Goal: Transaction & Acquisition: Purchase product/service

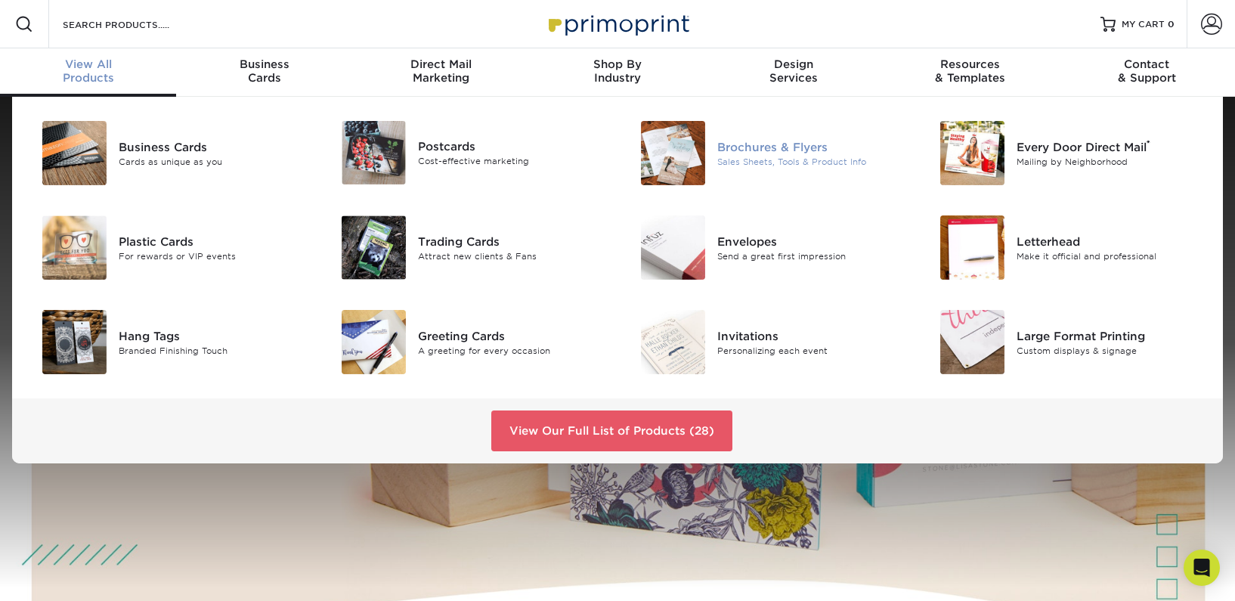
click at [771, 143] on div "Brochures & Flyers" at bounding box center [811, 146] width 188 height 17
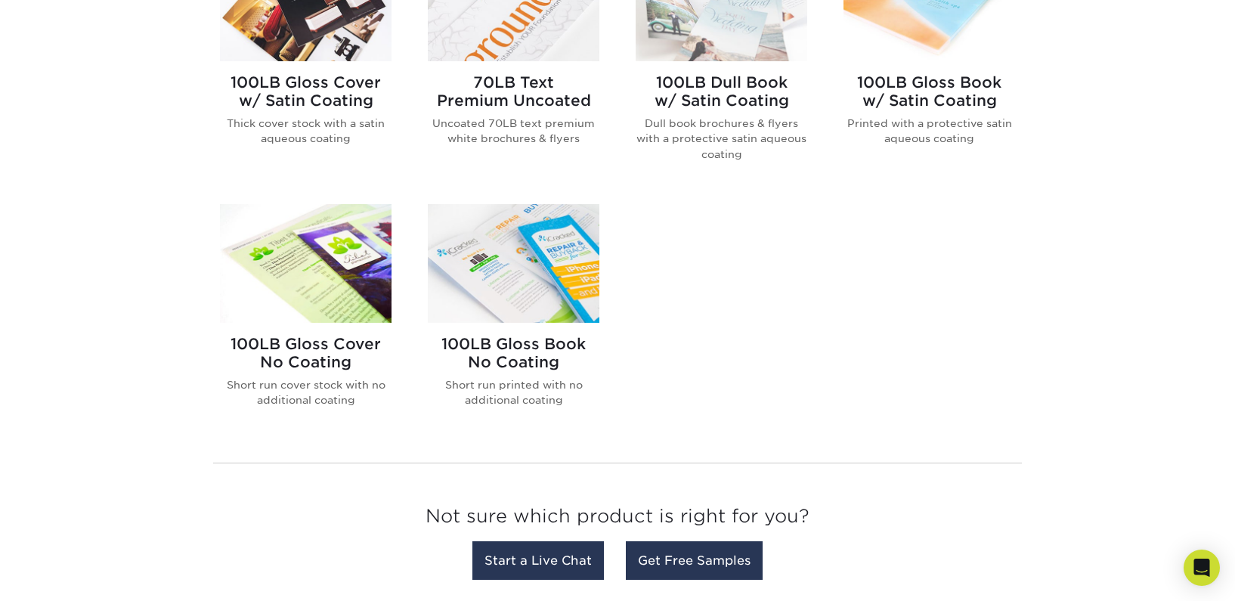
scroll to position [1015, 0]
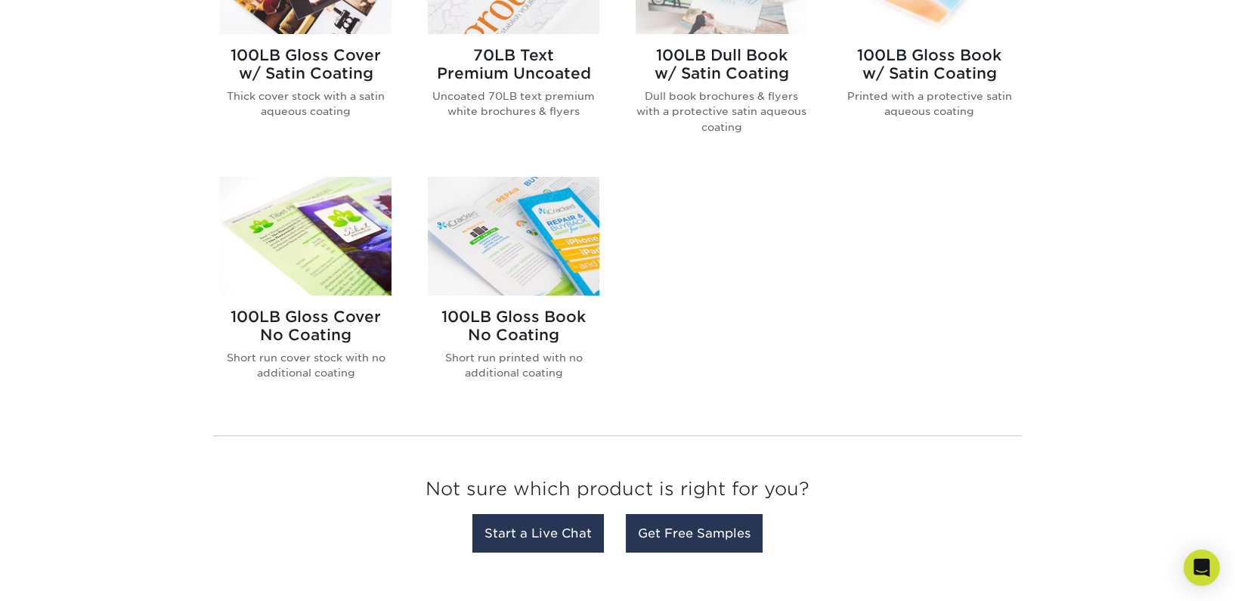
click at [314, 271] on img at bounding box center [306, 236] width 172 height 119
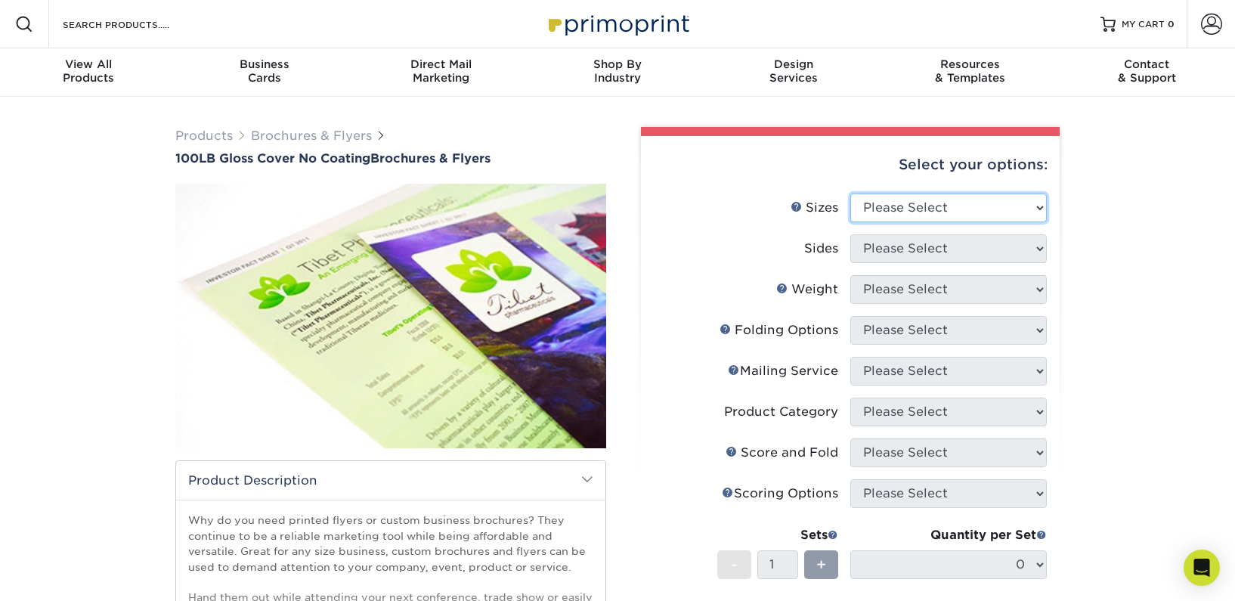
select select "5.50x8.50"
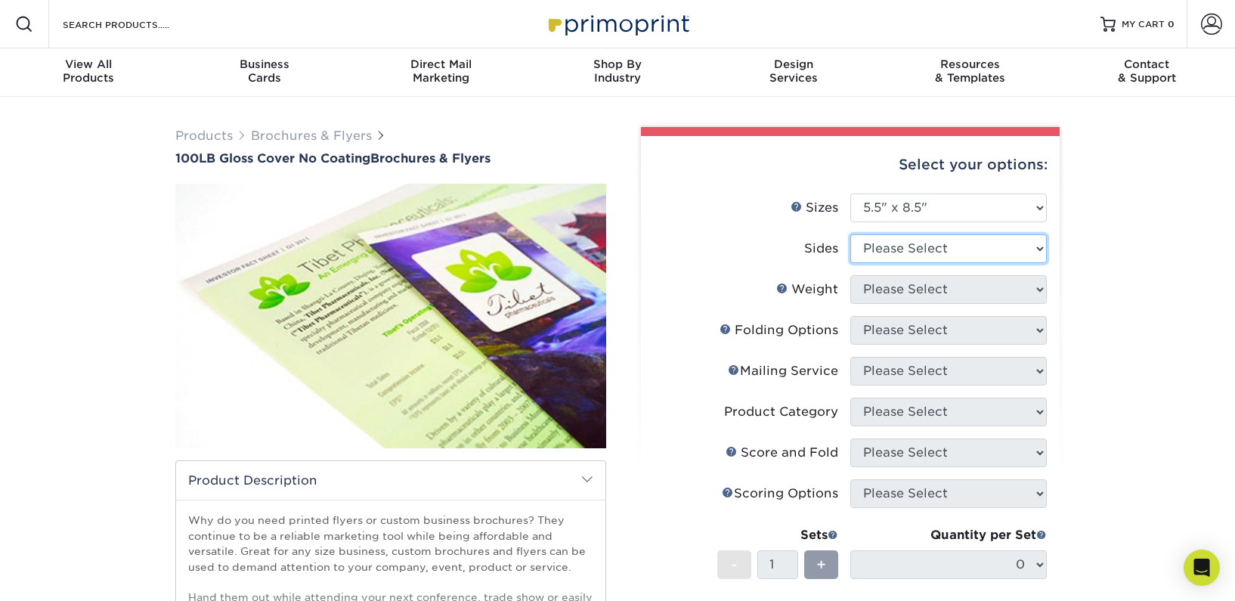
select select "13abbda7-1d64-4f25-8bb2-c179b224825d"
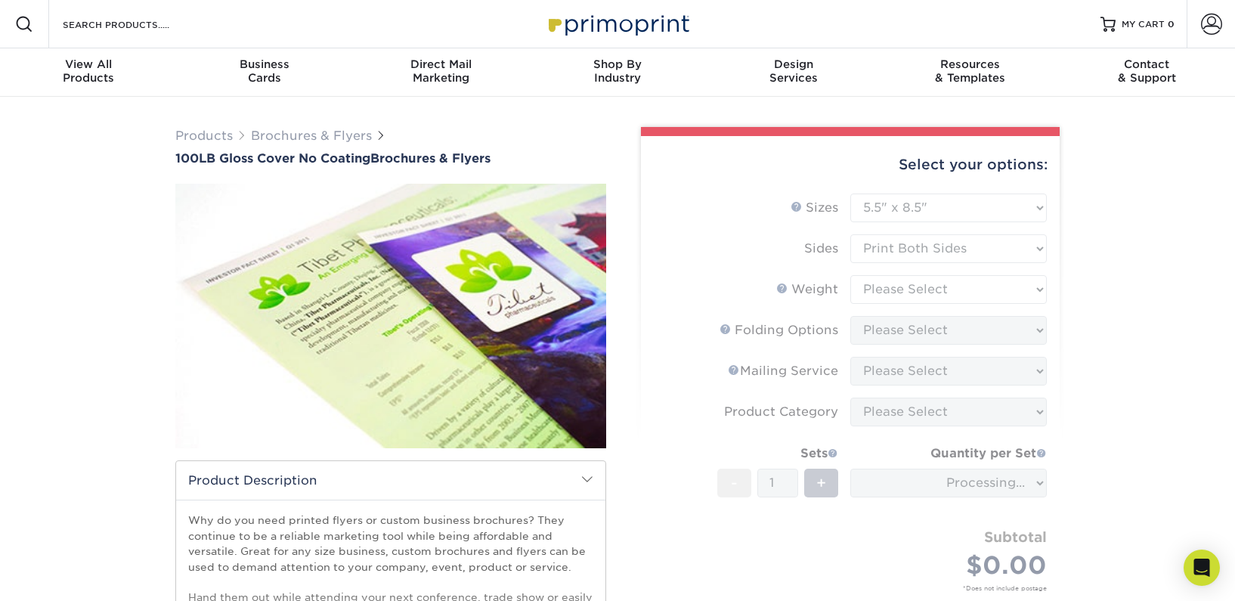
click at [944, 287] on form "Sizes Help Sizes Please Select 3.67" x 8.5" 4" x 8.5" 4" x 8.5" 4" x 11" 4" x 1…" at bounding box center [850, 410] width 395 height 433
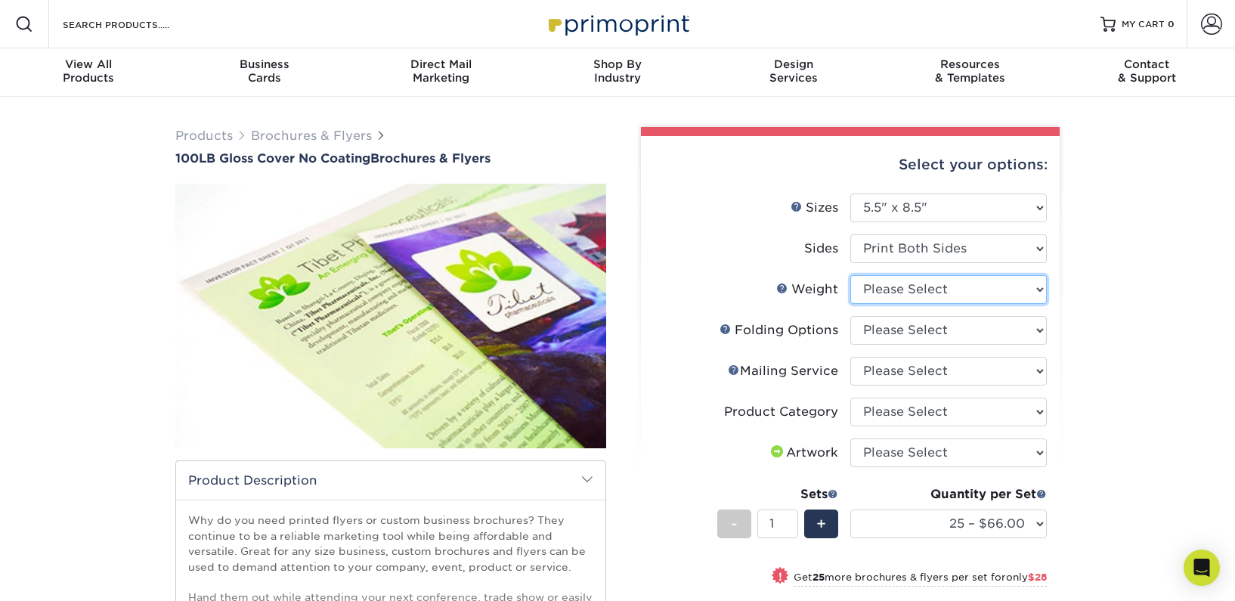
select select "100LB"
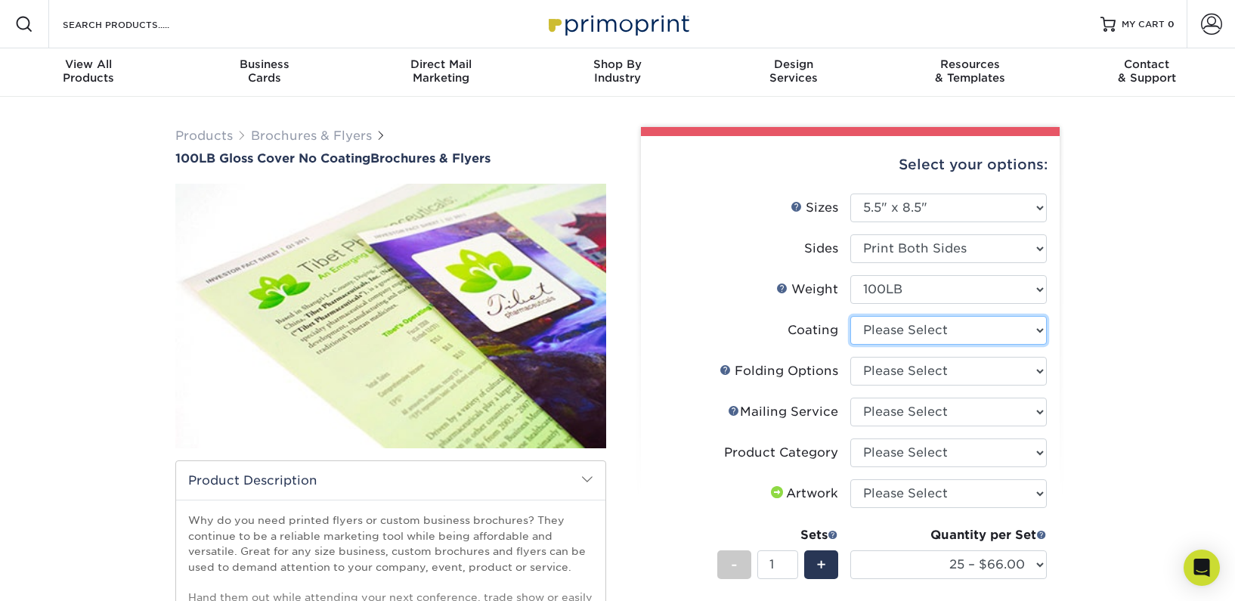
select select "3e7618de-abca-4bda-9f97-8b9129e913d8"
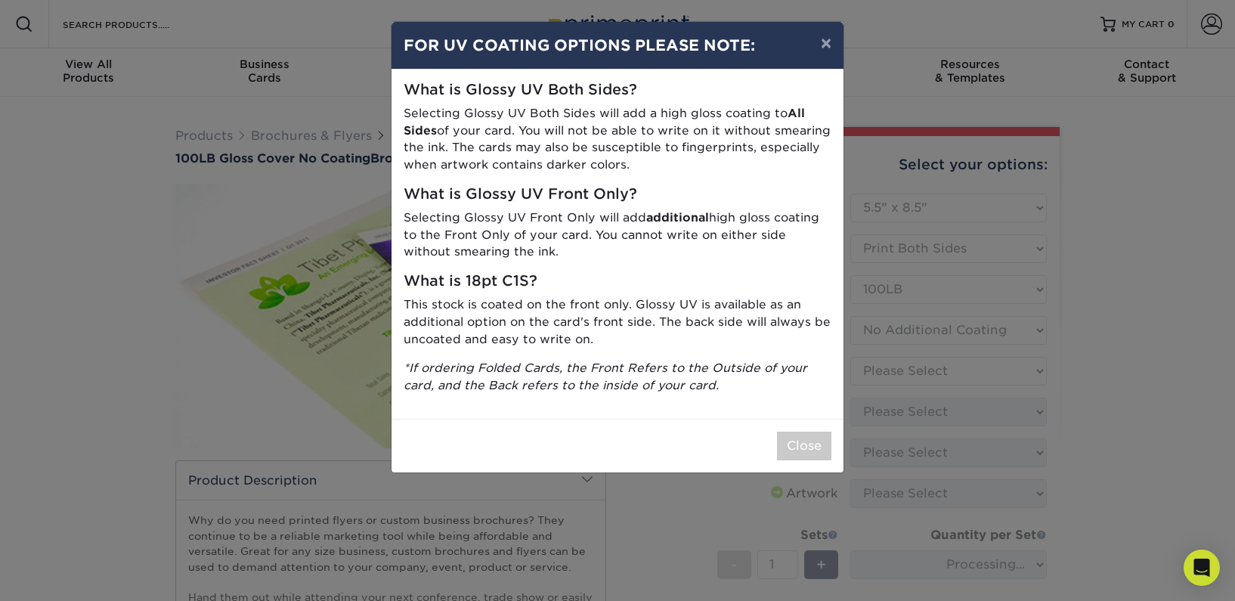
click at [801, 419] on div "Close" at bounding box center [618, 446] width 452 height 54
click at [821, 432] on button "Close" at bounding box center [804, 446] width 54 height 29
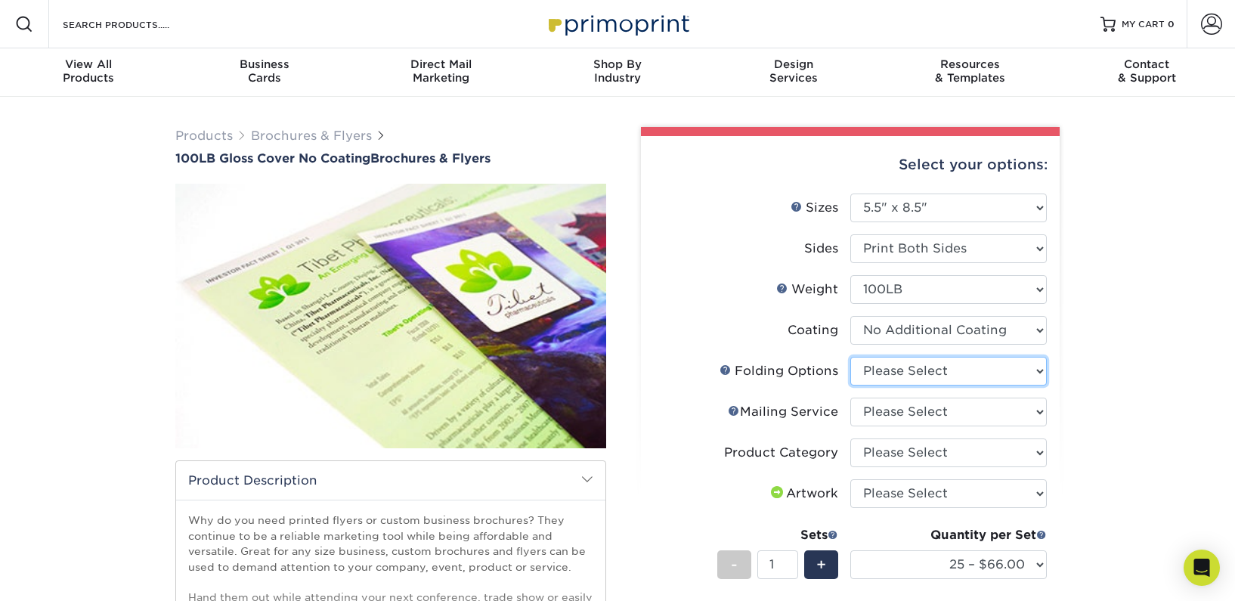
select select "9b1d5825-34d1-4721-9874-ed79abb003d7"
select select "3e5e9bdd-d78a-4c28-a41d-fe1407925ca6"
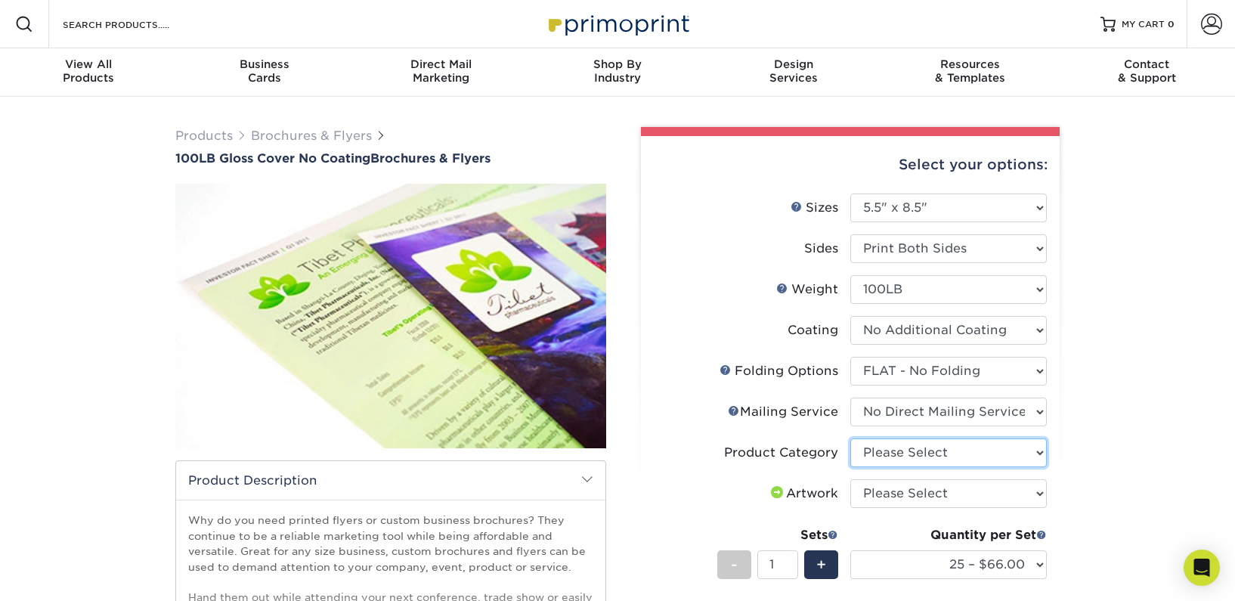
select select "1a668080-6b7c-4174-b399-2c3833b27ef4"
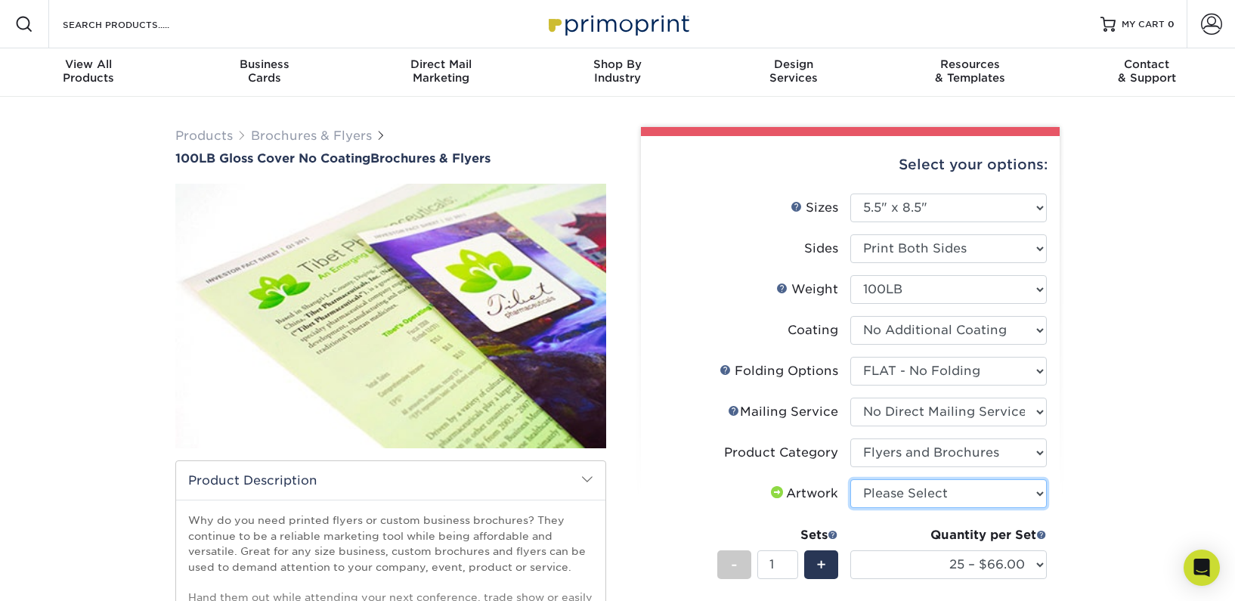
select select "upload"
click at [940, 549] on div "Quantity per Set 25 – $66.00 50 – $94.00 75 – $107.00 100 – $119.00 250 – $156.…" at bounding box center [948, 561] width 197 height 70
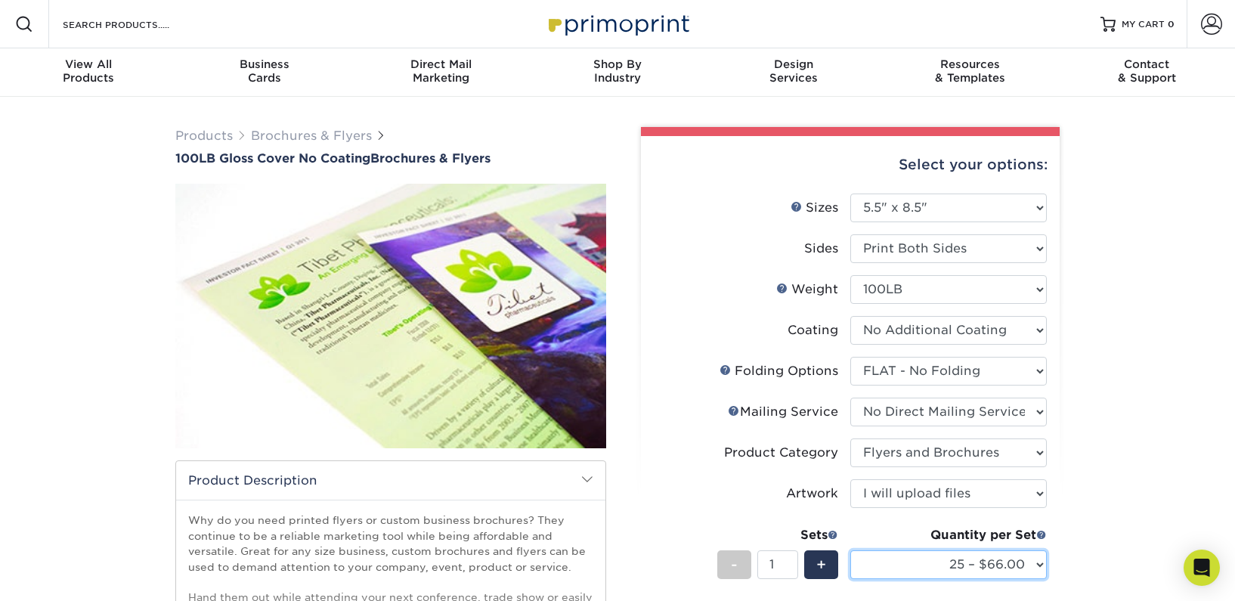
select select "250 – $156.00"
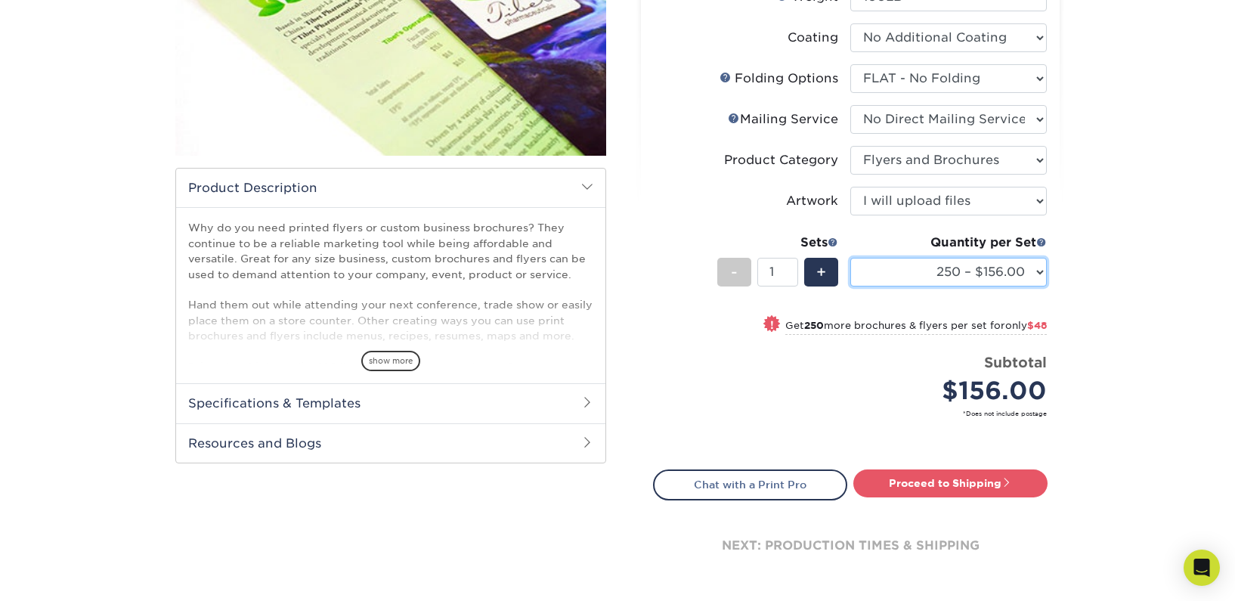
scroll to position [293, 0]
click at [971, 489] on link "Proceed to Shipping" at bounding box center [950, 482] width 194 height 27
type input "Set 1"
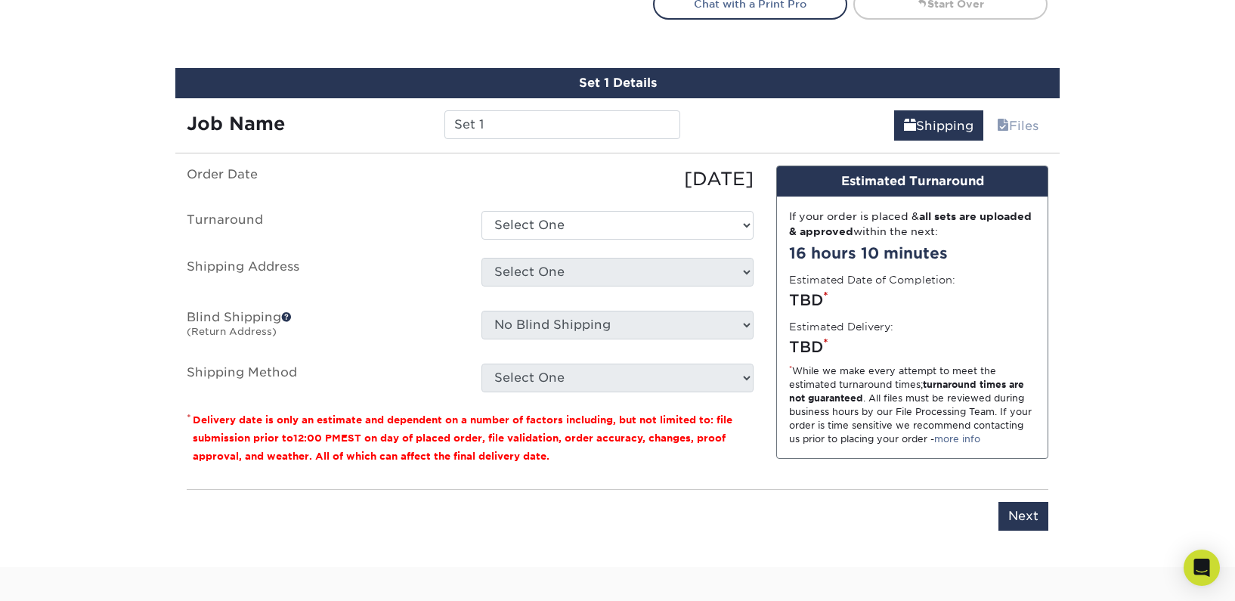
scroll to position [802, 0]
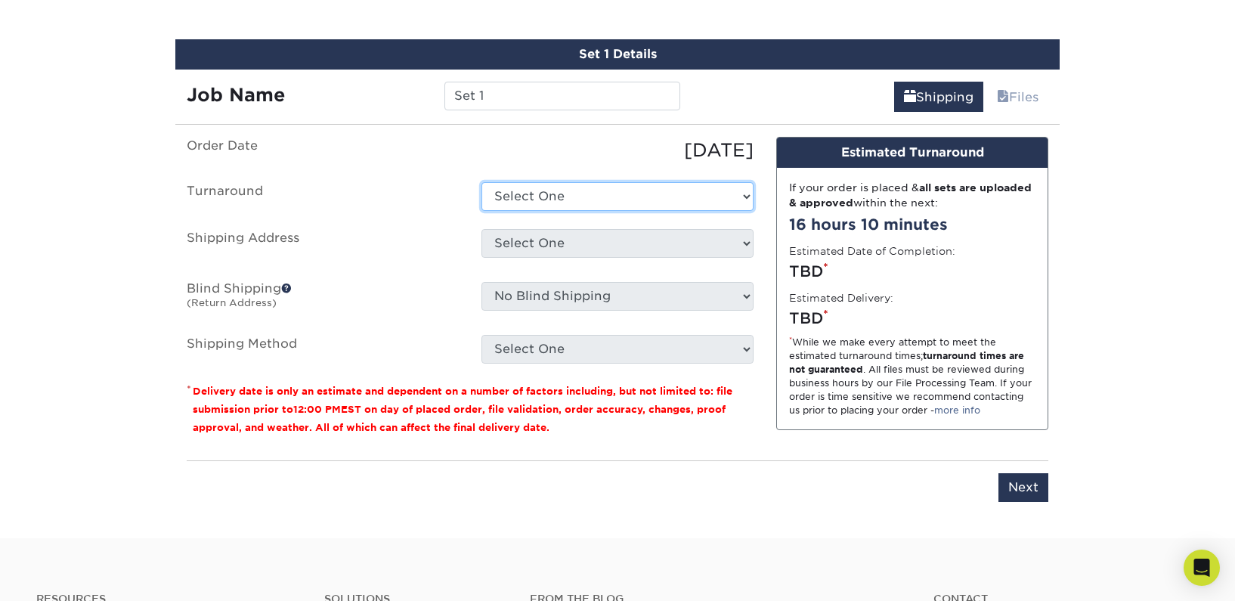
select select "b6b1249e-0df8-4f87-b337-087eeb01e871"
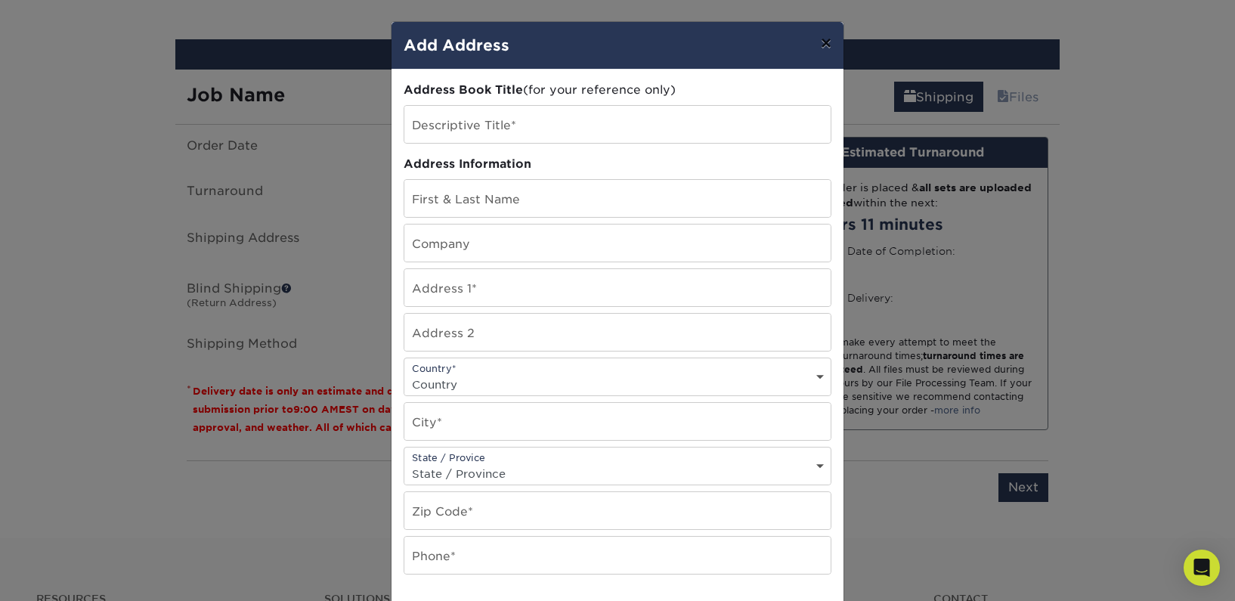
click at [824, 50] on button "×" at bounding box center [826, 43] width 35 height 42
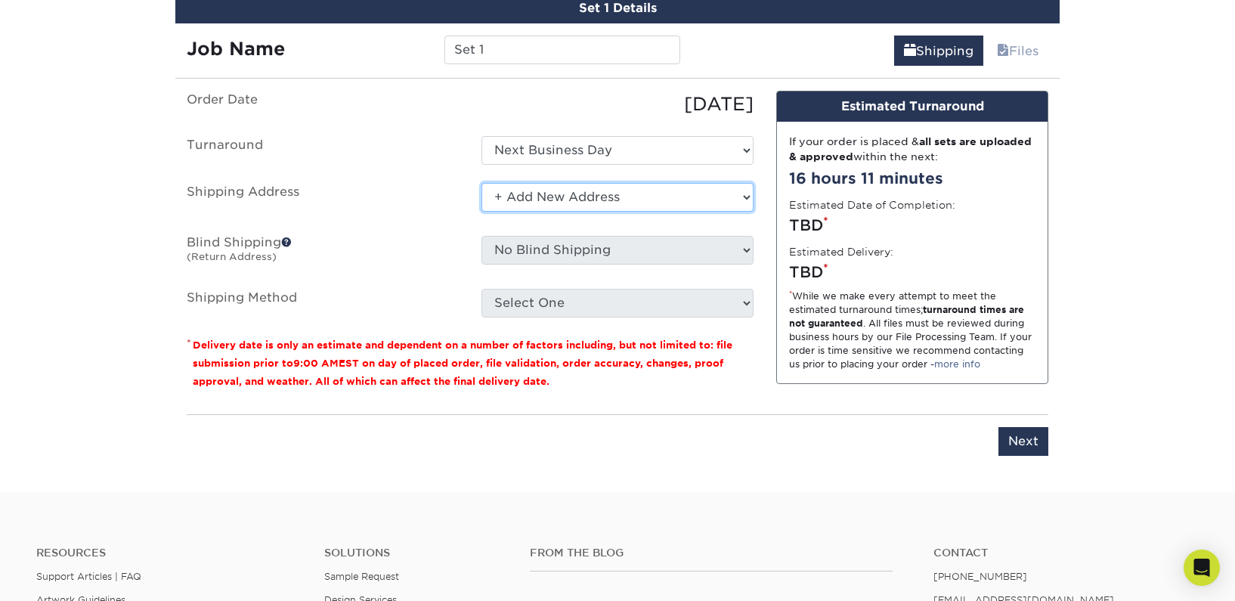
scroll to position [874, 0]
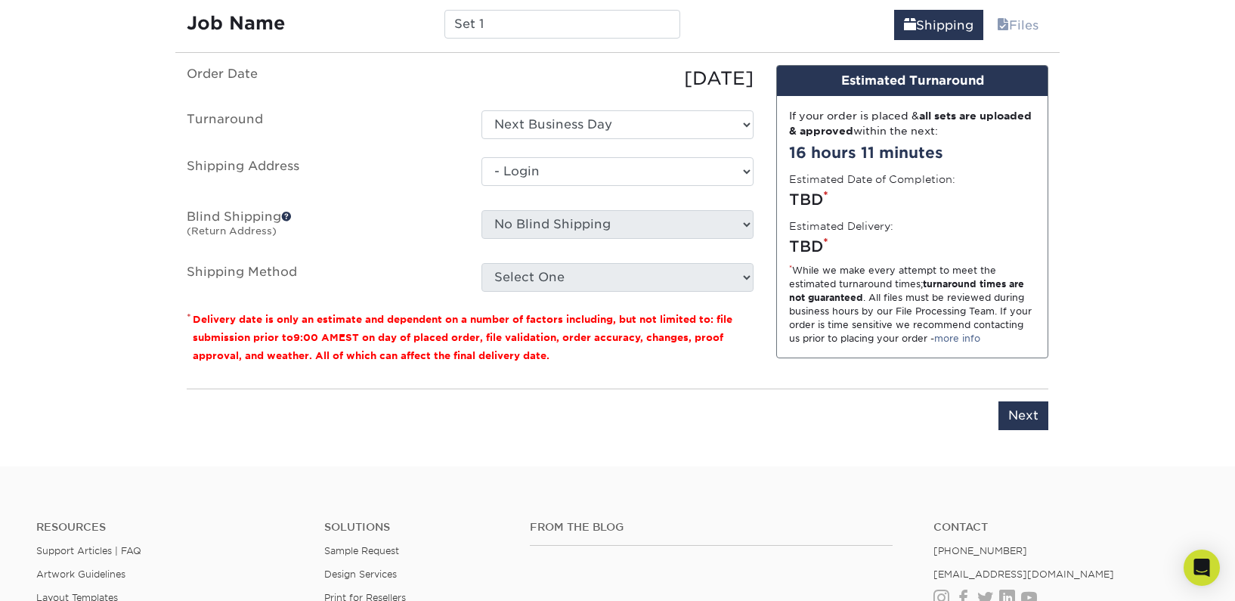
select select "-1"
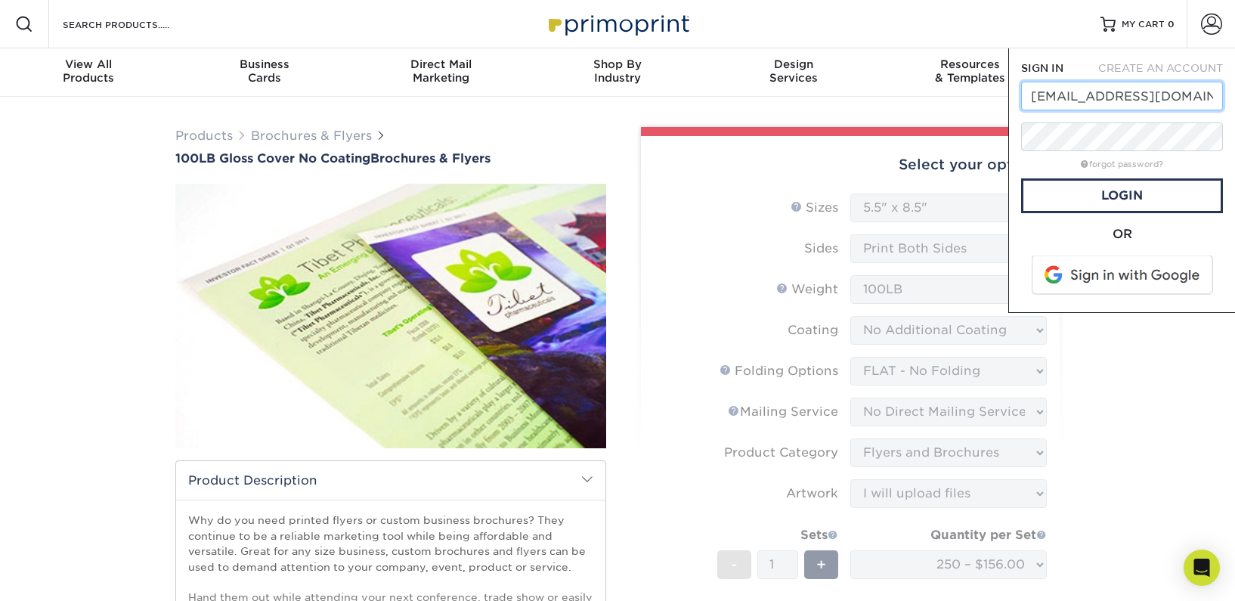
type input "communications@ridgewaybaptist.org"
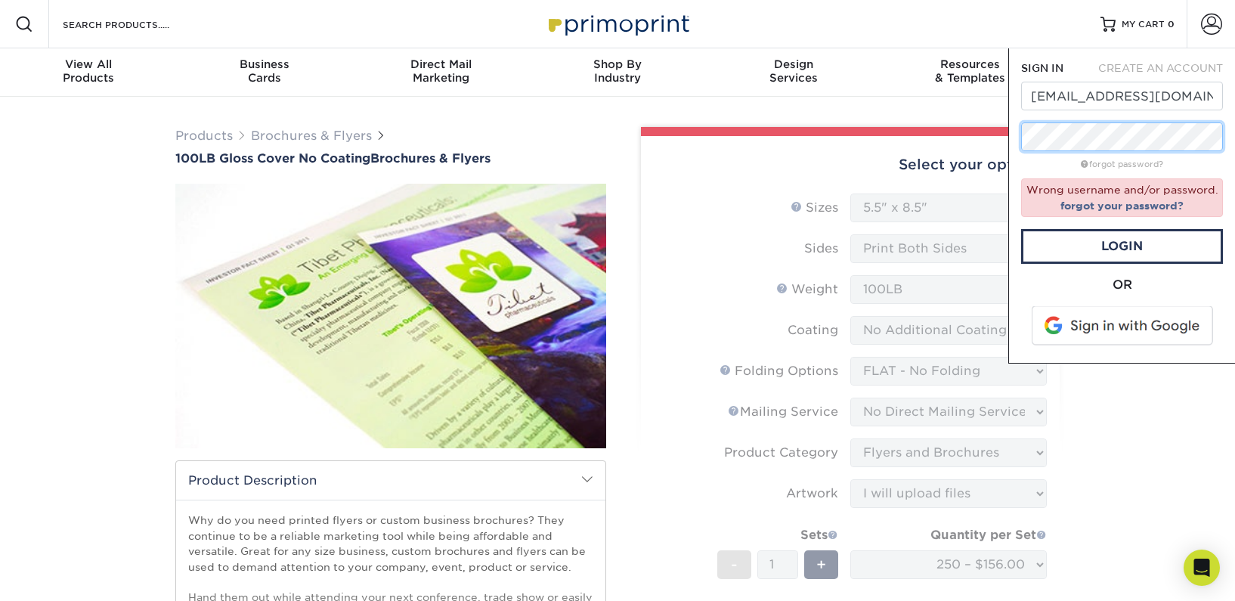
drag, startPoint x: 630, startPoint y: 175, endPoint x: 896, endPoint y: 124, distance: 270.1
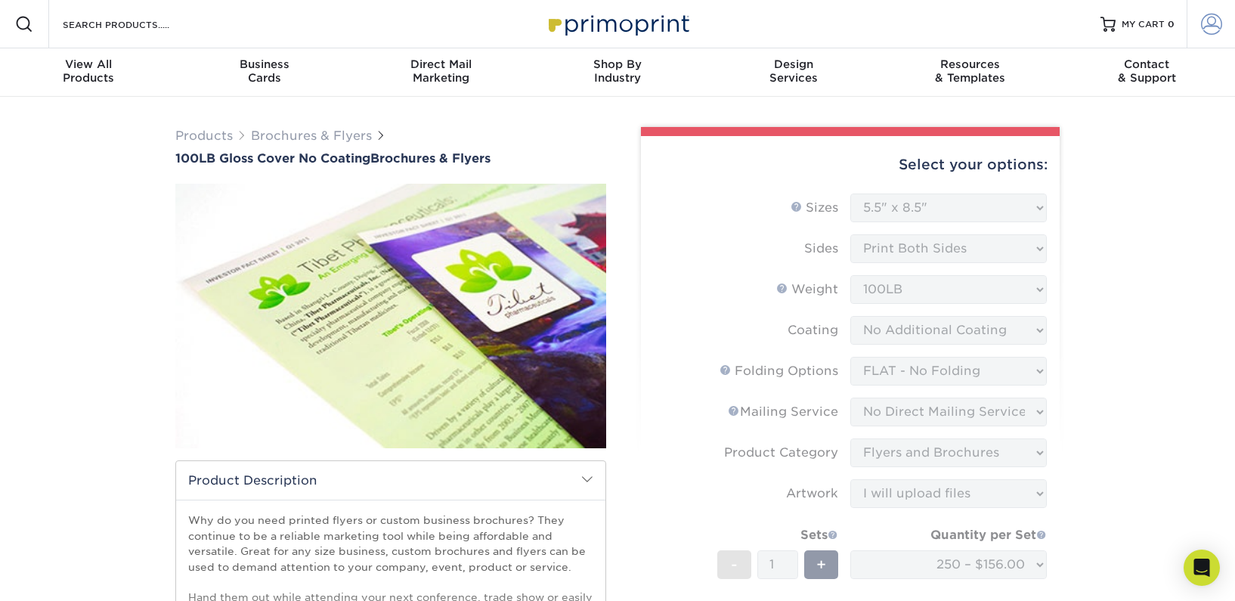
click at [1213, 28] on span at bounding box center [1211, 24] width 21 height 21
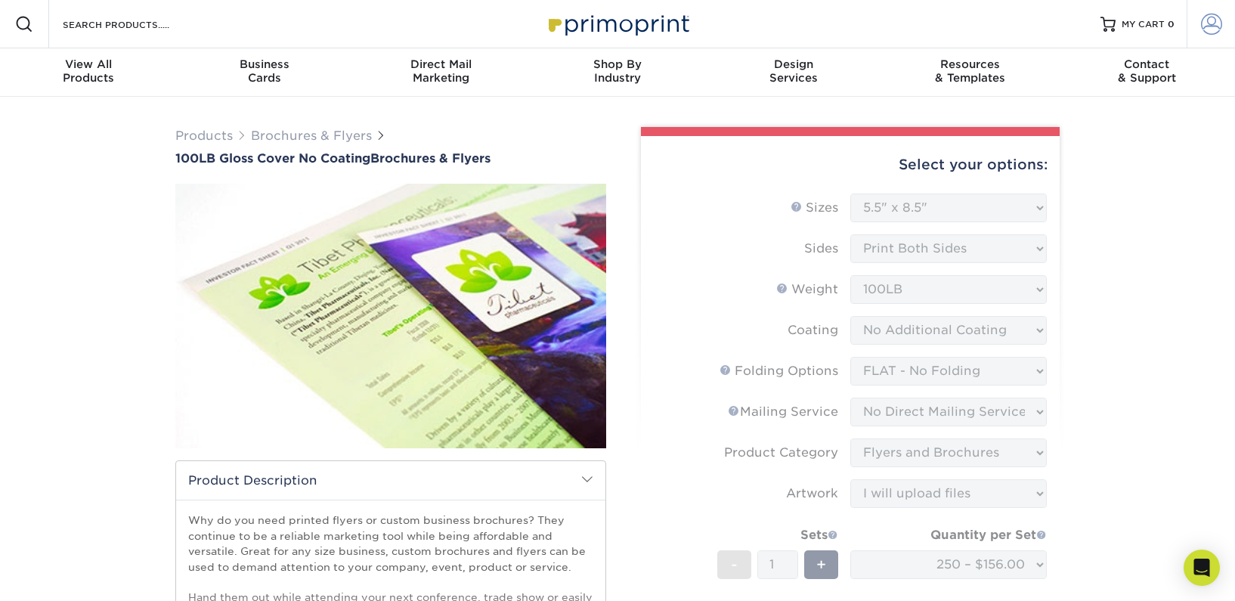
click at [1216, 17] on span at bounding box center [1211, 24] width 21 height 21
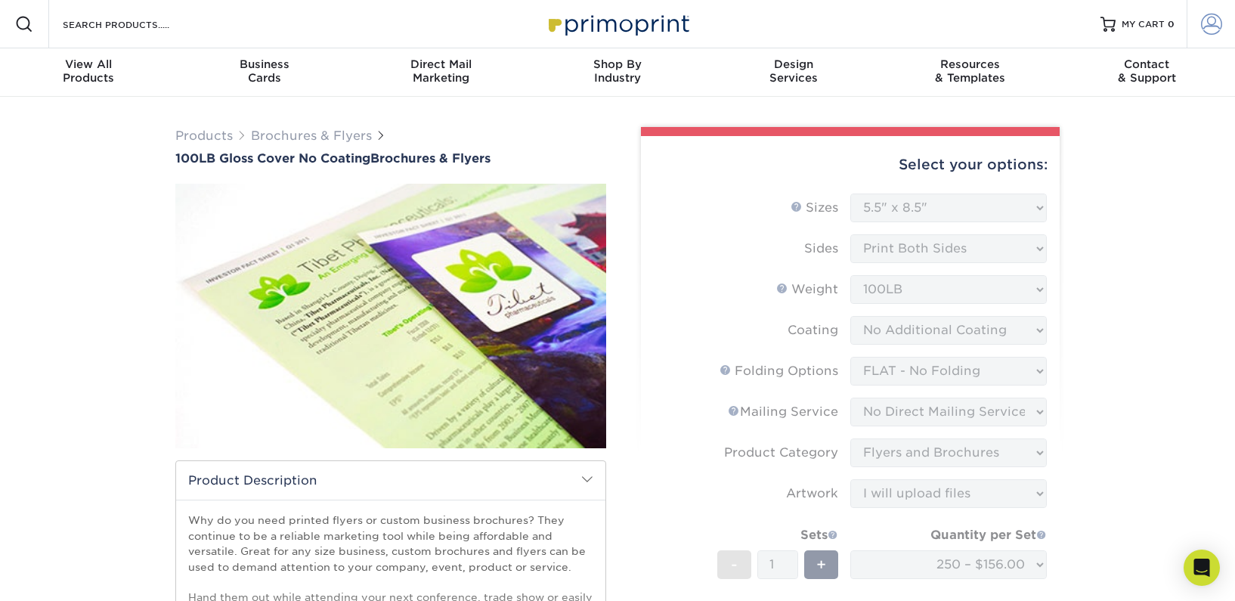
click at [1204, 19] on span at bounding box center [1211, 24] width 21 height 21
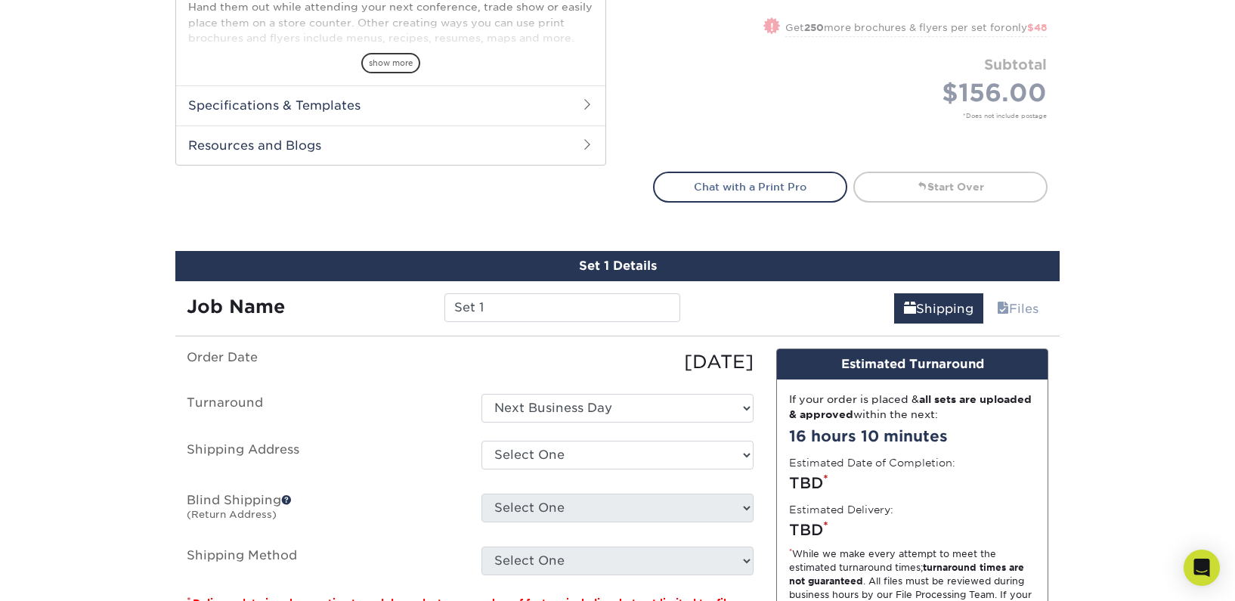
scroll to position [681, 0]
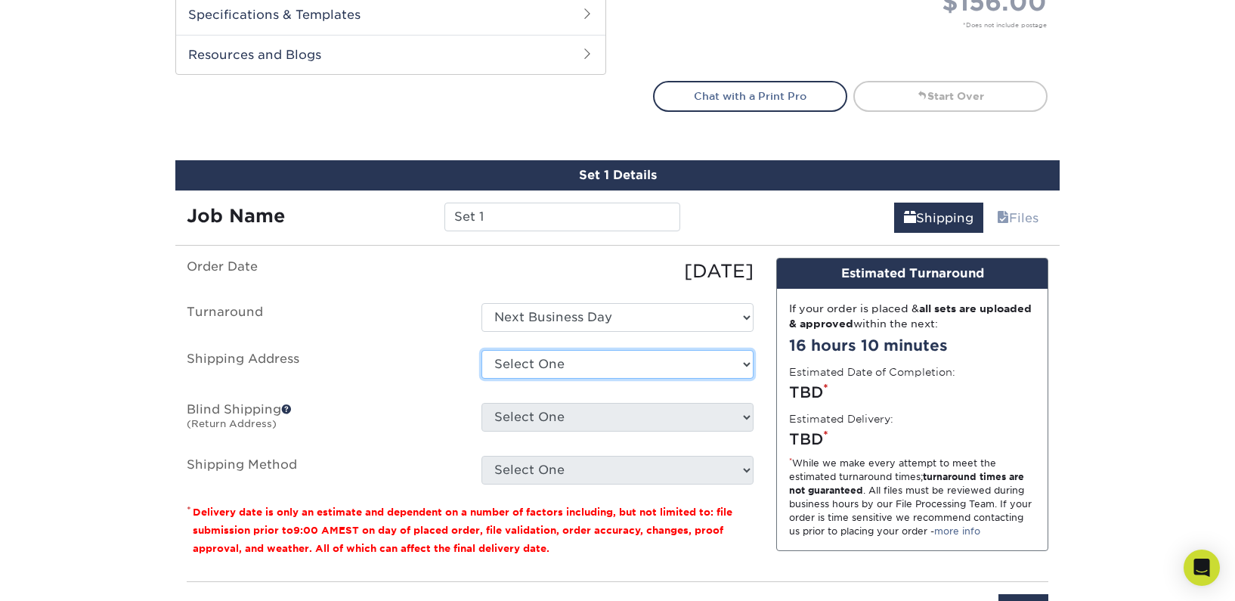
select select "238051"
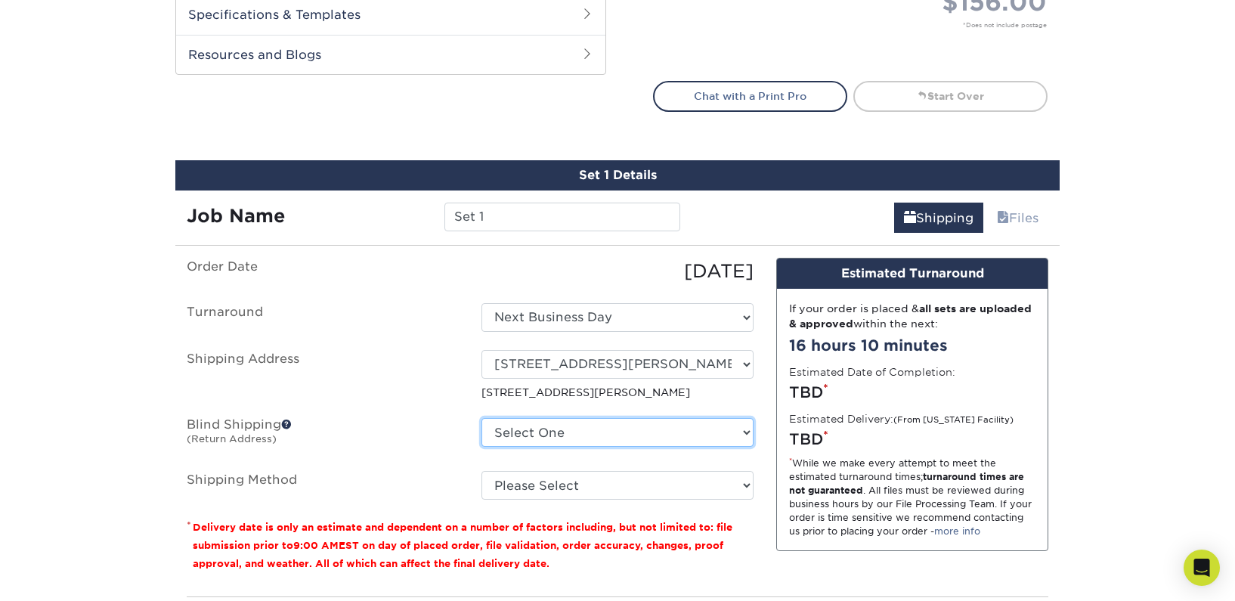
select select "238051"
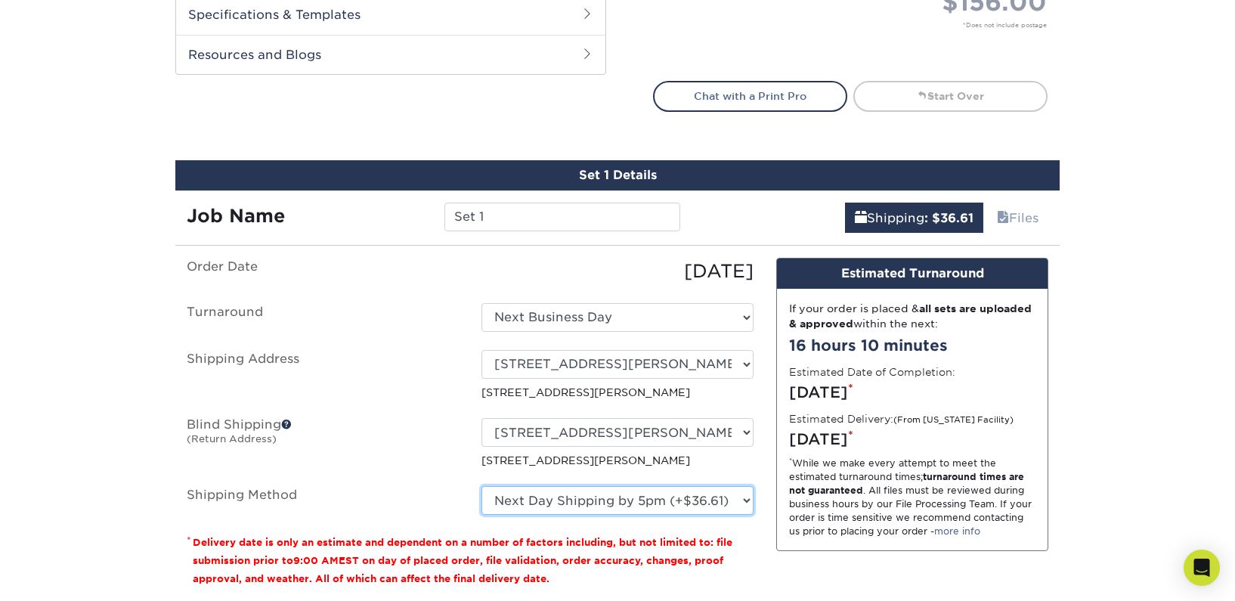
select select "01"
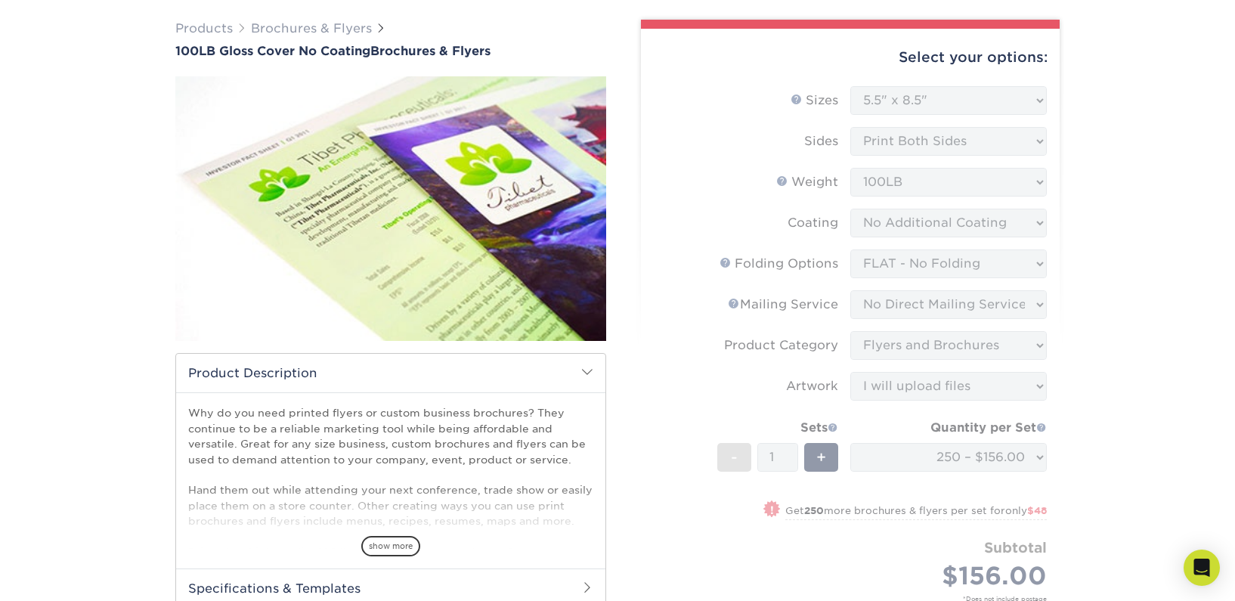
scroll to position [16, 0]
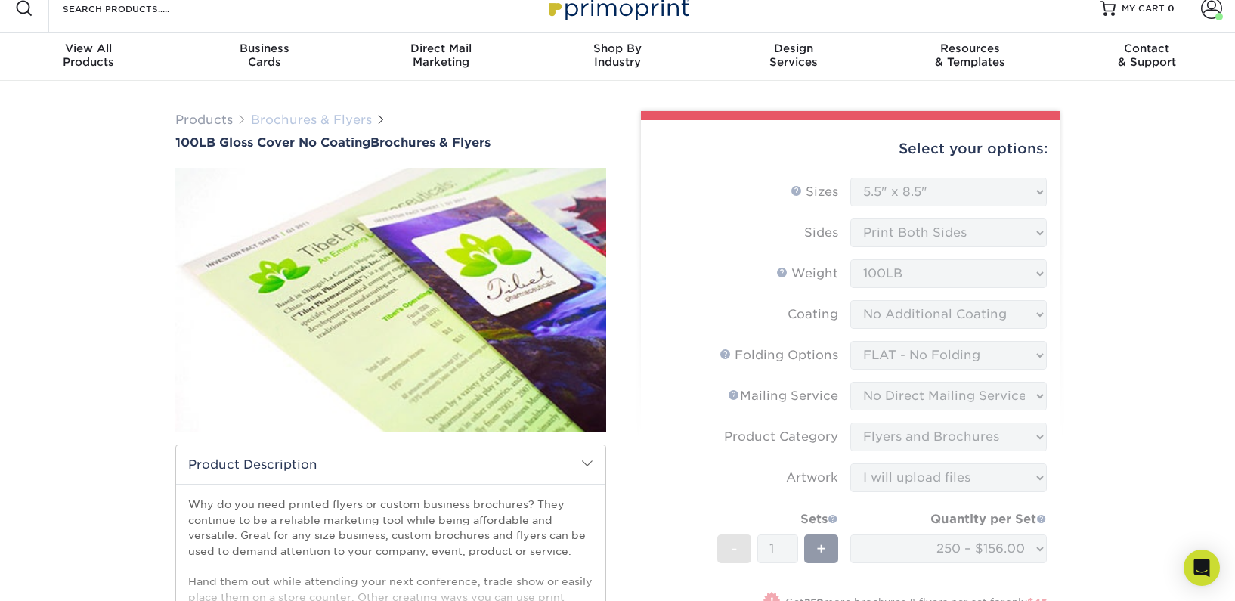
click at [354, 121] on link "Brochures & Flyers" at bounding box center [311, 120] width 121 height 14
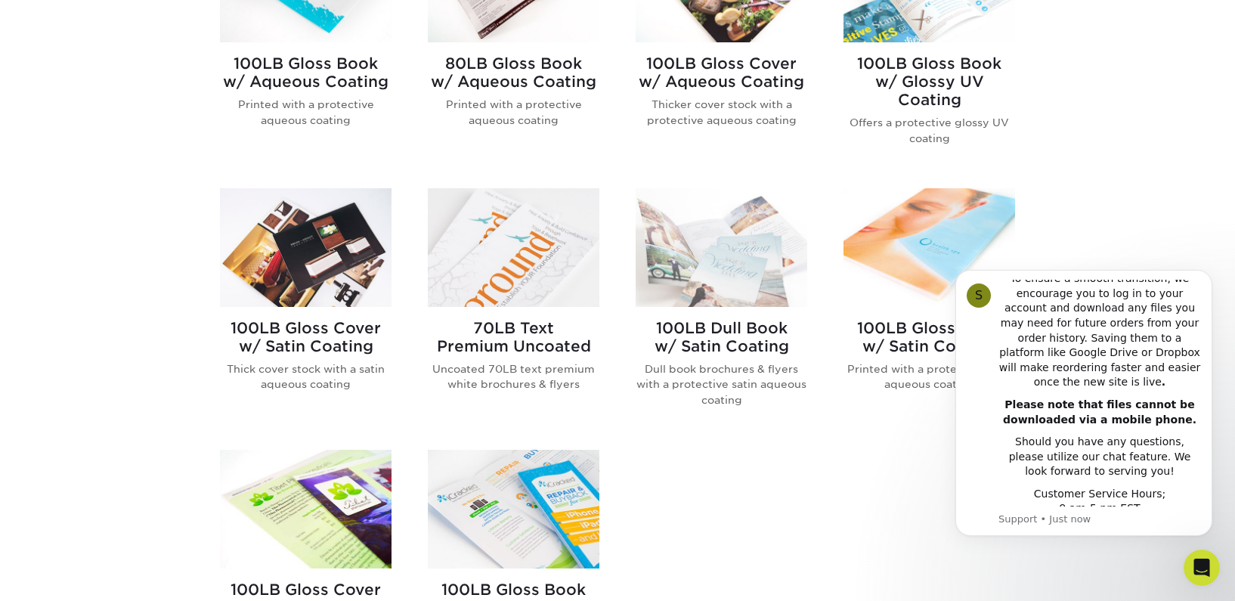
scroll to position [373, 0]
click at [810, 522] on div "100LB Gloss Book w/ Aqueous Coating Printed with a protective aqueous coating 8…" at bounding box center [618, 301] width 832 height 791
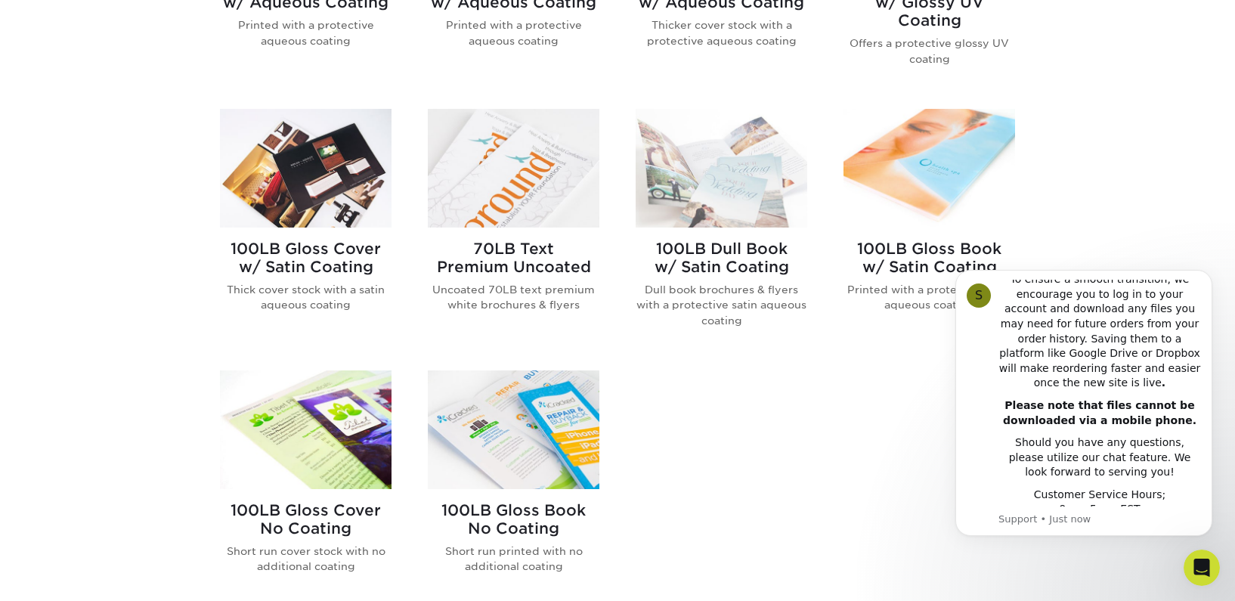
scroll to position [822, 0]
click at [1204, 274] on icon "Dismiss notification" at bounding box center [1208, 274] width 8 height 8
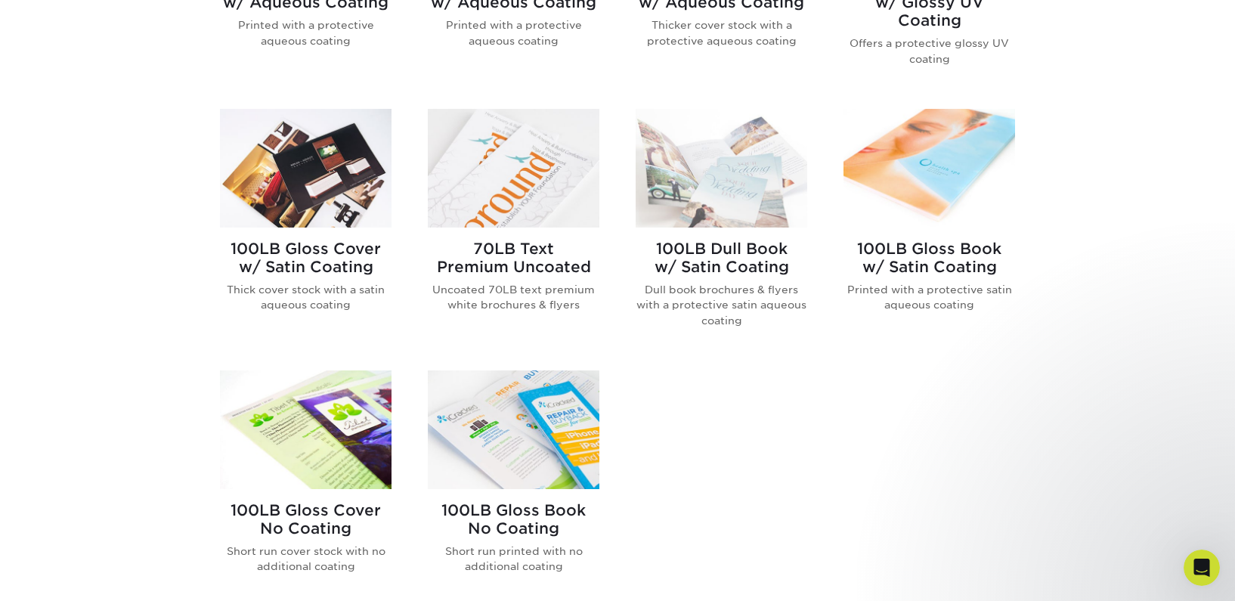
click at [283, 459] on img at bounding box center [306, 429] width 172 height 119
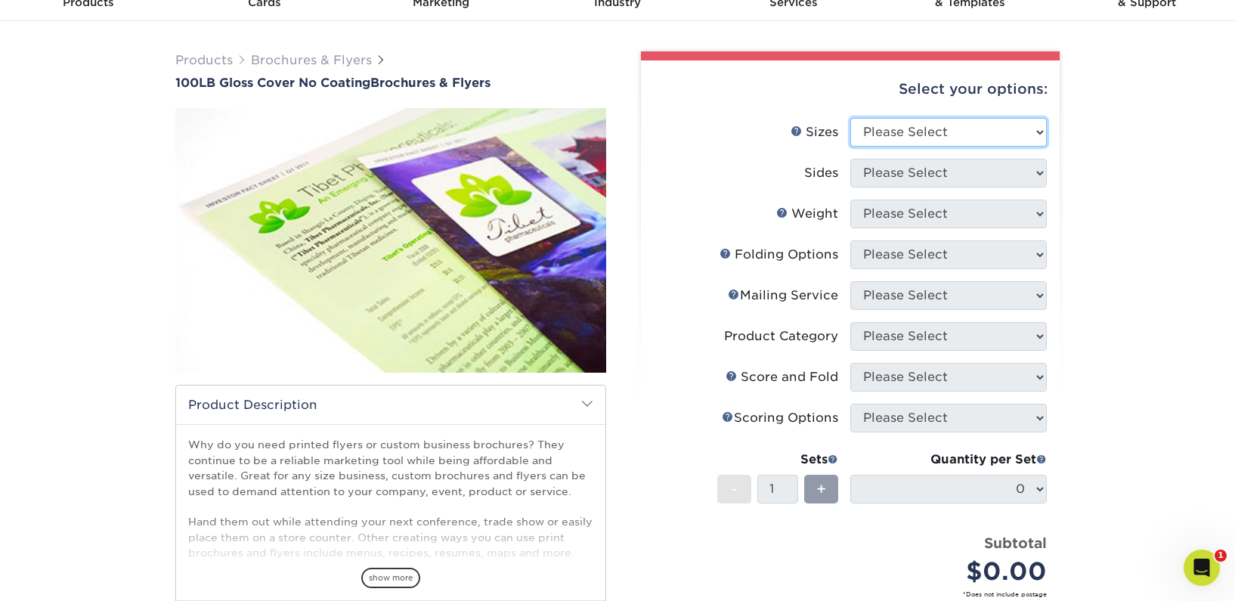
select select "5.50x8.50"
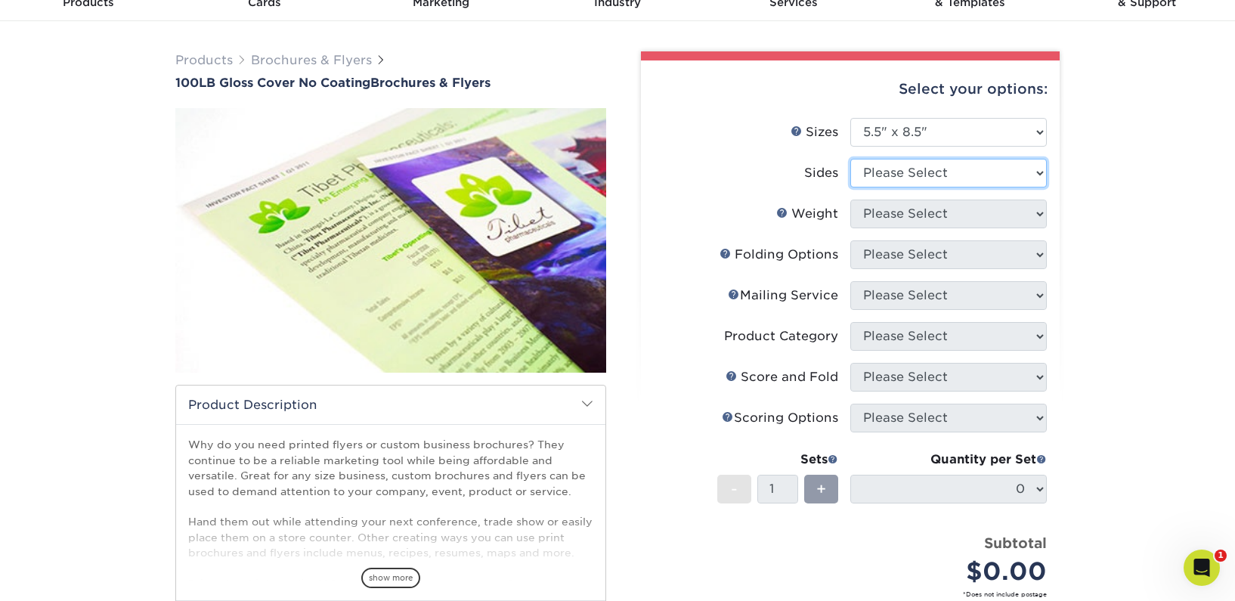
select select "13abbda7-1d64-4f25-8bb2-c179b224825d"
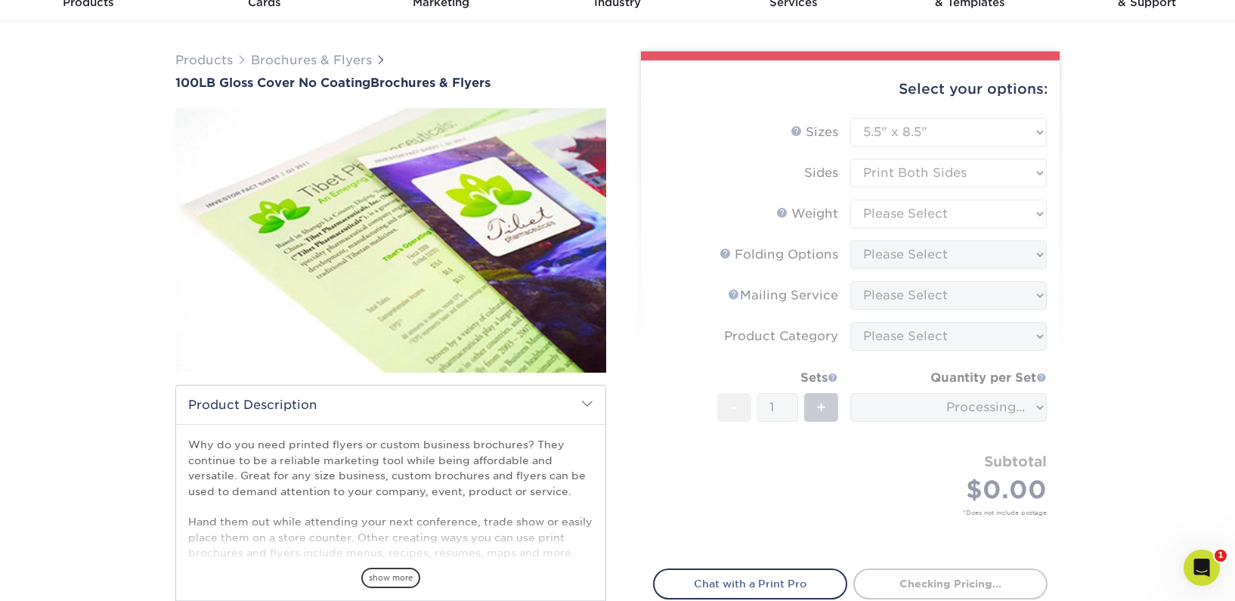
click at [917, 207] on form "Sizes Help Sizes Please Select 3.67" x 8.5" 4" x 8.5" 4" x 8.5" 4" x 11" 4" x 1…" at bounding box center [850, 334] width 395 height 433
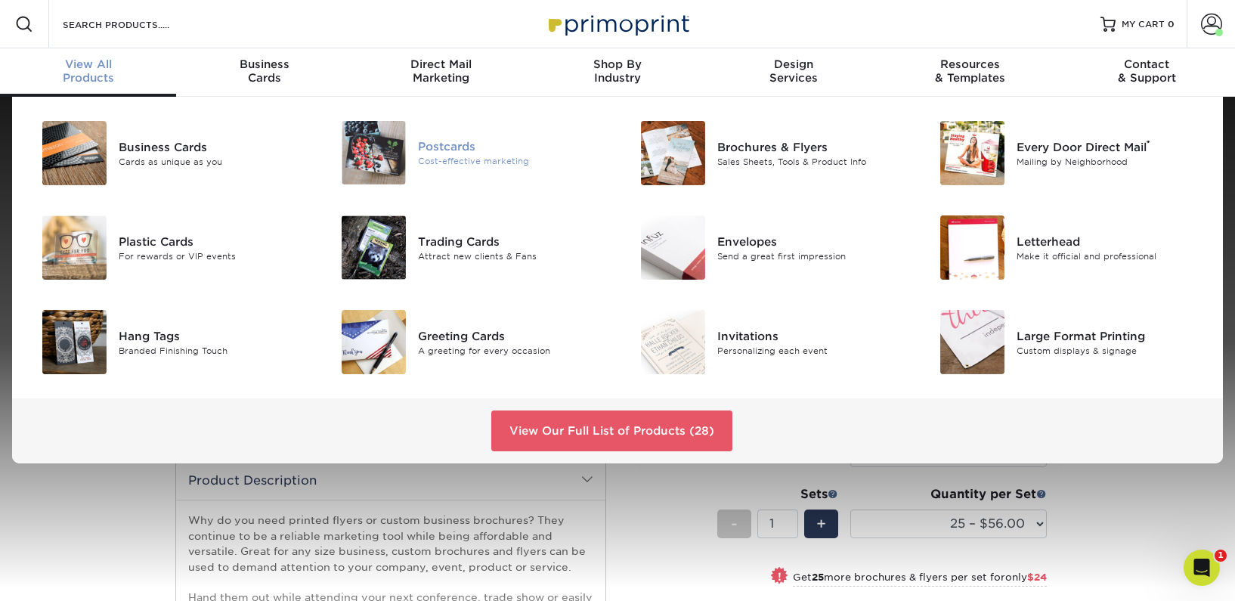
click at [430, 144] on div "Postcards" at bounding box center [512, 146] width 188 height 17
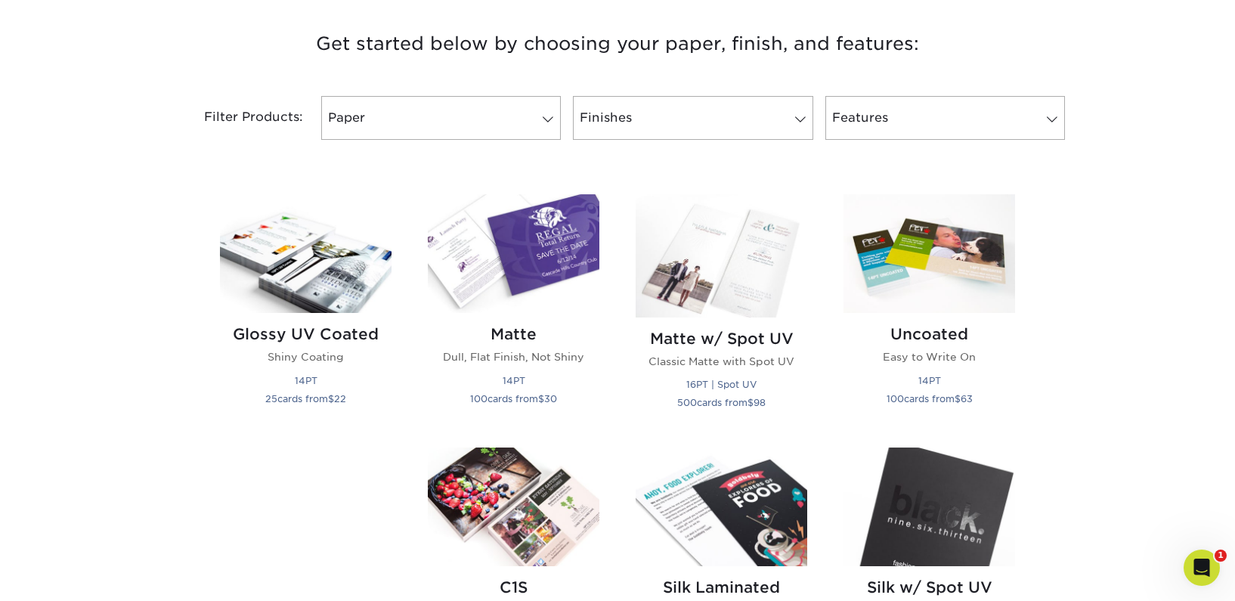
scroll to position [572, 0]
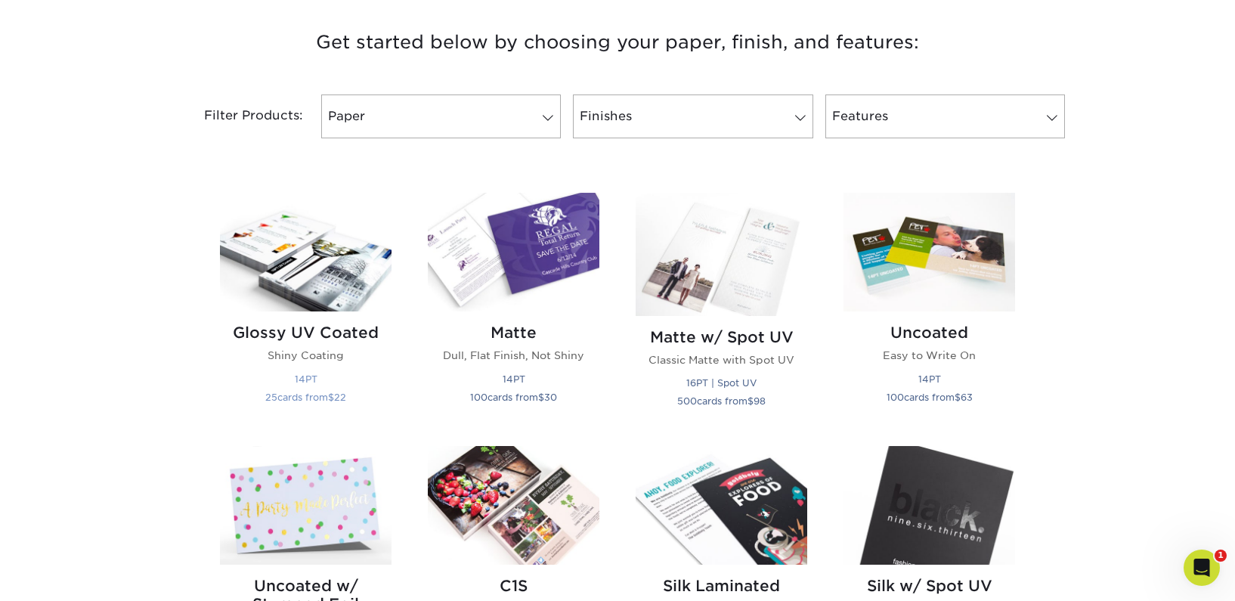
click at [361, 279] on img at bounding box center [306, 252] width 172 height 119
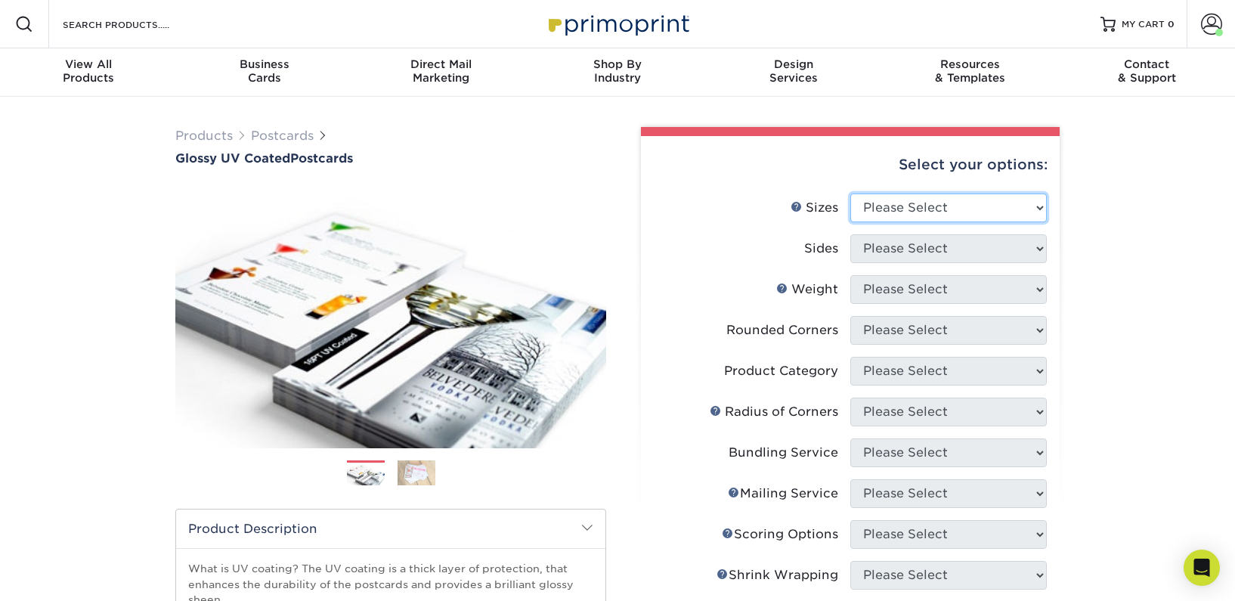
click at [866, 202] on select "Please Select 1.5" x 7" 2" x 4" 2" x 6" 2" x 7" 2" x 8" 2.12" x 5.5" 2.12" x 5.…" at bounding box center [948, 208] width 197 height 29
select select "5.50x8.50"
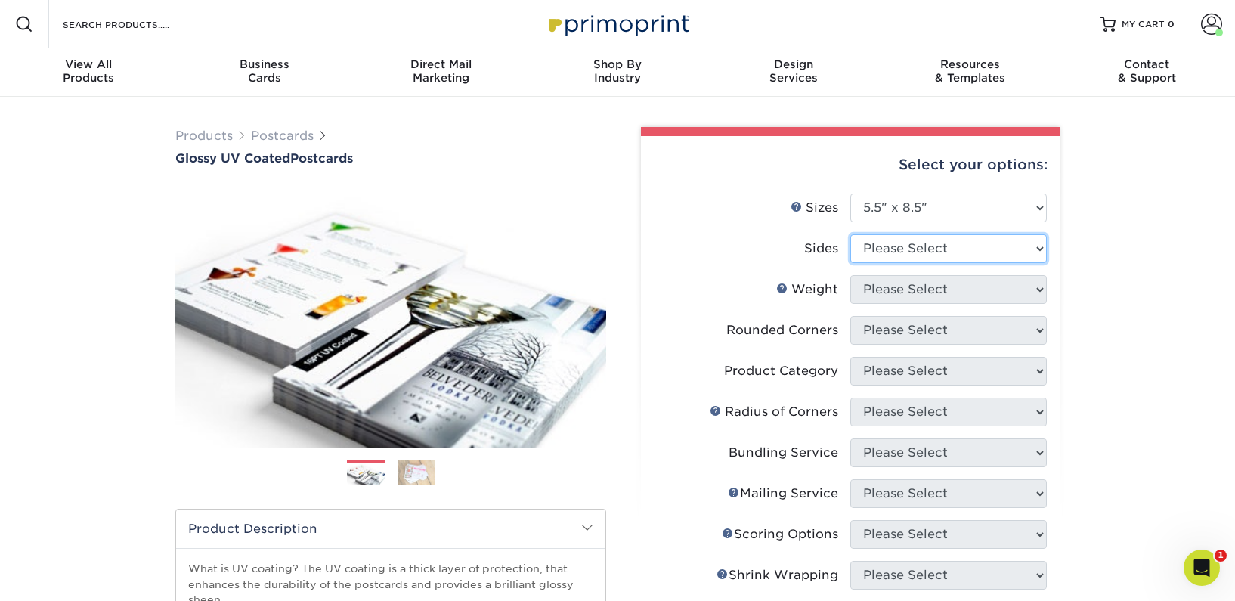
select select "13abbda7-1d64-4f25-8bb2-c179b224825d"
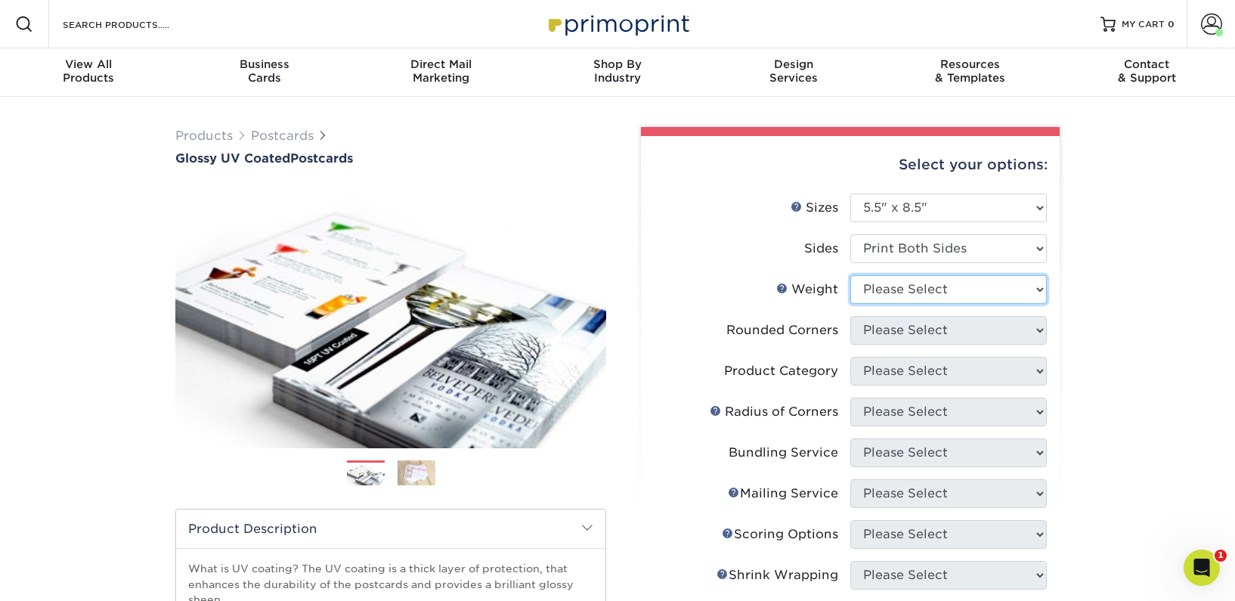
select select "16PT"
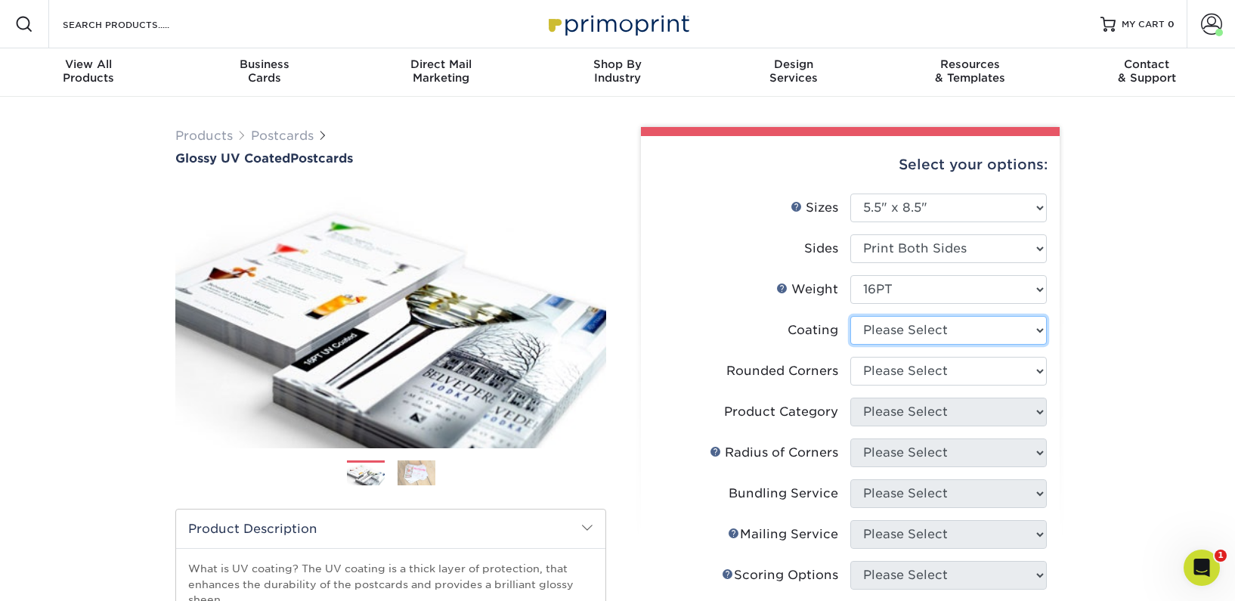
select select "ae367451-b2b8-45df-a344-0f05b6a12993"
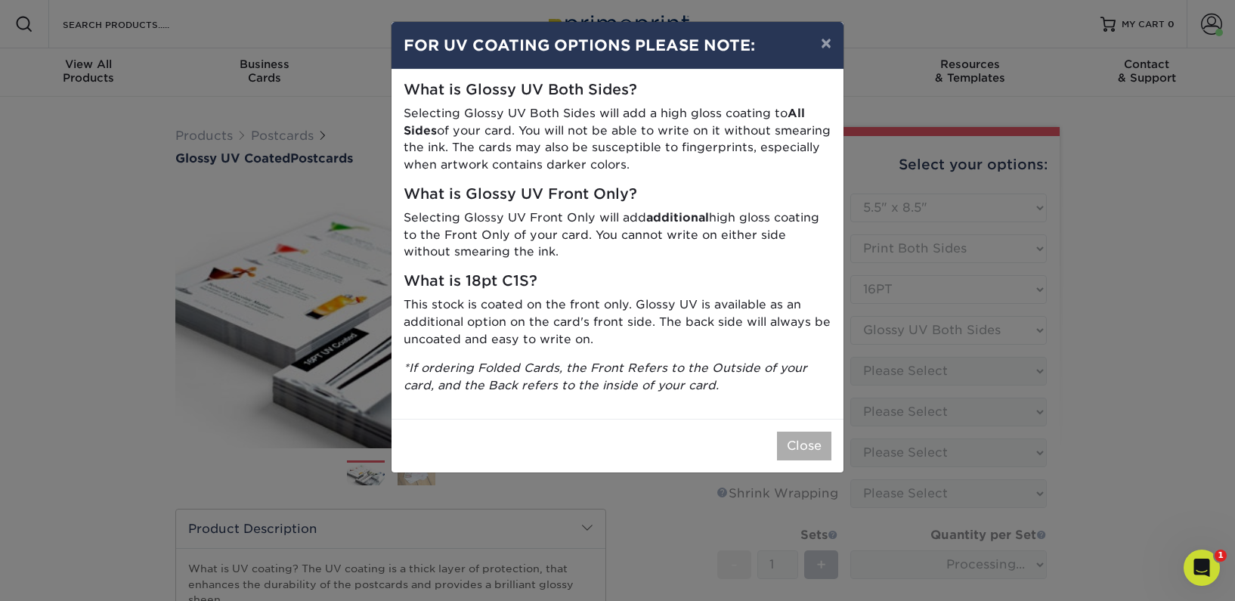
click at [812, 434] on button "Close" at bounding box center [804, 446] width 54 height 29
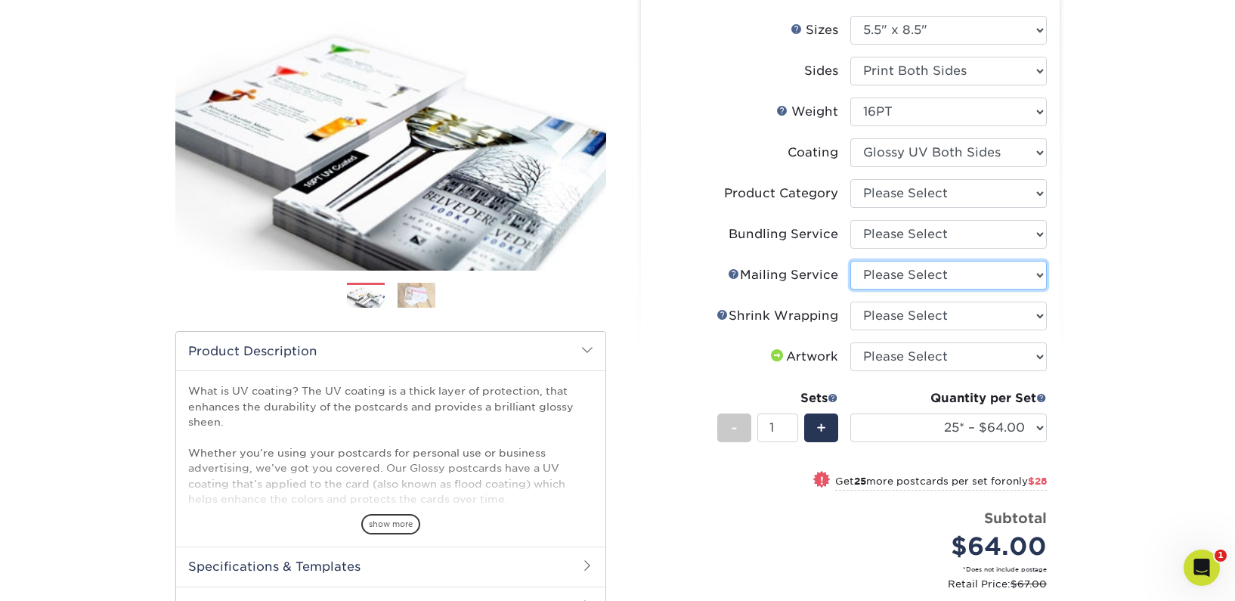
scroll to position [149, 0]
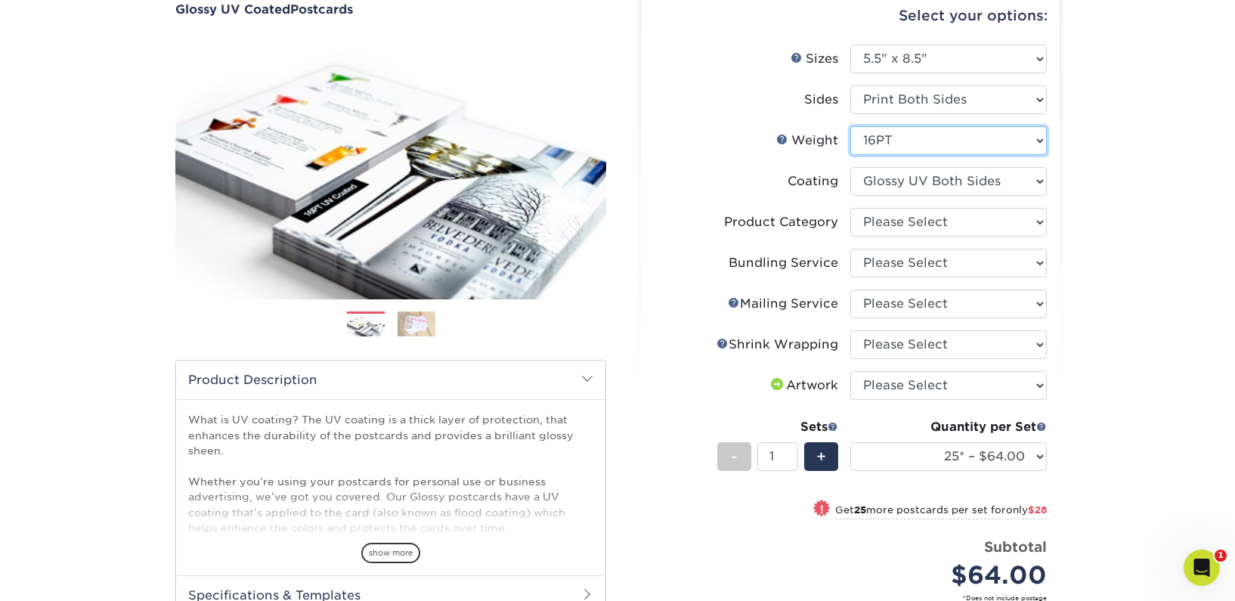
select select "14PT"
select select
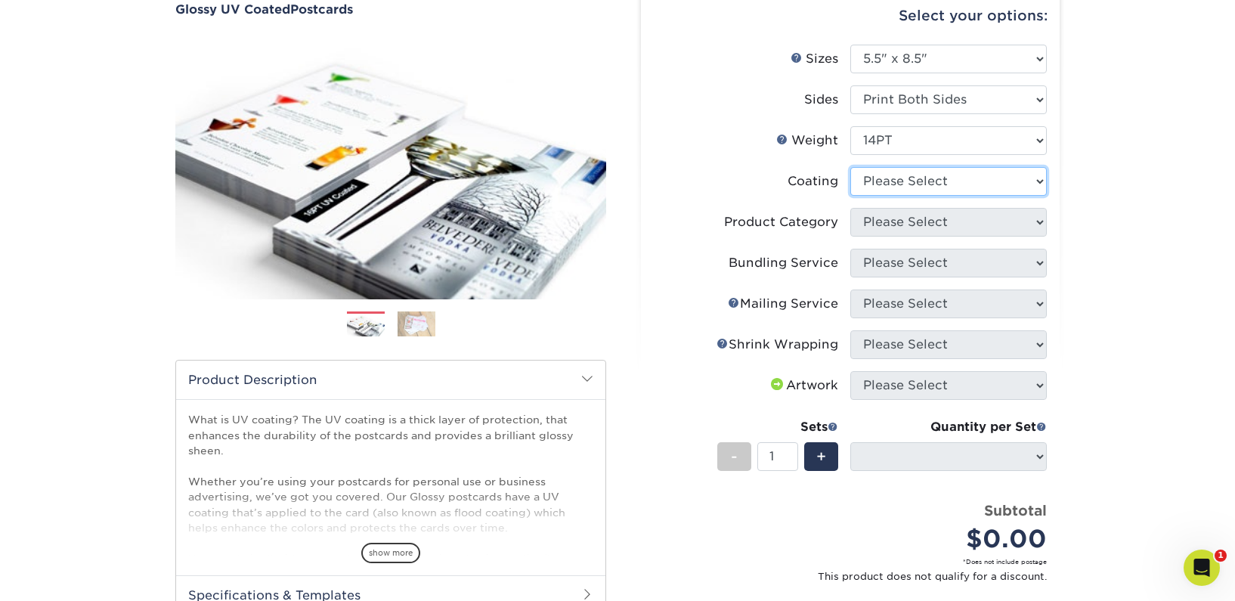
select select "ae367451-b2b8-45df-a344-0f05b6a12993"
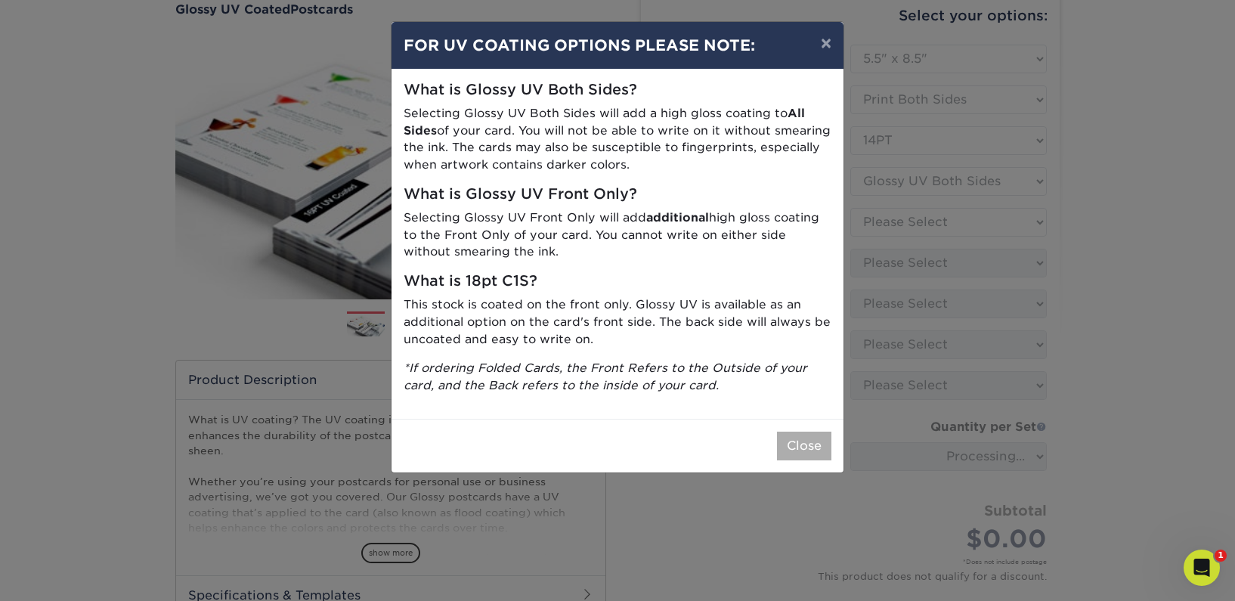
click at [811, 435] on button "Close" at bounding box center [804, 446] width 54 height 29
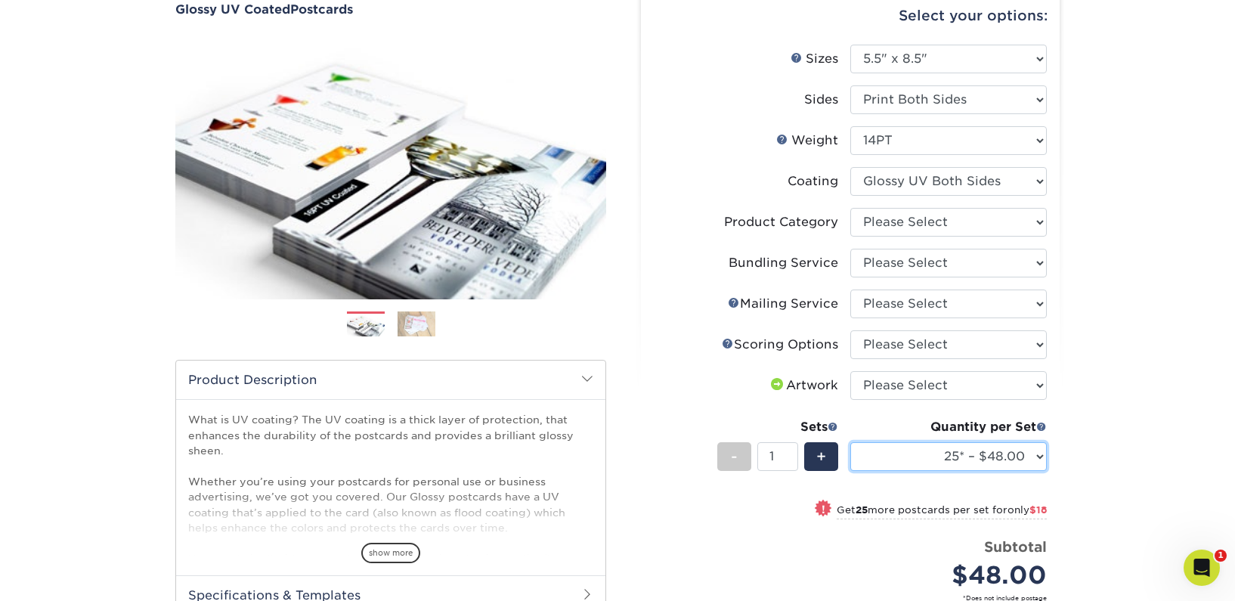
select select "500 – $201.00"
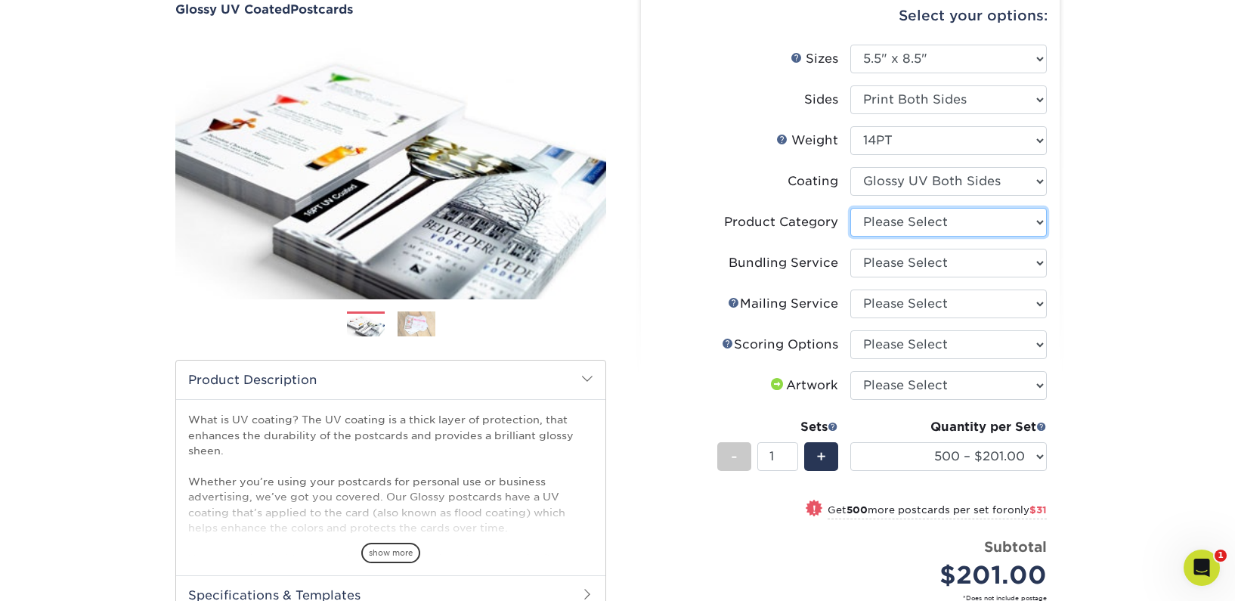
select select "9b7272e0-d6c8-4c3c-8e97-d3a1bcdab858"
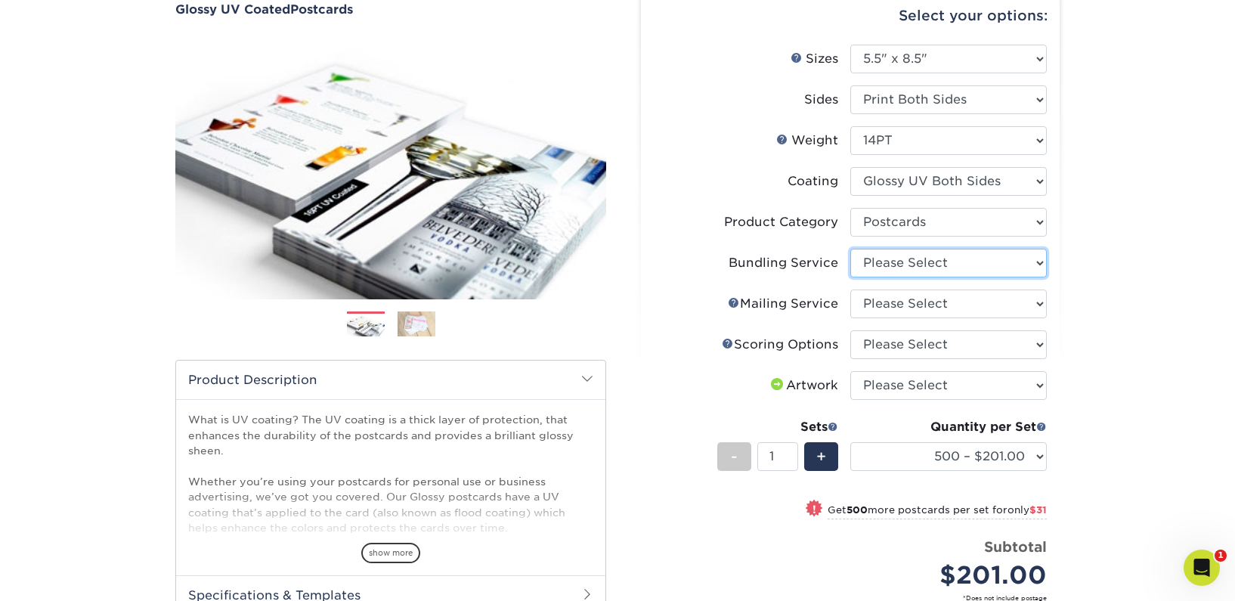
select select "58689abb-25c0-461c-a4c3-a80b627d6649"
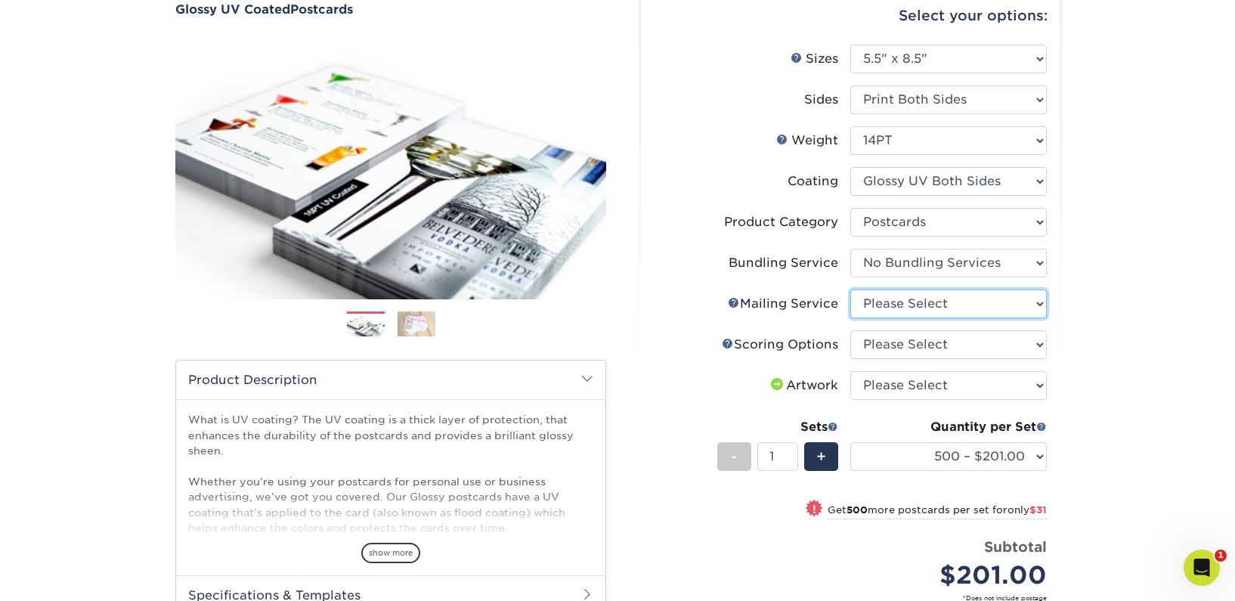
select select "3e5e9bdd-d78a-4c28-a41d-fe1407925ca6"
select select "16ebe401-5398-422d-8cb0-f3adbb82deb5"
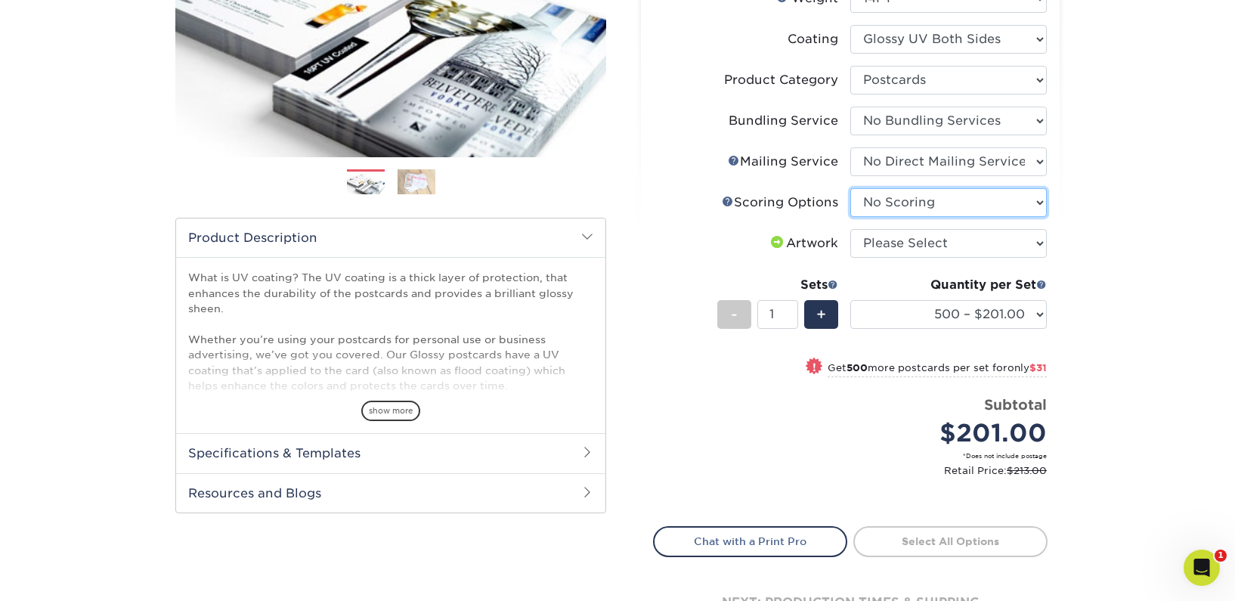
scroll to position [287, 0]
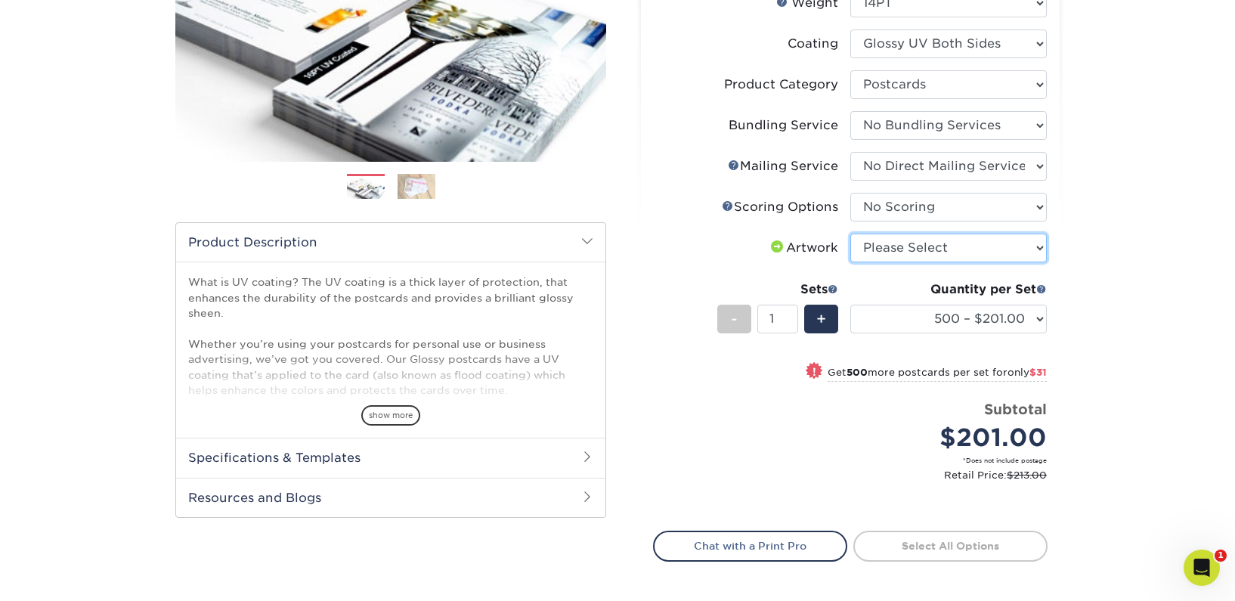
select select "upload"
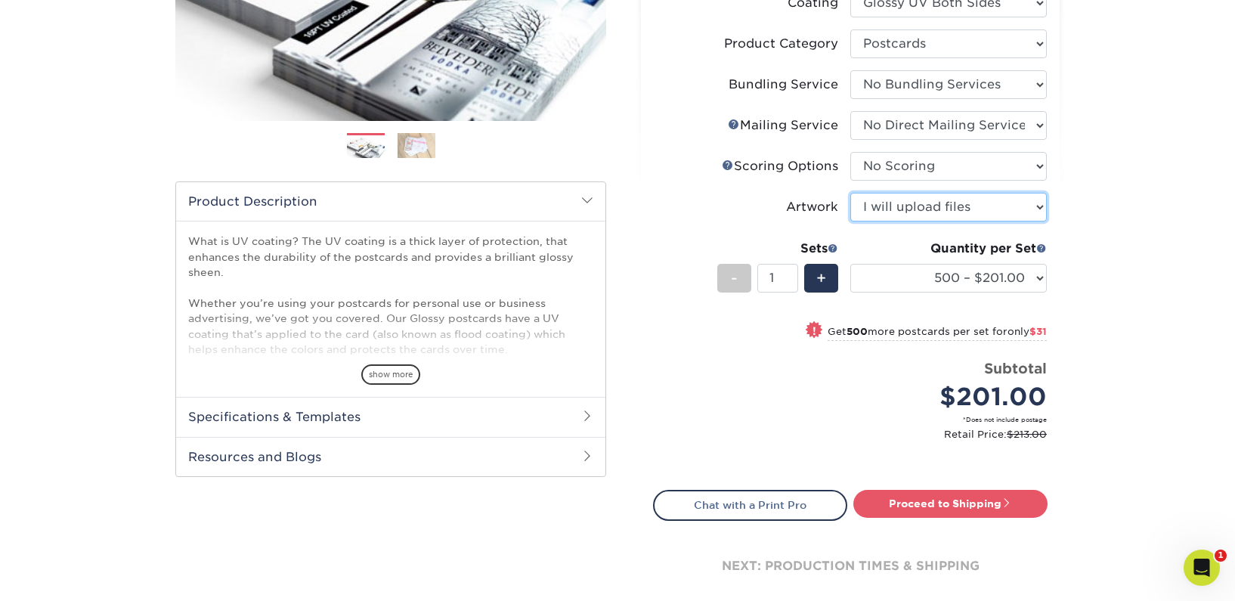
scroll to position [345, 0]
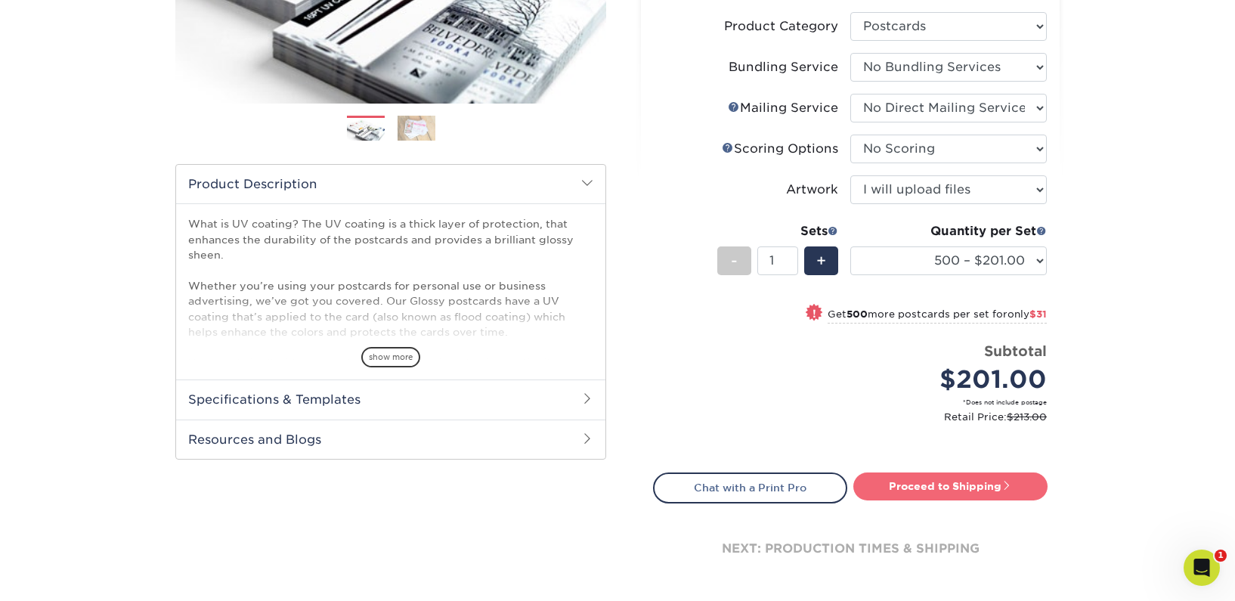
click at [952, 485] on link "Proceed to Shipping" at bounding box center [950, 485] width 194 height 27
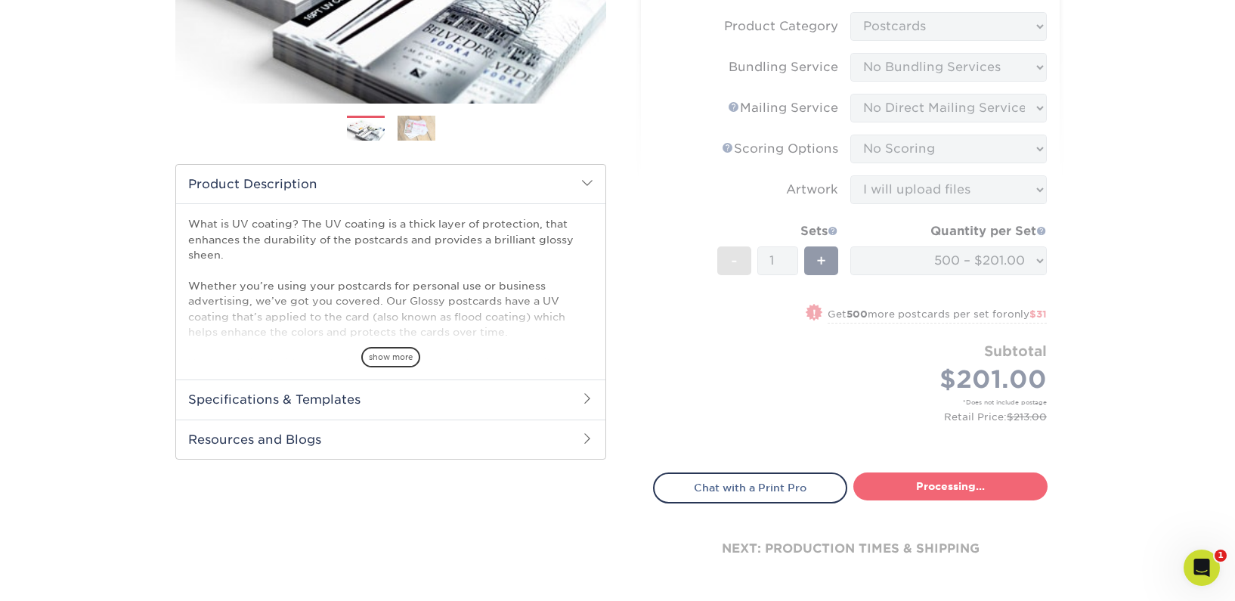
type input "Set 1"
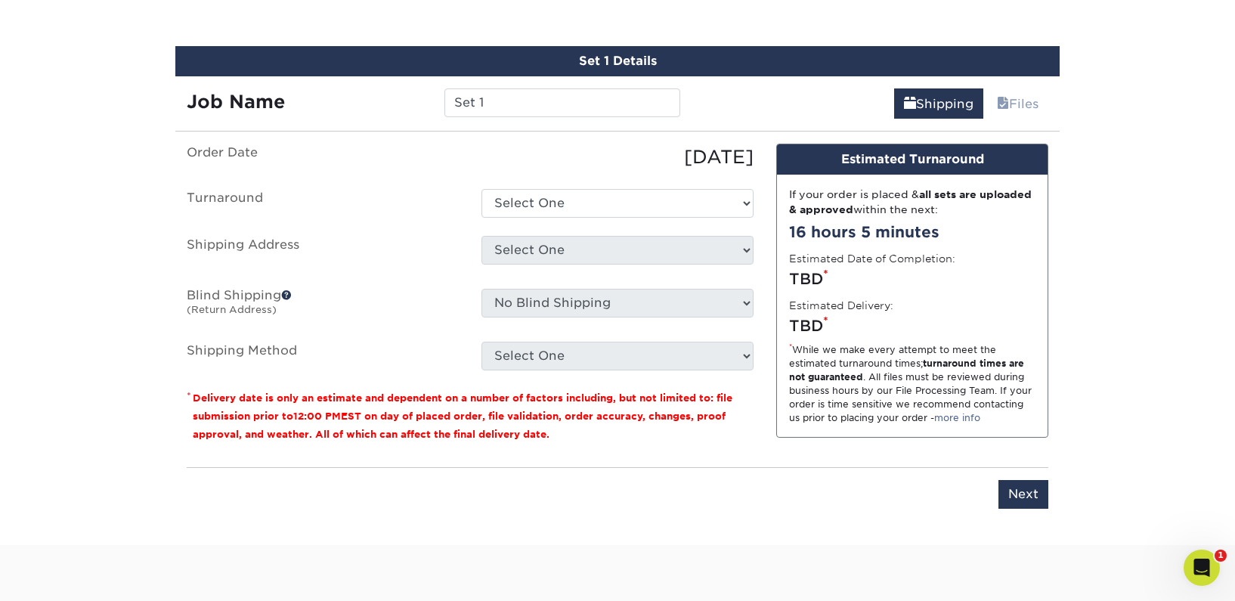
scroll to position [857, 0]
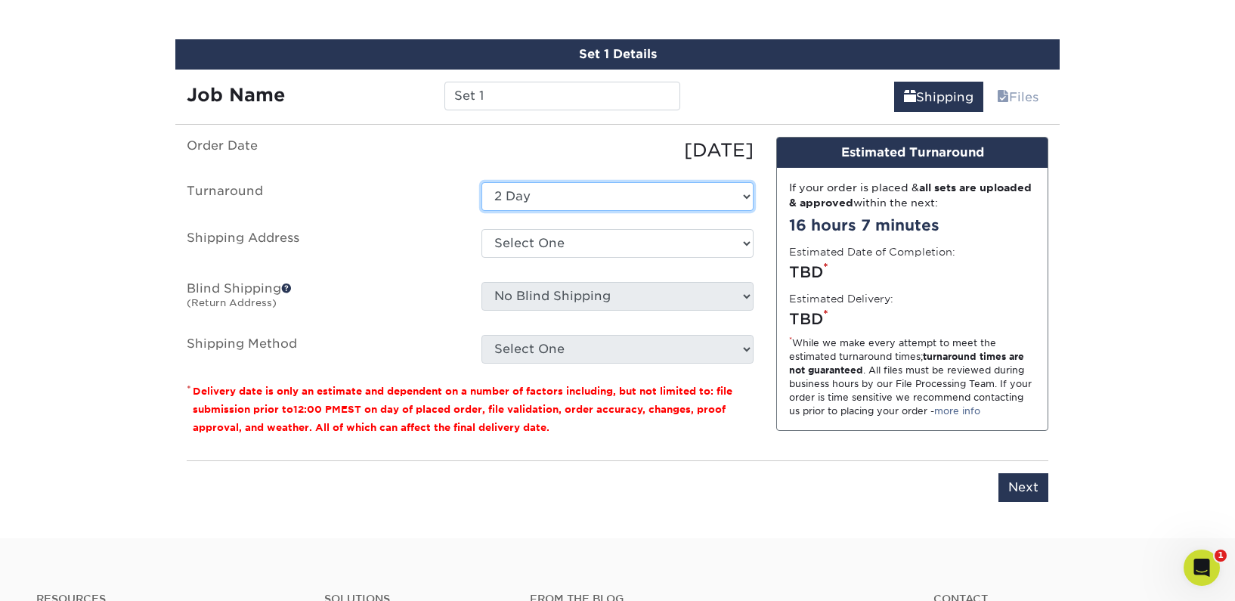
select select "2882b953-eb34-4d91-8277-8f181bd030ea"
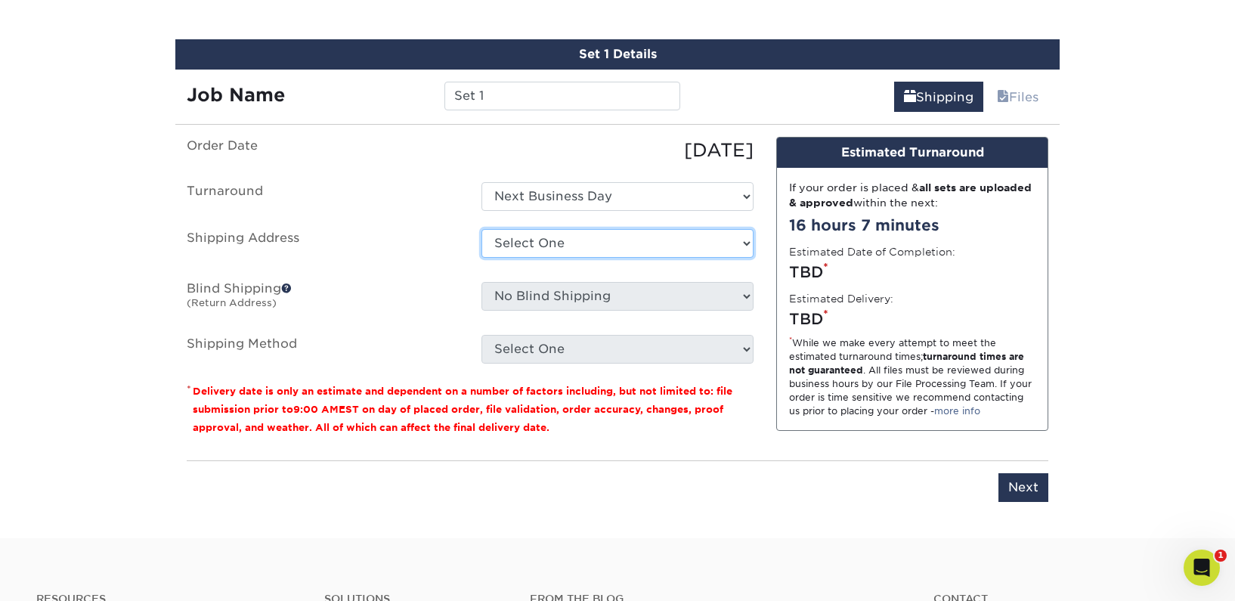
select select "279926"
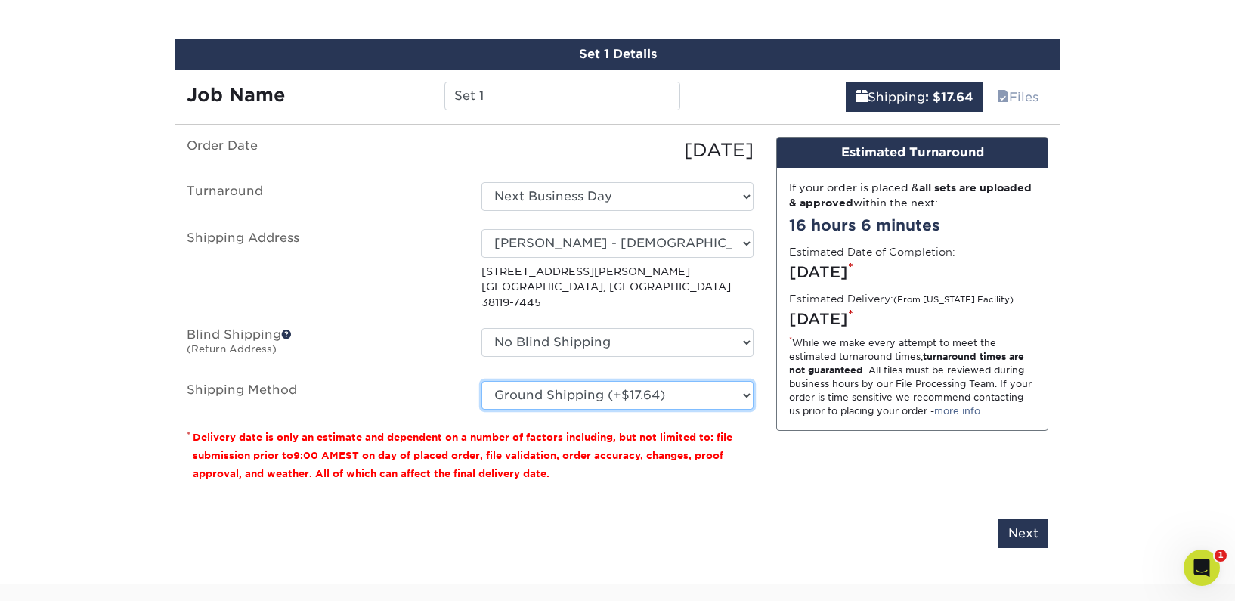
select select "02"
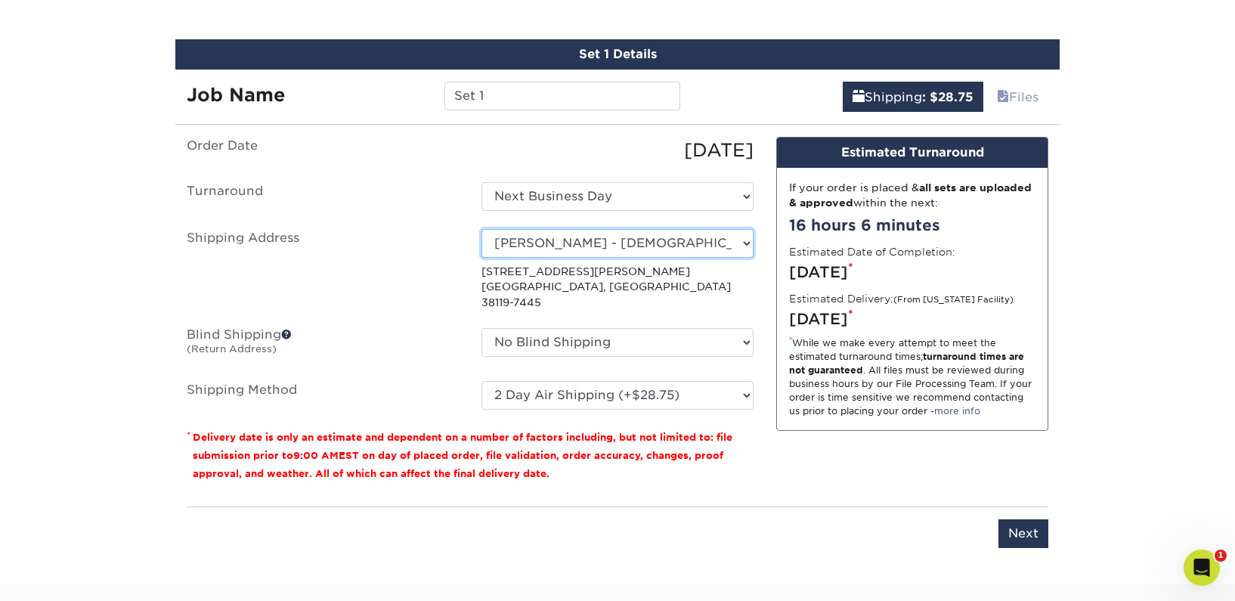
select select "newaddress"
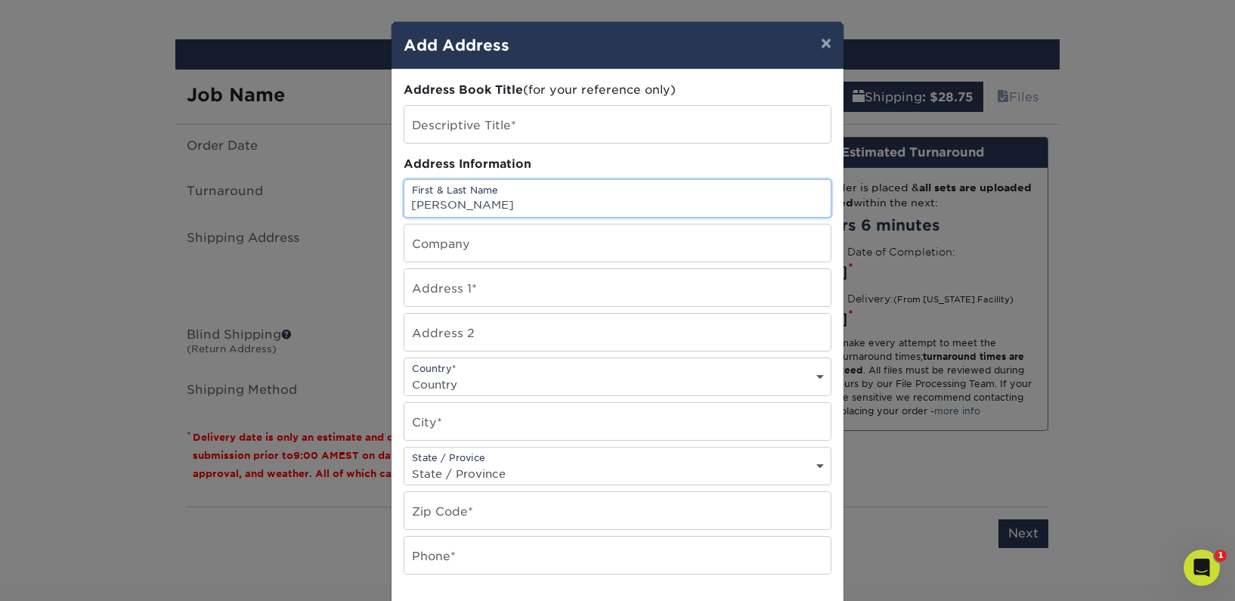
type input "[PERSON_NAME]"
type input "8748 Old Brownsville Road"
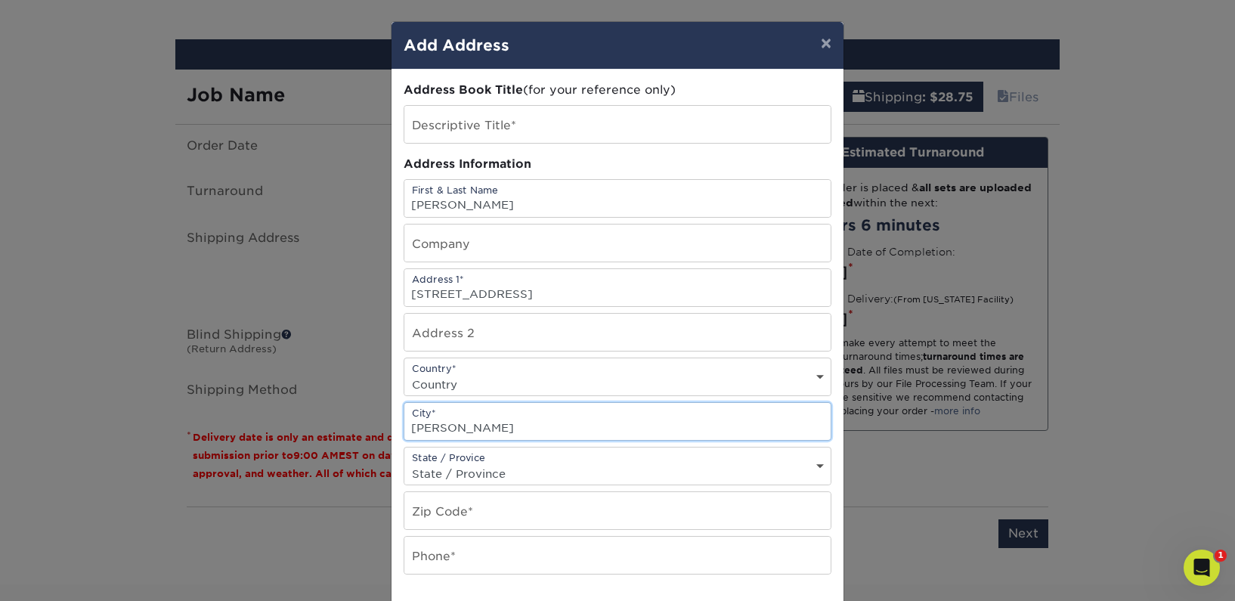
type input "Bartlett"
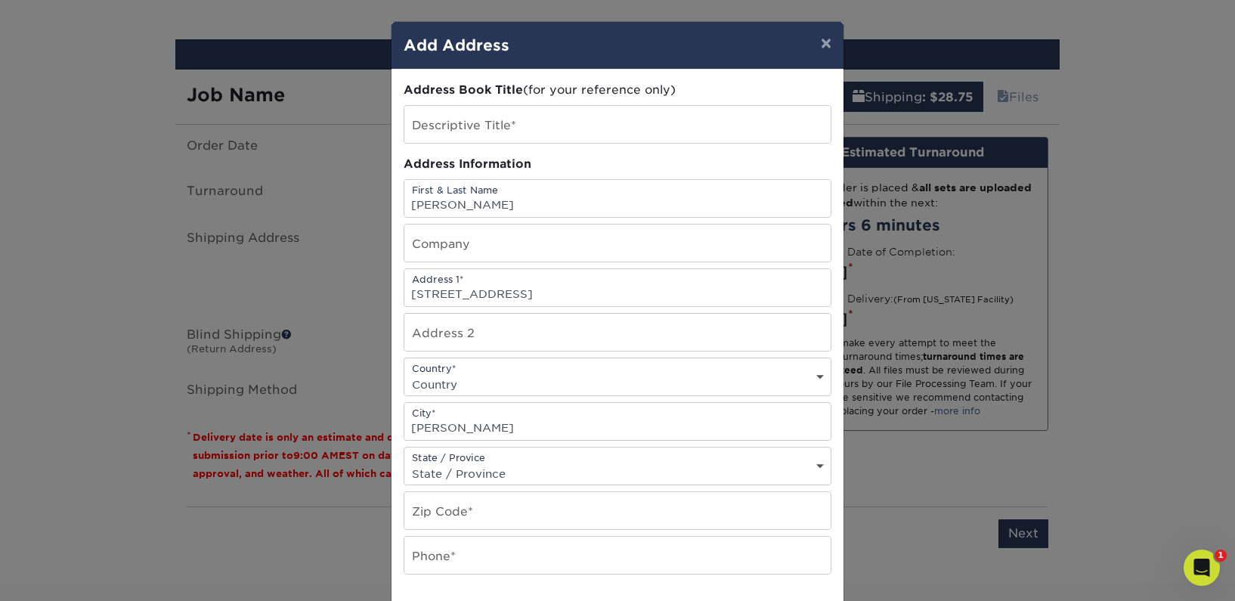
select select "TN"
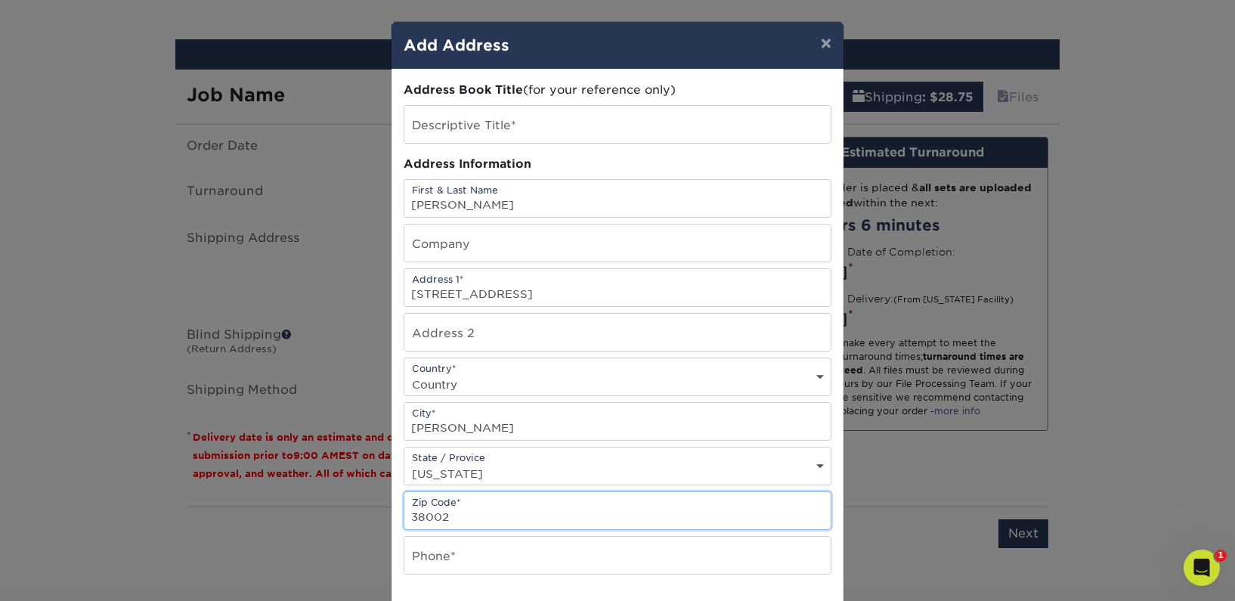
type input "38002"
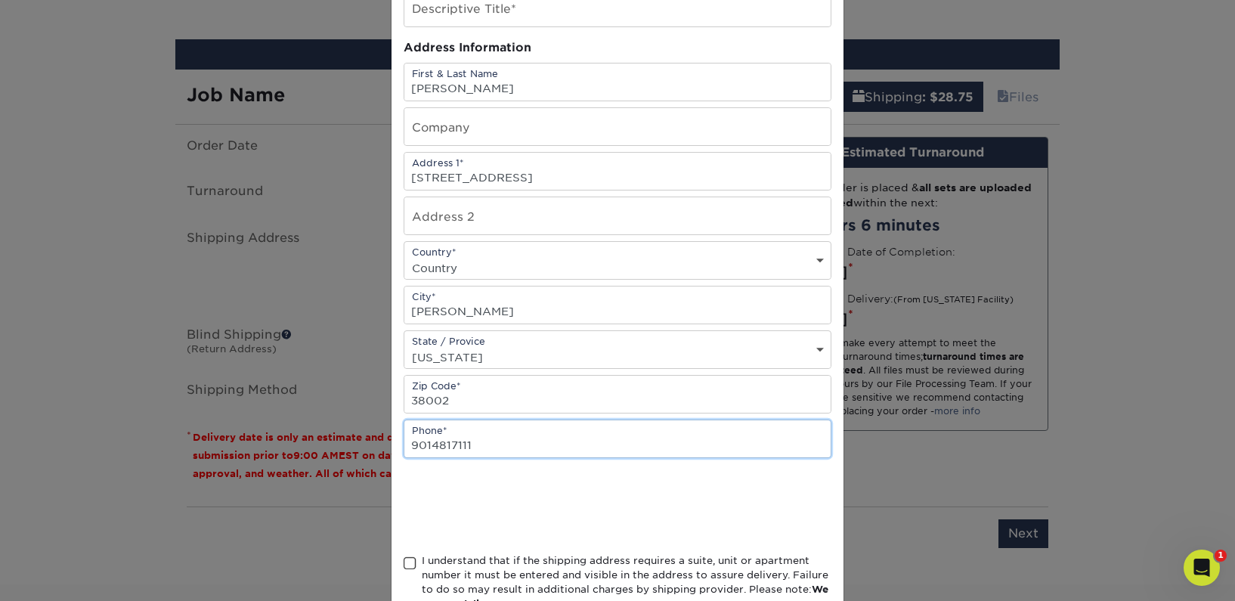
scroll to position [160, 0]
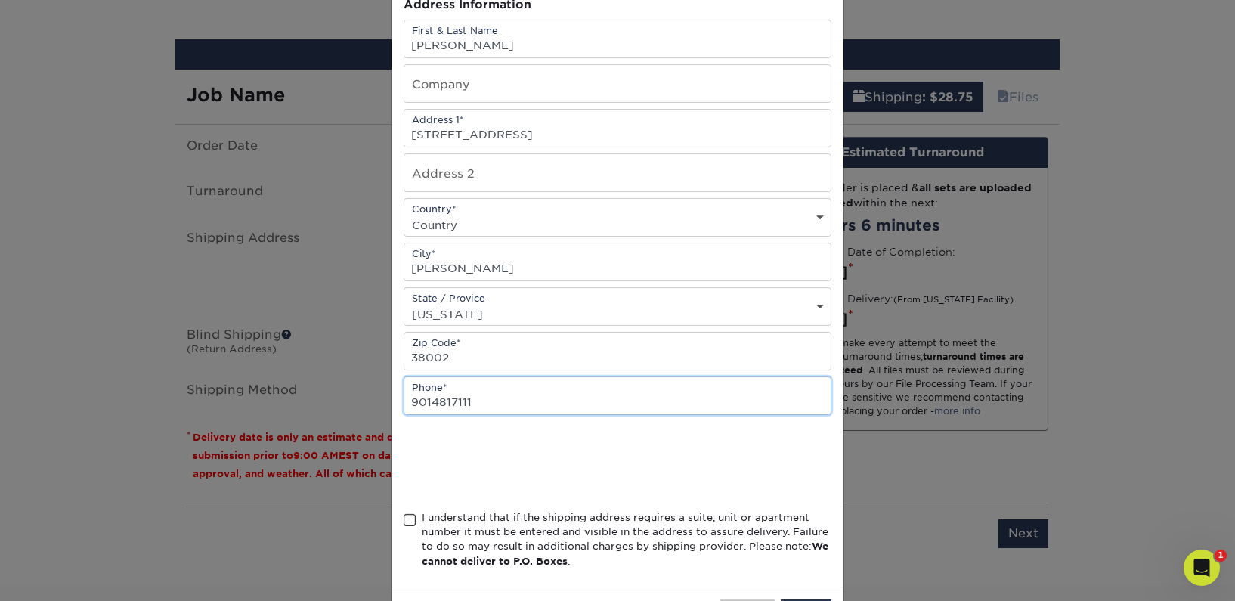
type input "9014817111"
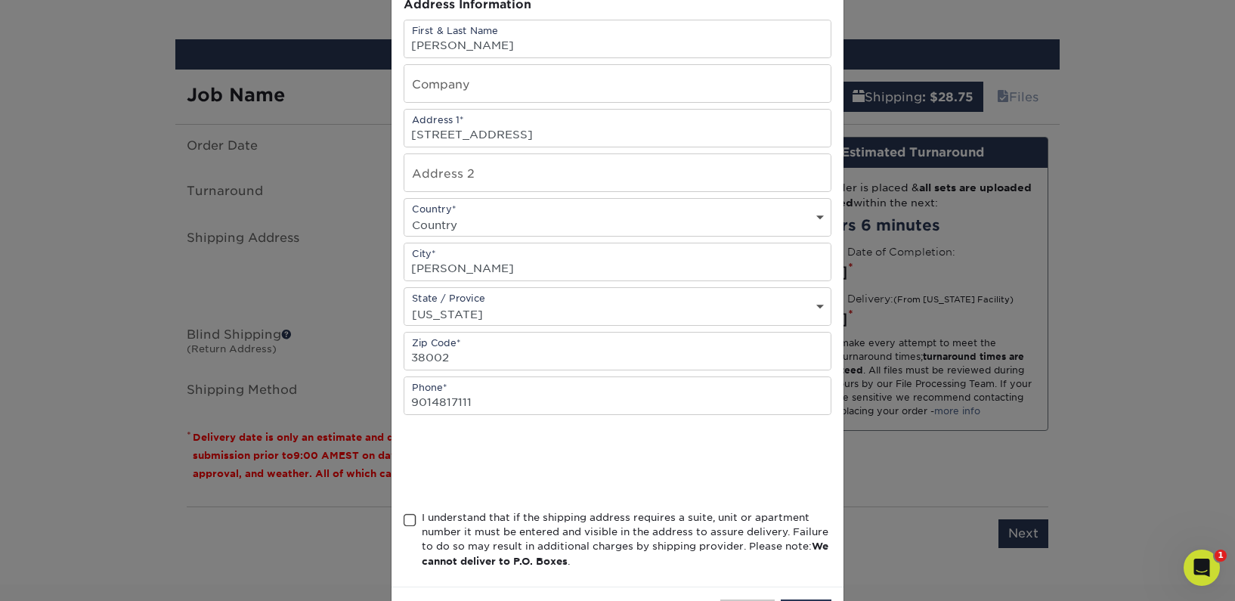
click at [412, 524] on span at bounding box center [410, 520] width 13 height 14
click at [0, 0] on input "I understand that if the shipping address requires a suite, unit or apartment n…" at bounding box center [0, 0] width 0 height 0
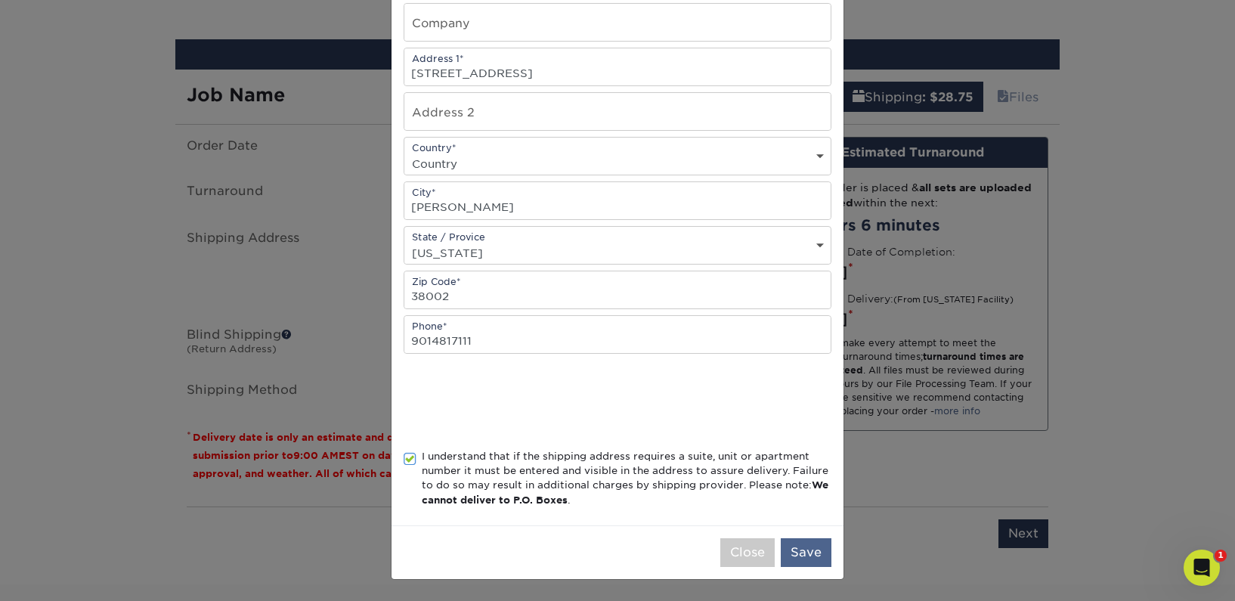
scroll to position [225, 0]
click at [819, 554] on button "Save" at bounding box center [806, 552] width 51 height 29
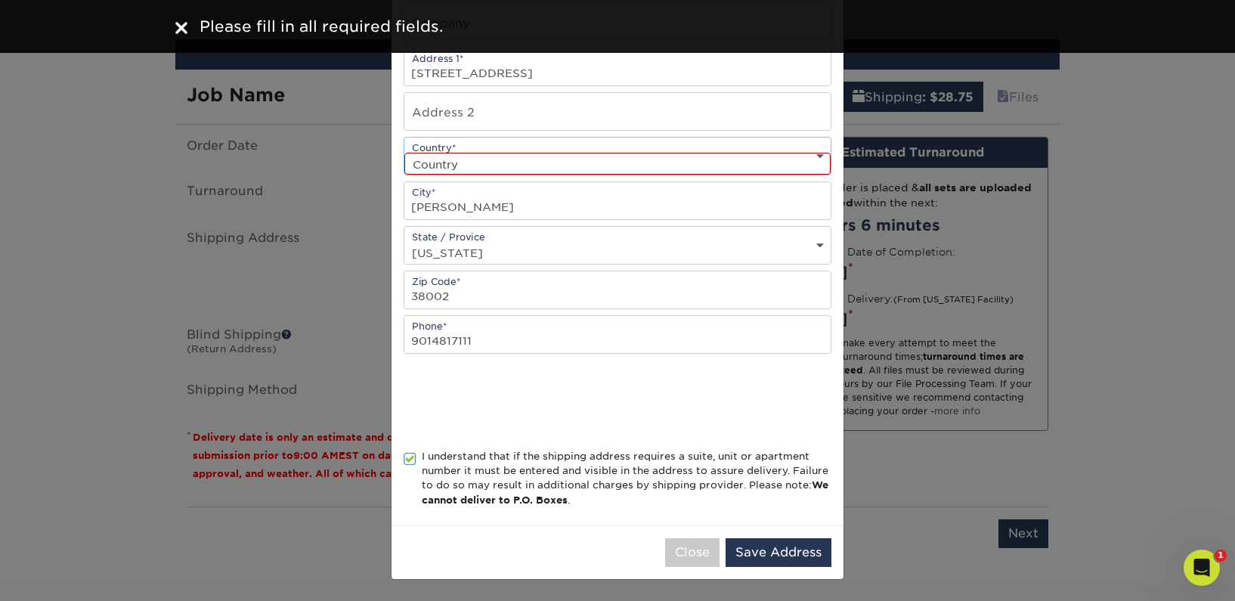
select select "US"
click at [787, 547] on button "Save Address" at bounding box center [779, 552] width 106 height 29
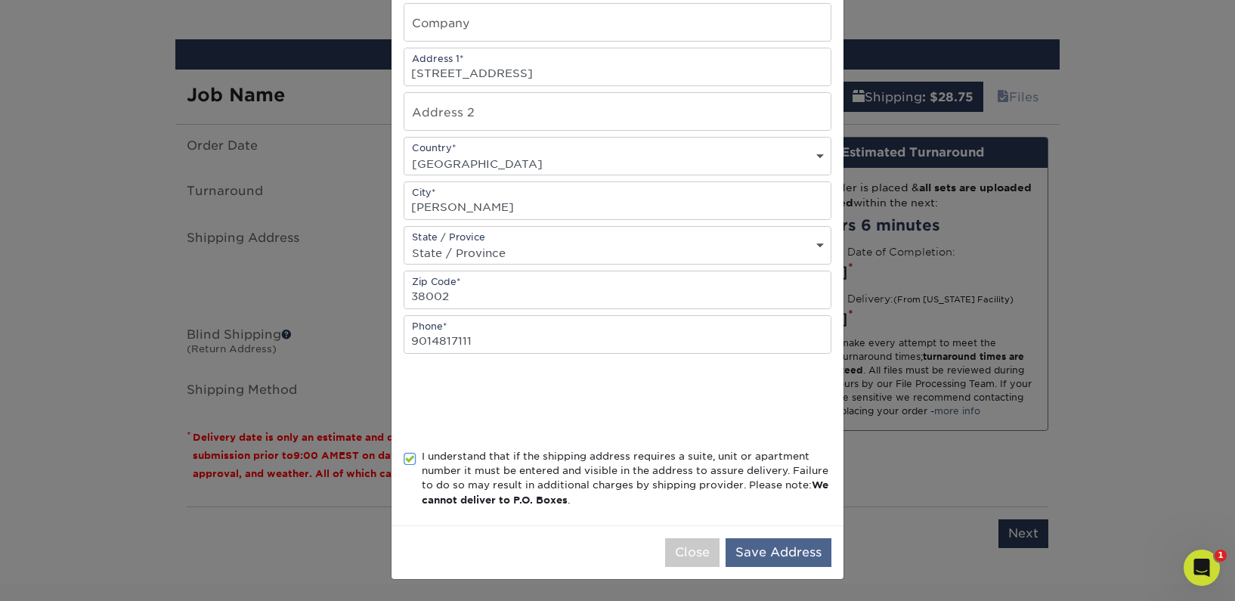
click at [783, 553] on button "Save Address" at bounding box center [779, 552] width 106 height 29
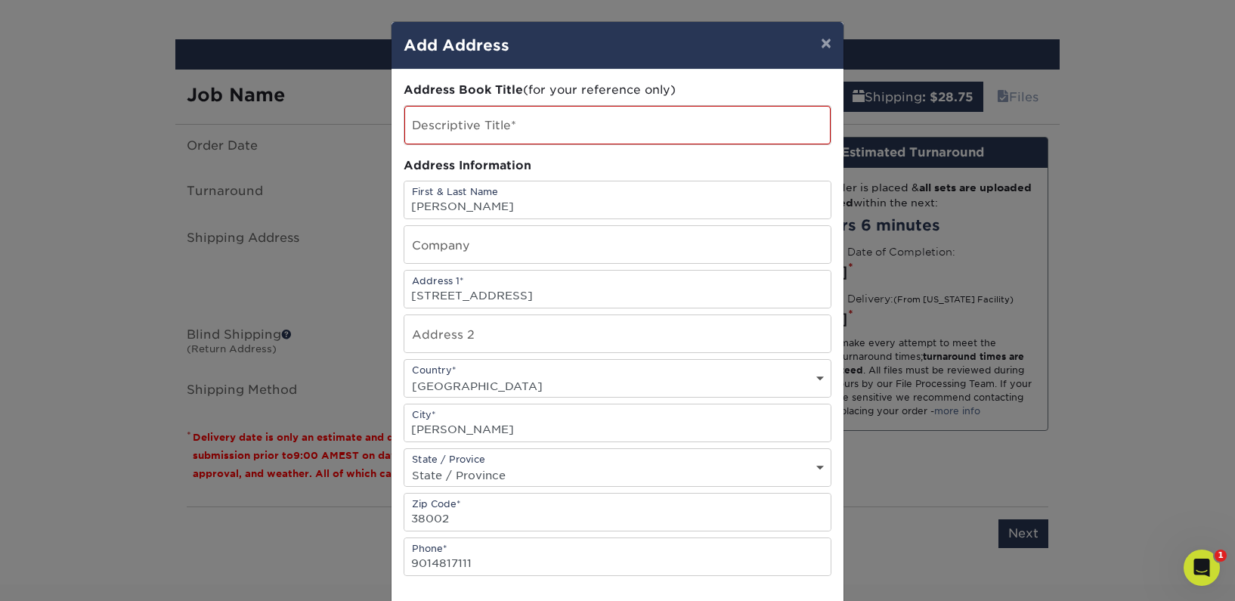
scroll to position [0, 0]
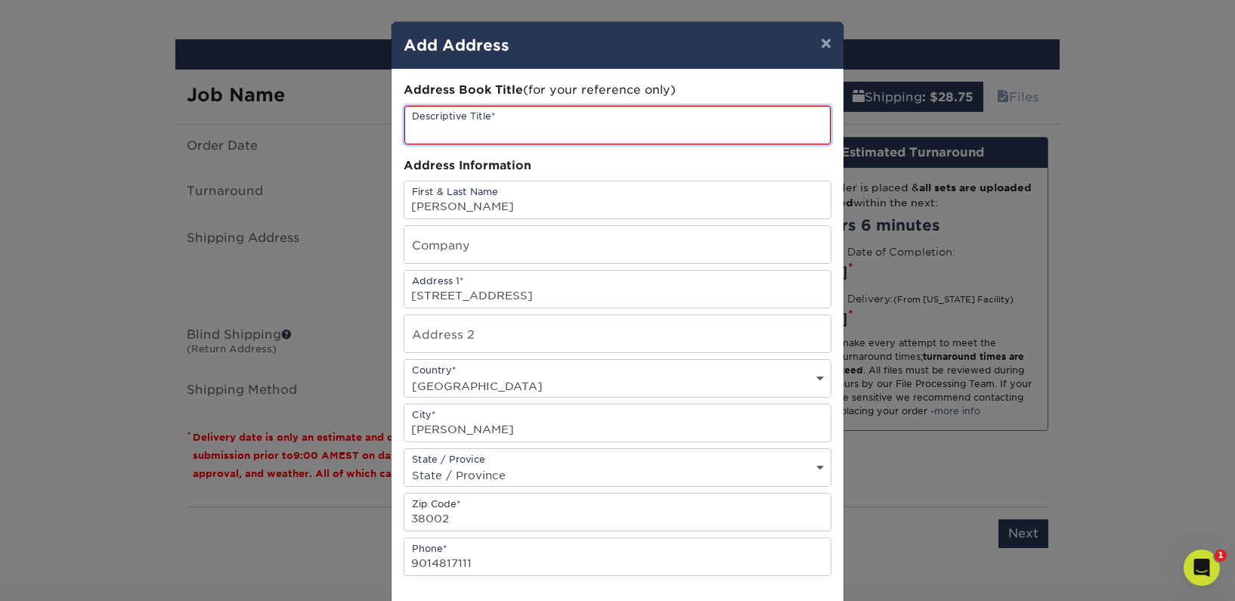
click at [598, 119] on input "text" at bounding box center [617, 125] width 426 height 39
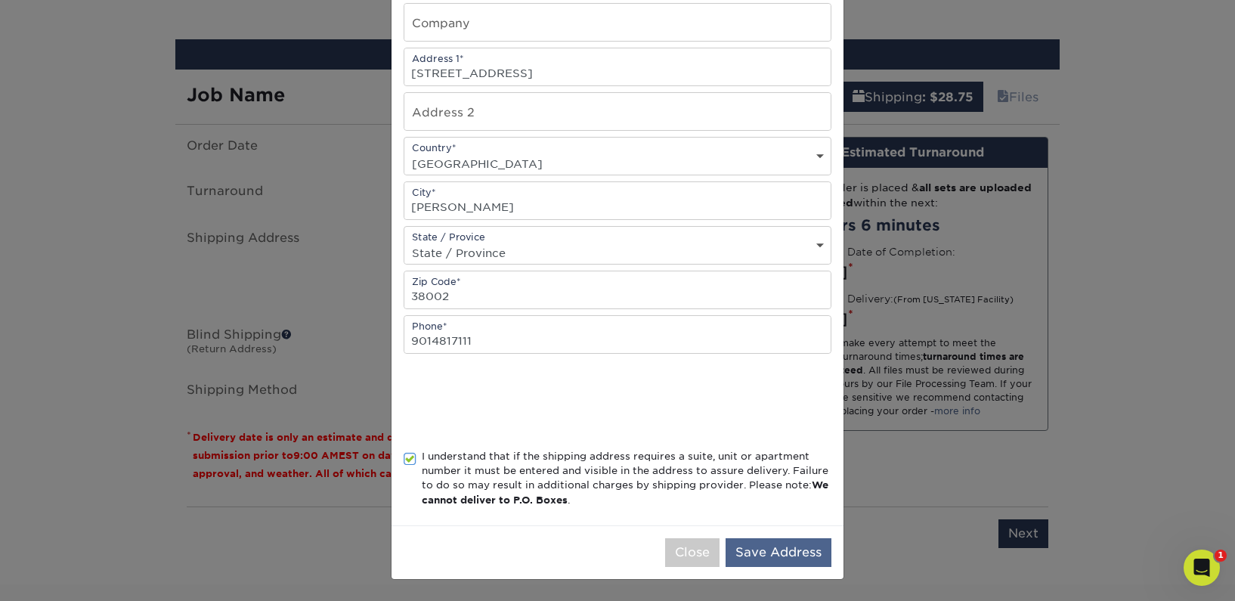
scroll to position [226, 0]
type input "House"
click at [798, 562] on button "Save Address" at bounding box center [779, 552] width 106 height 29
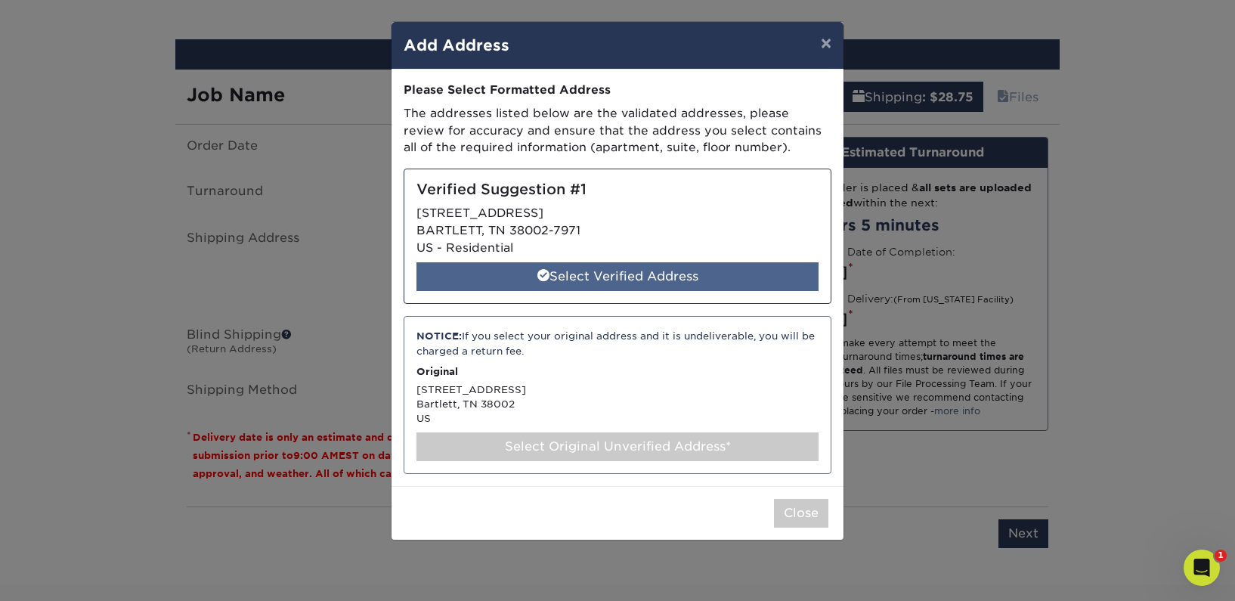
click at [646, 277] on div "Select Verified Address" at bounding box center [618, 276] width 402 height 29
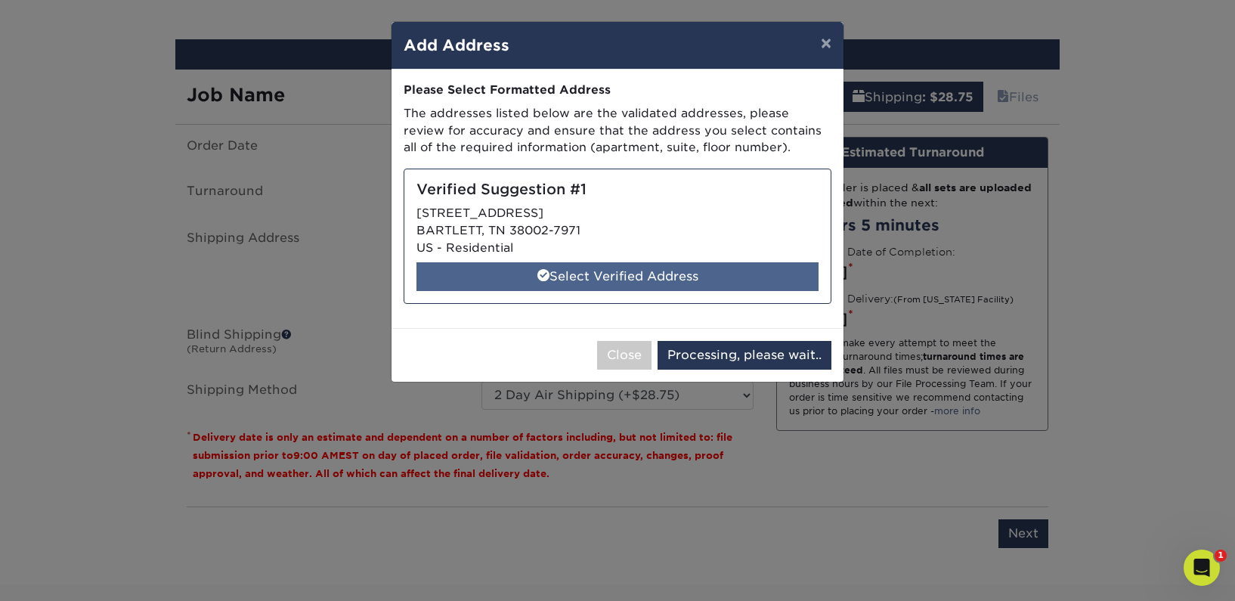
select select "285160"
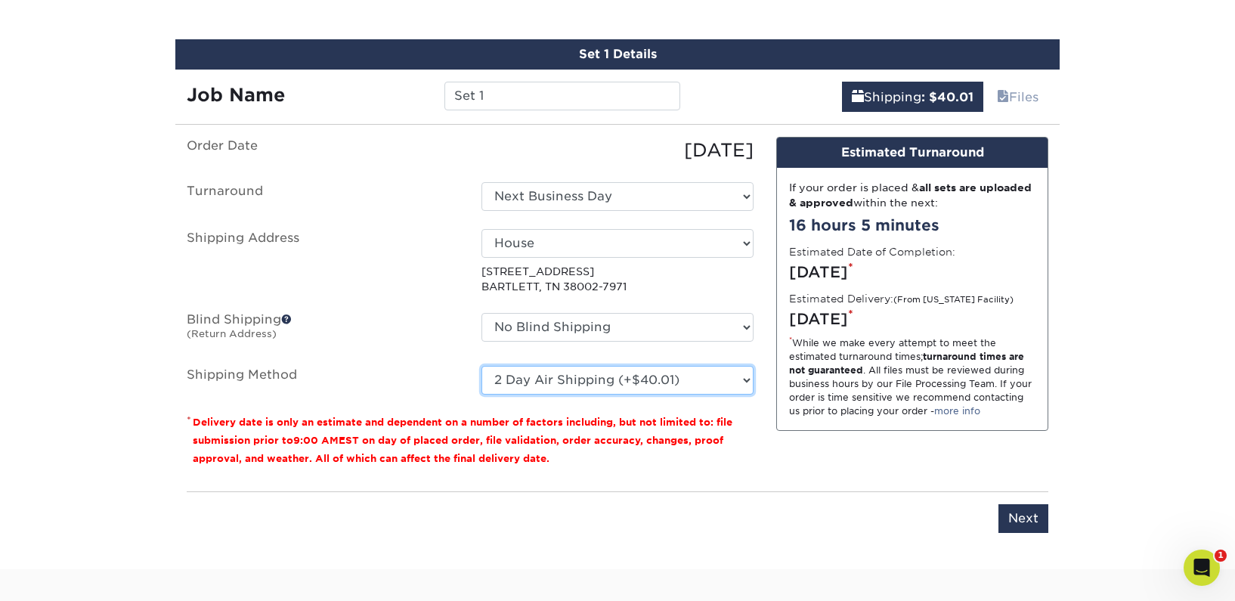
select select "03"
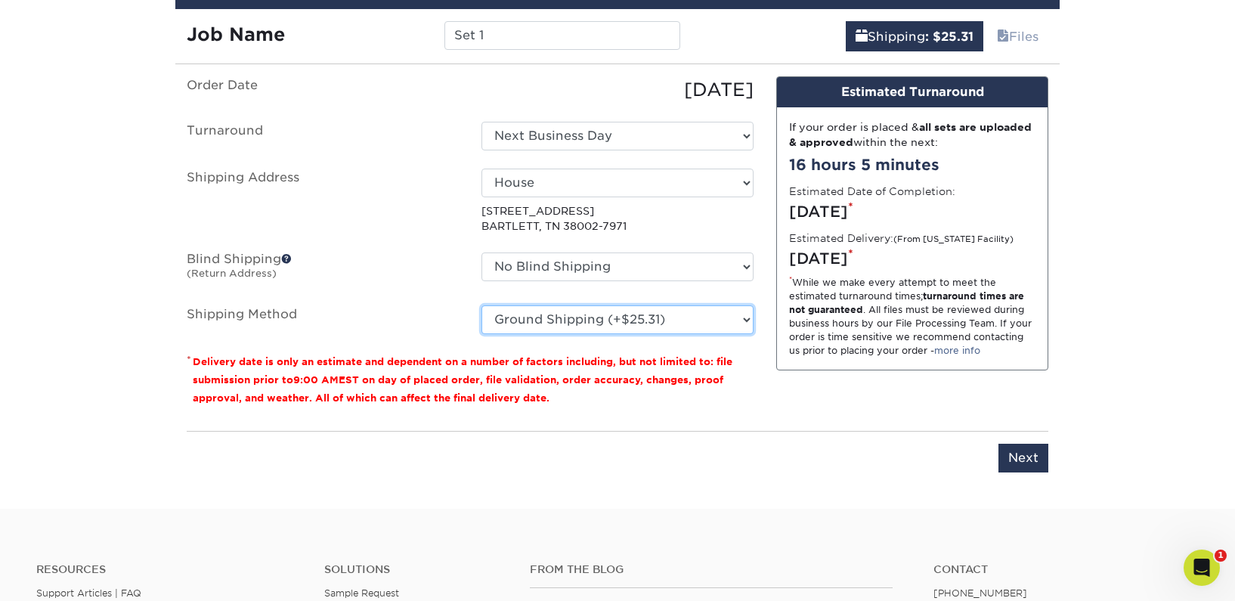
scroll to position [958, 0]
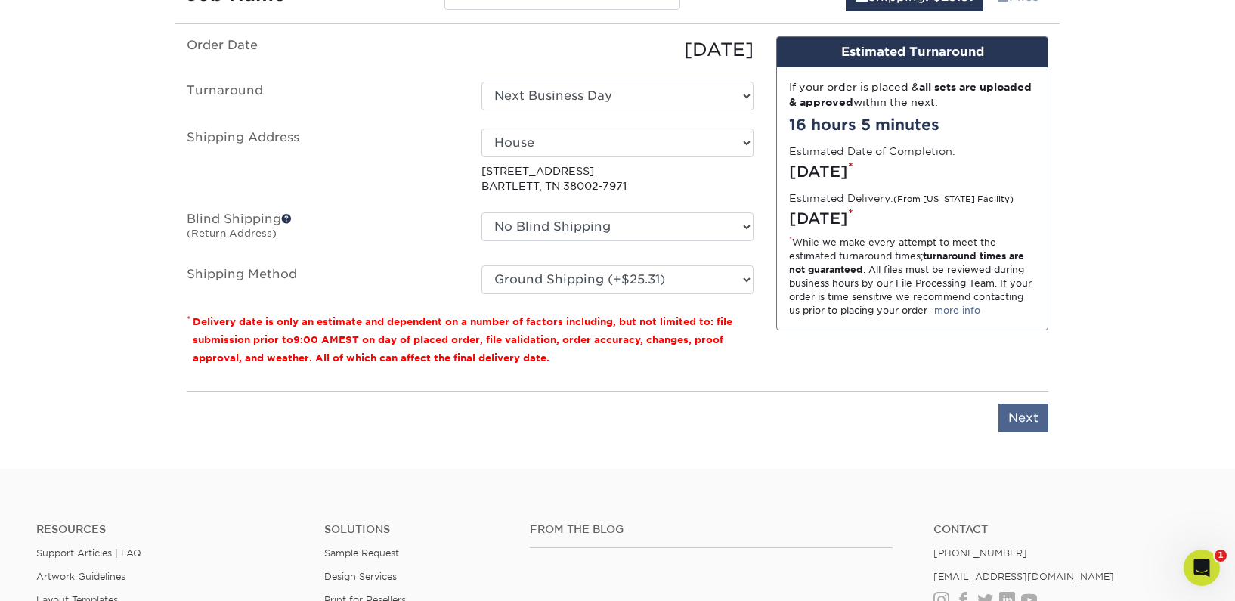
click at [1016, 411] on input "Next" at bounding box center [1024, 418] width 50 height 29
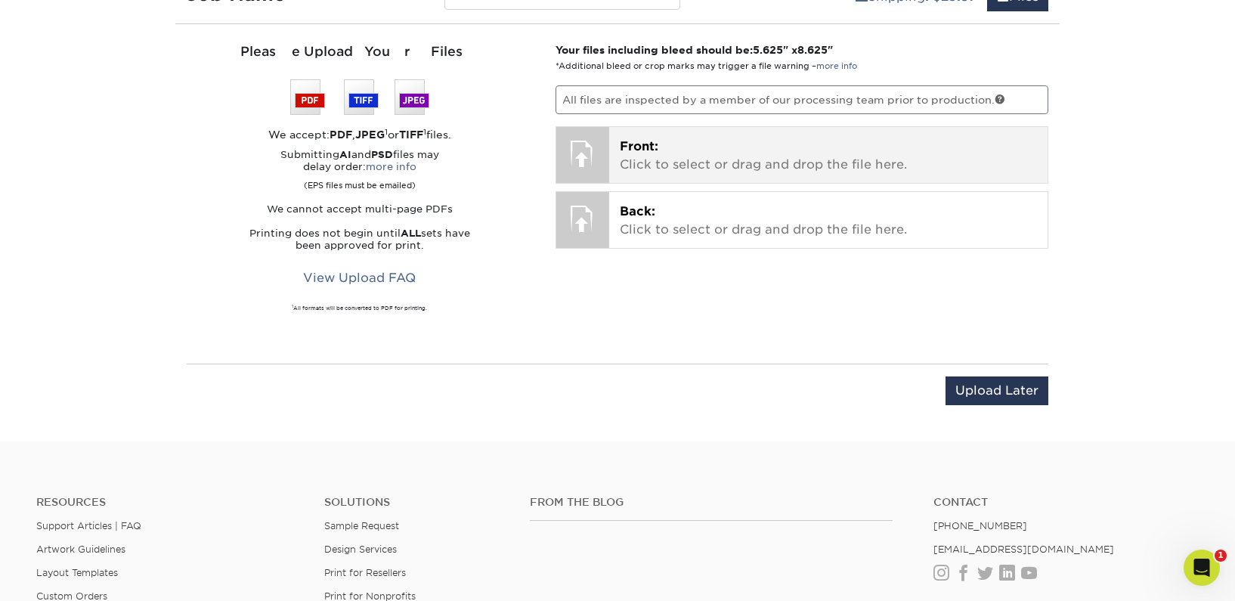
click at [609, 158] on div "Front: Click to select or drag and drop the file here. Choose file" at bounding box center [828, 155] width 439 height 56
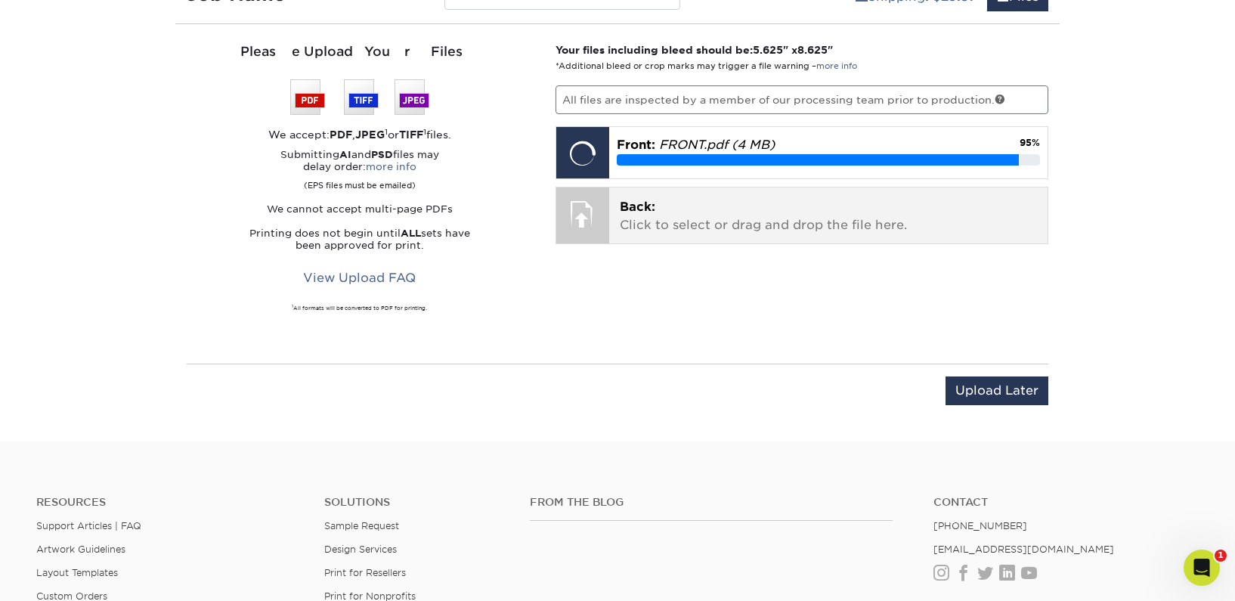
click at [614, 210] on div "Back: Click to select or drag and drop the file here. Choose file" at bounding box center [828, 215] width 439 height 56
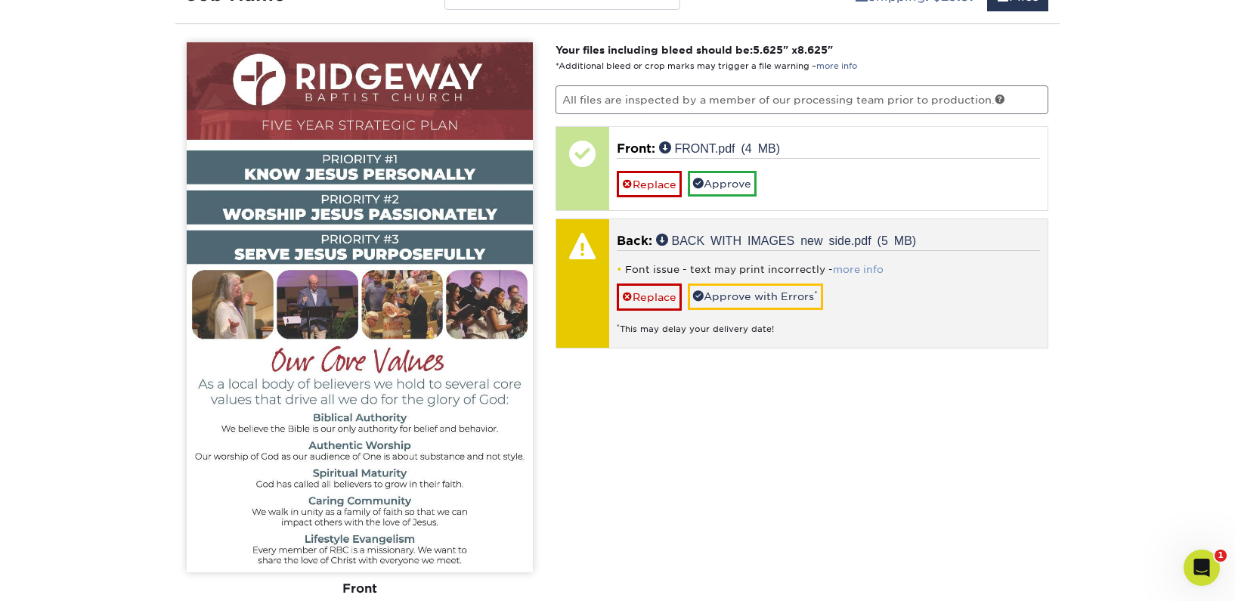
click at [848, 264] on link "more info" at bounding box center [858, 269] width 51 height 11
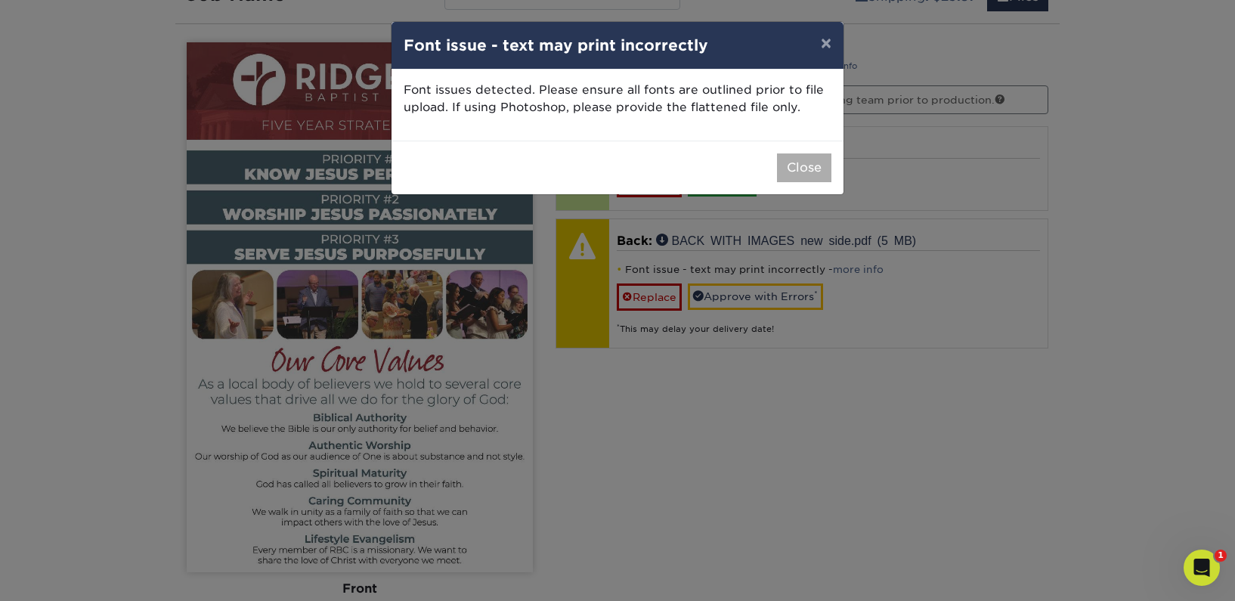
click at [802, 169] on button "Close" at bounding box center [804, 167] width 54 height 29
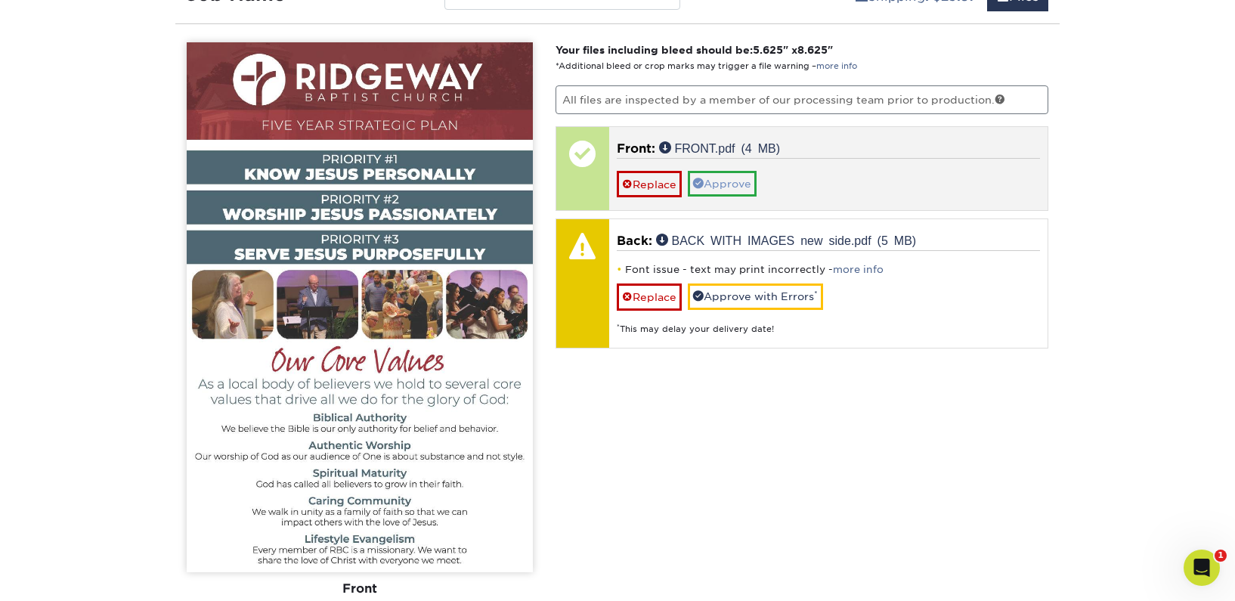
click at [717, 185] on link "Approve" at bounding box center [722, 184] width 69 height 26
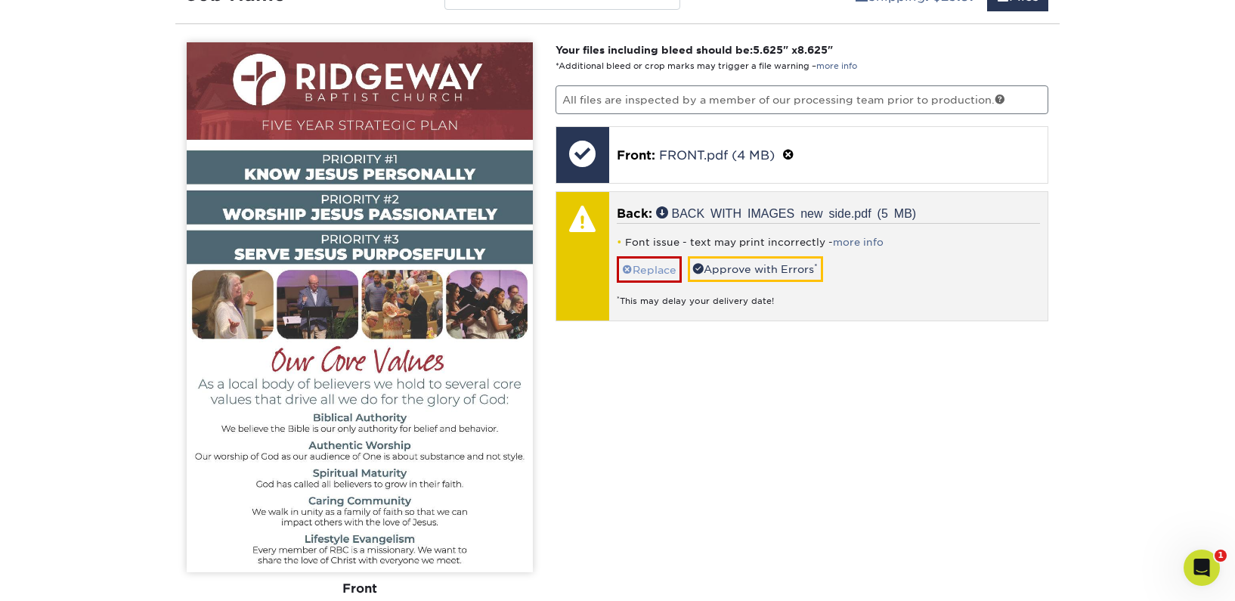
click at [640, 268] on link "Replace" at bounding box center [649, 269] width 65 height 26
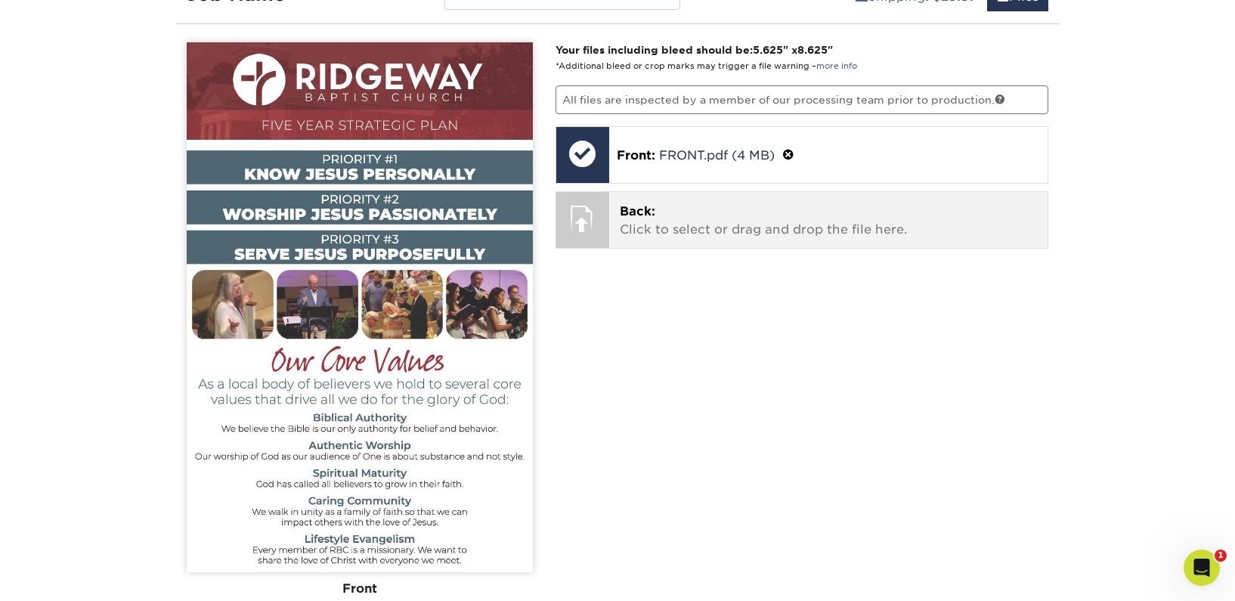
click at [638, 234] on p "Back: Click to select or drag and drop the file here." at bounding box center [829, 221] width 418 height 36
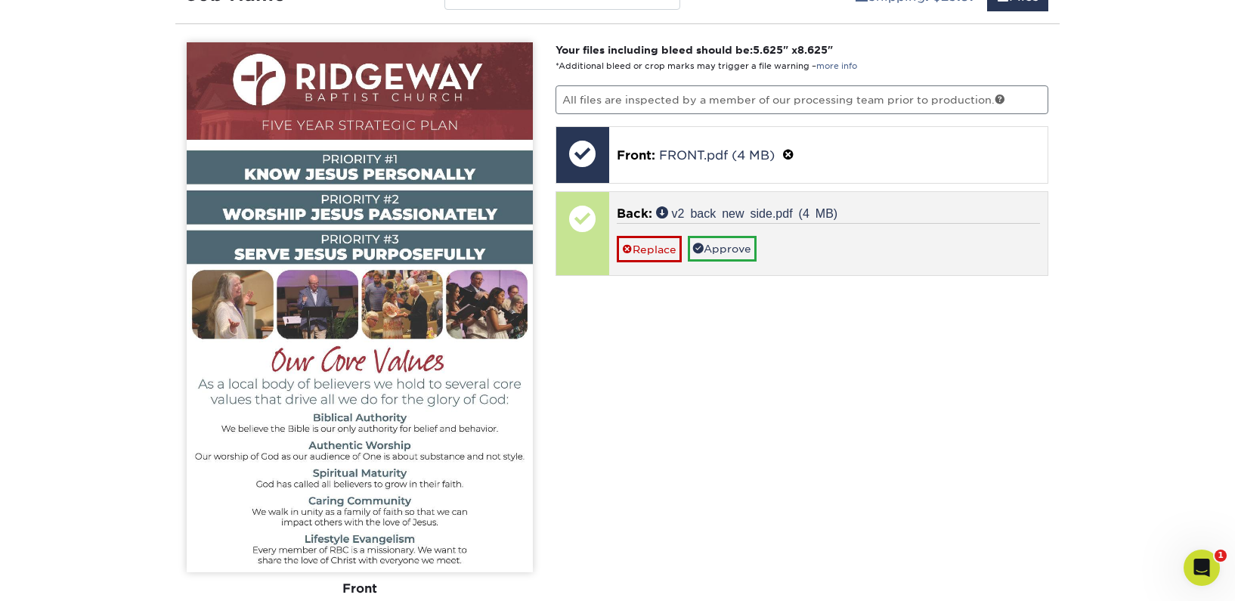
click at [646, 209] on span "Back:" at bounding box center [635, 213] width 36 height 14
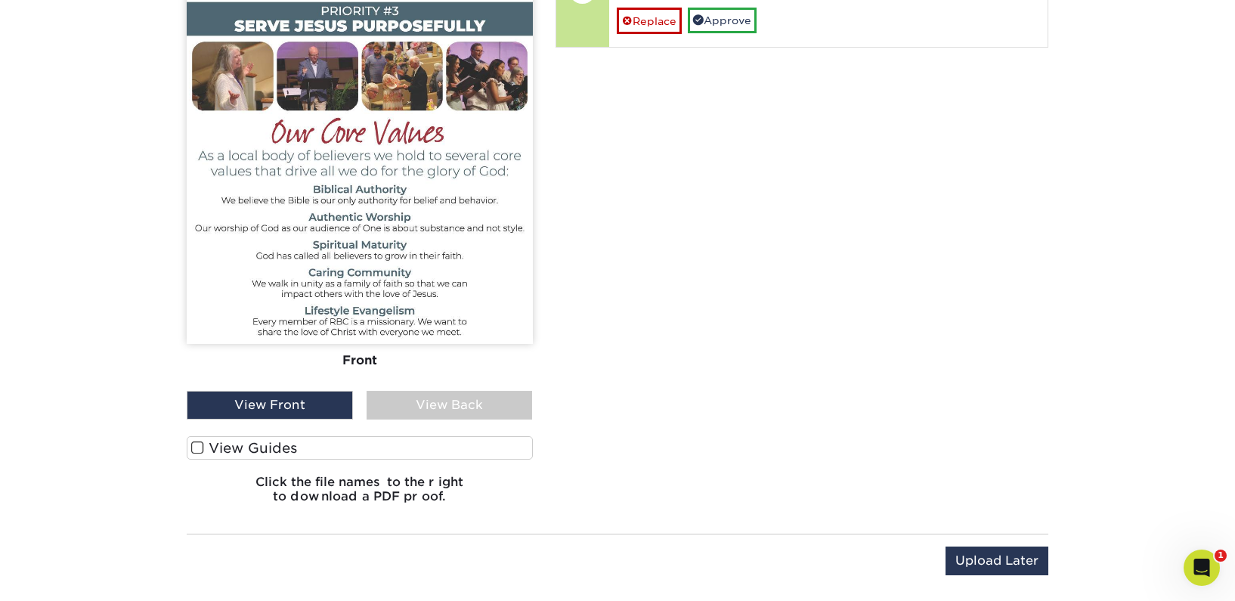
scroll to position [1205, 0]
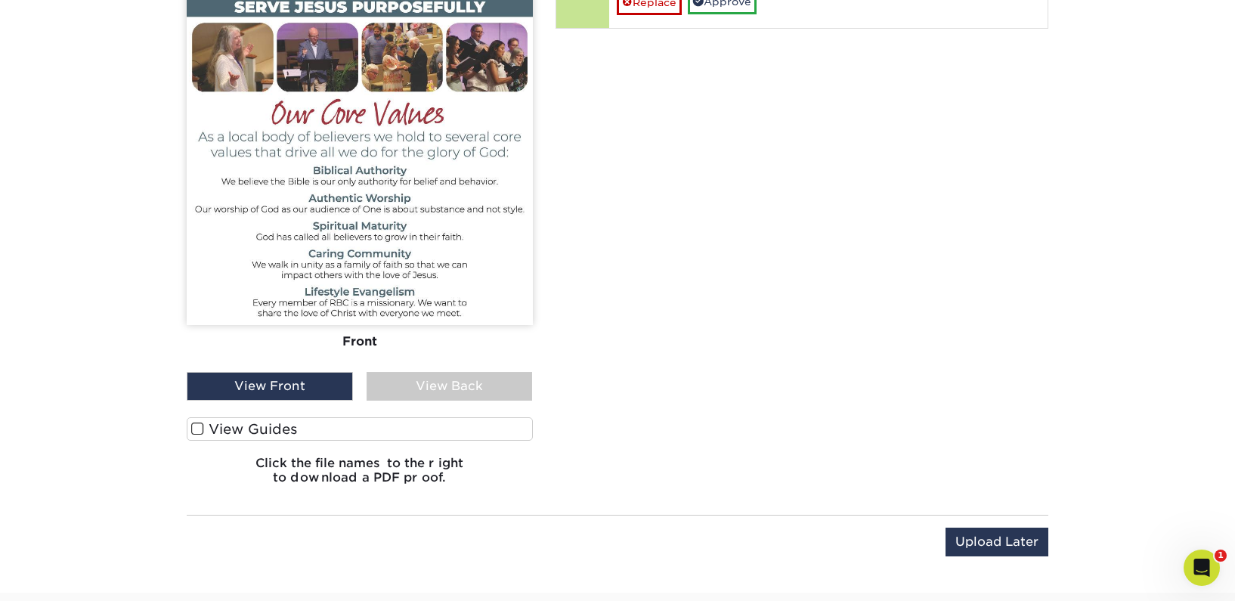
click at [450, 385] on div "View Back" at bounding box center [450, 386] width 166 height 29
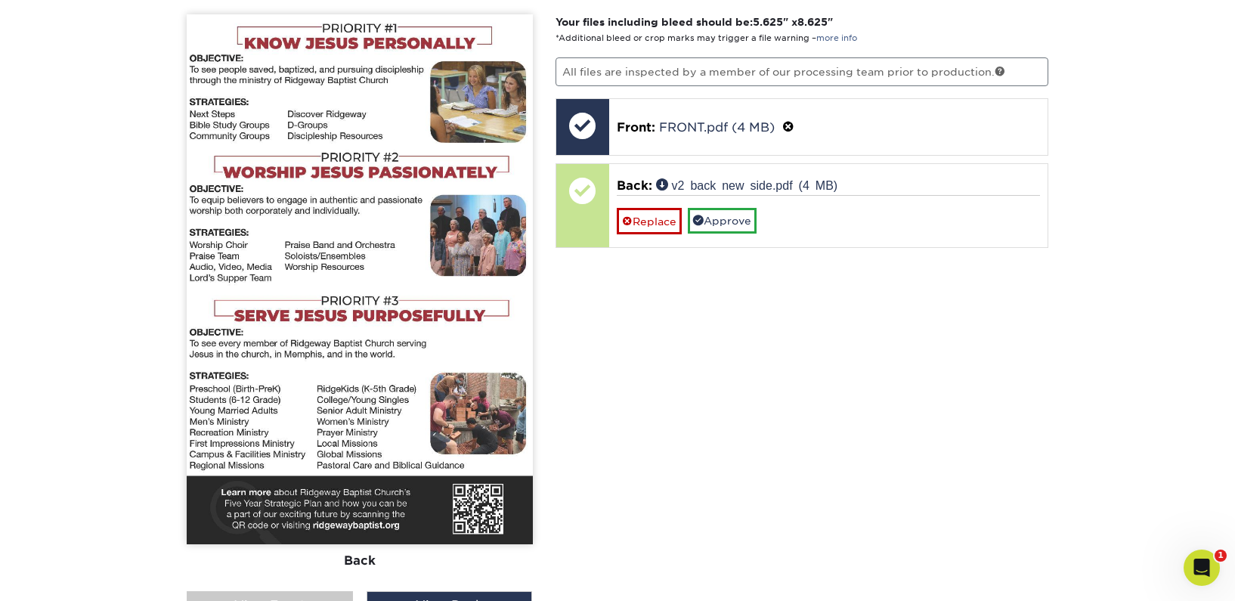
scroll to position [974, 0]
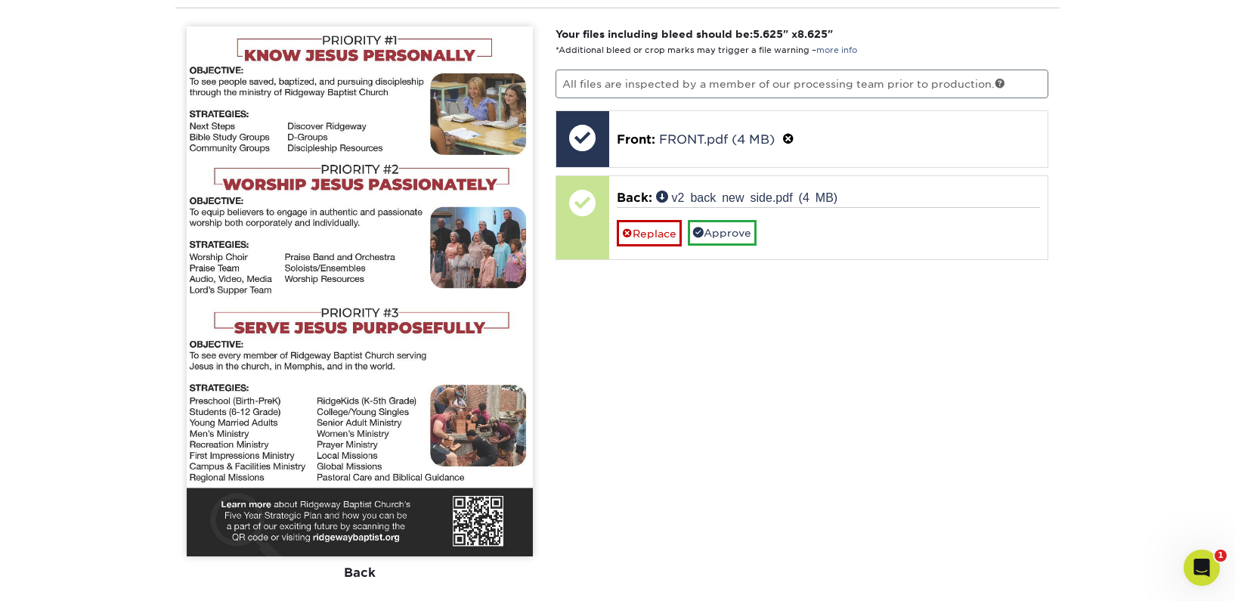
click at [250, 358] on img at bounding box center [360, 291] width 346 height 530
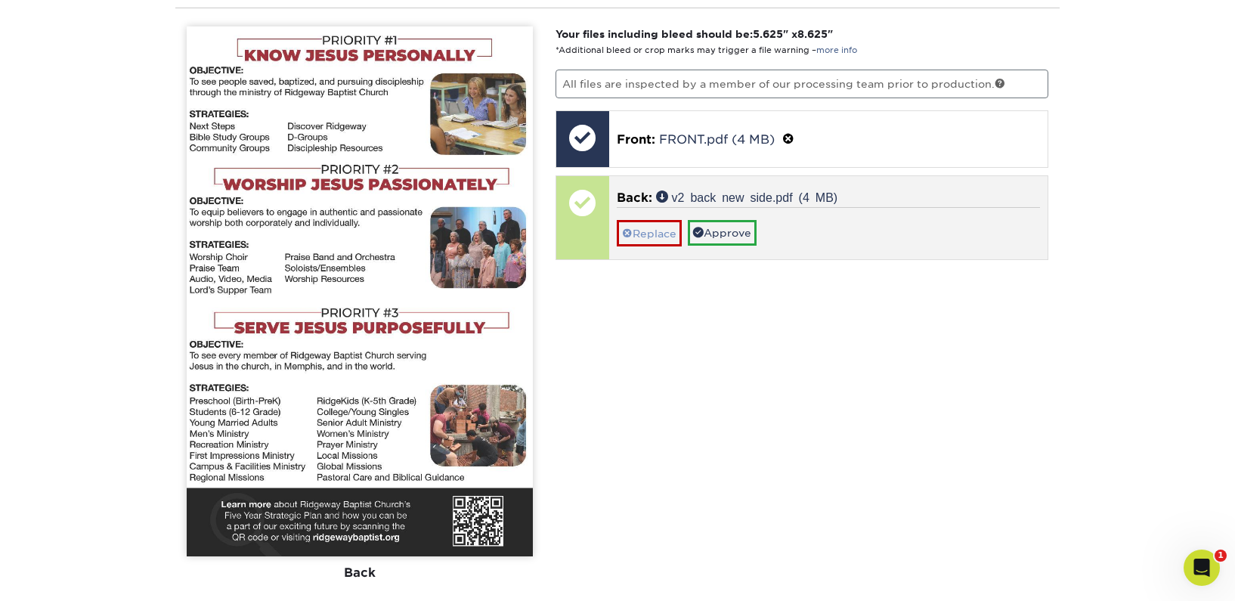
click at [655, 228] on link "Replace" at bounding box center [649, 233] width 65 height 26
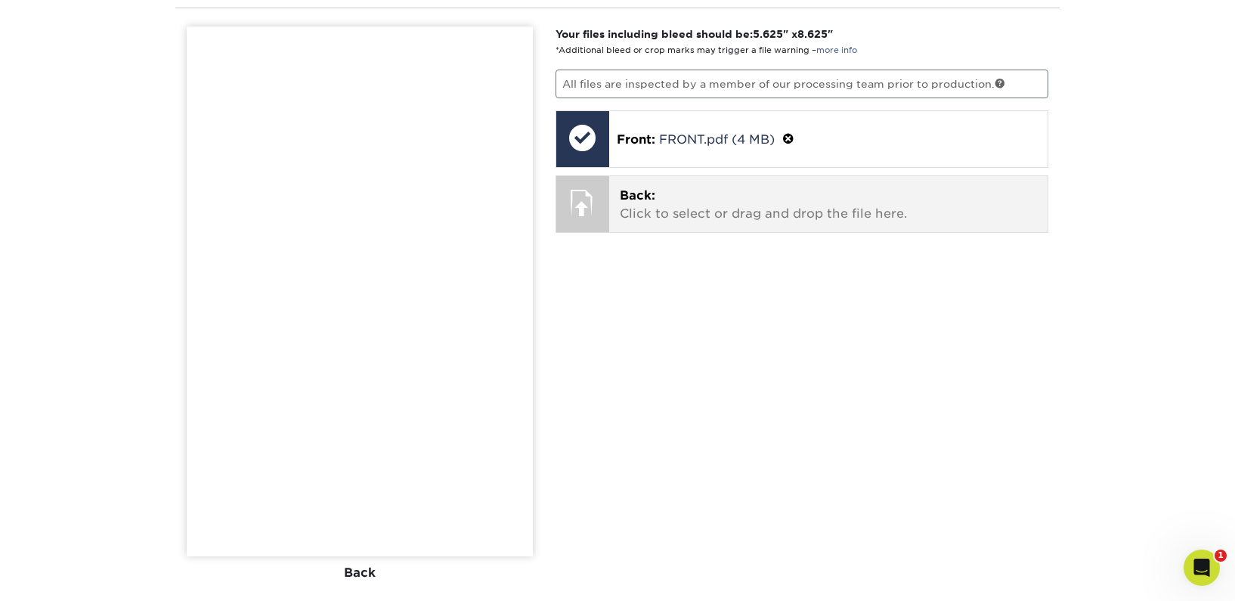
click at [711, 212] on p "Back: Click to select or drag and drop the file here." at bounding box center [829, 205] width 418 height 36
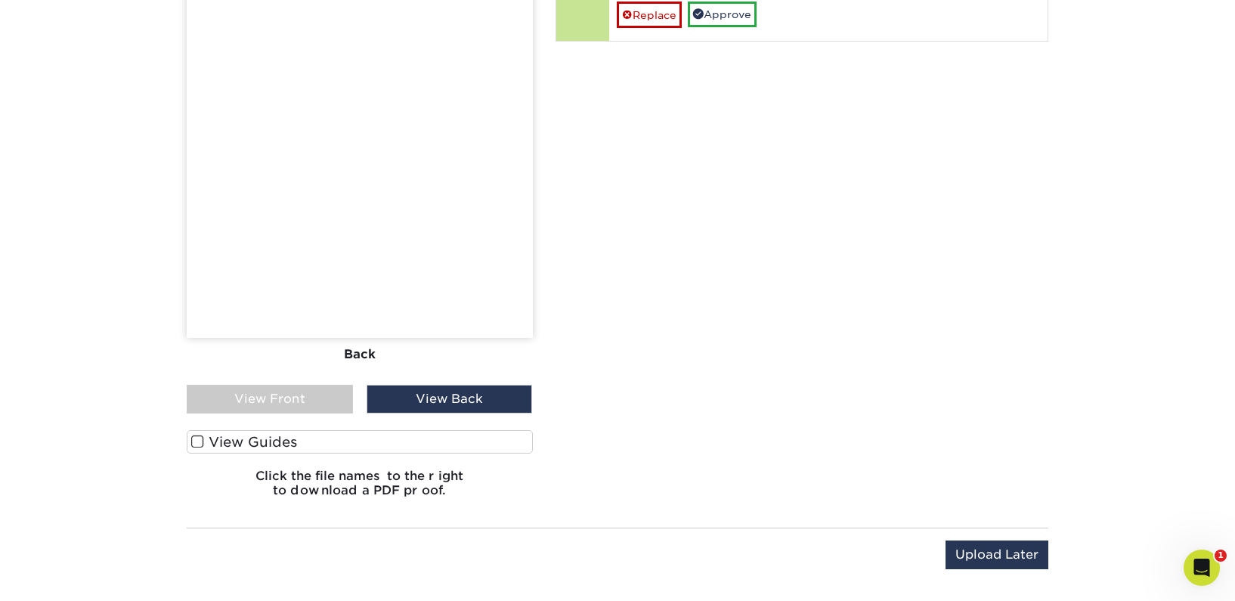
scroll to position [1186, 0]
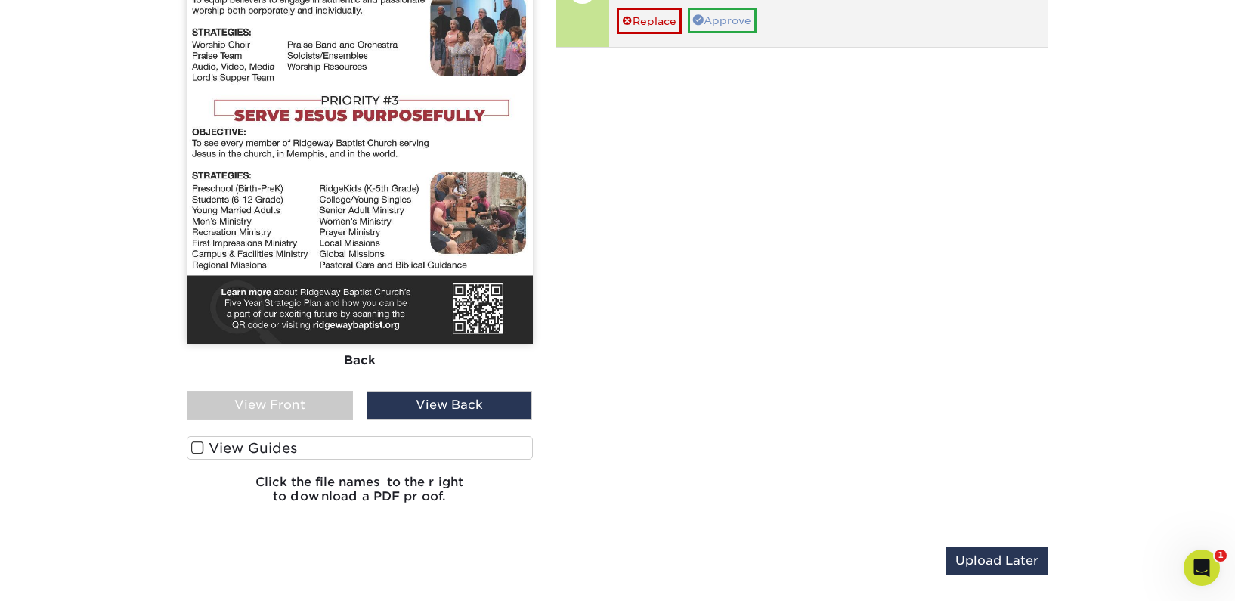
click at [720, 17] on link "Approve" at bounding box center [722, 21] width 69 height 26
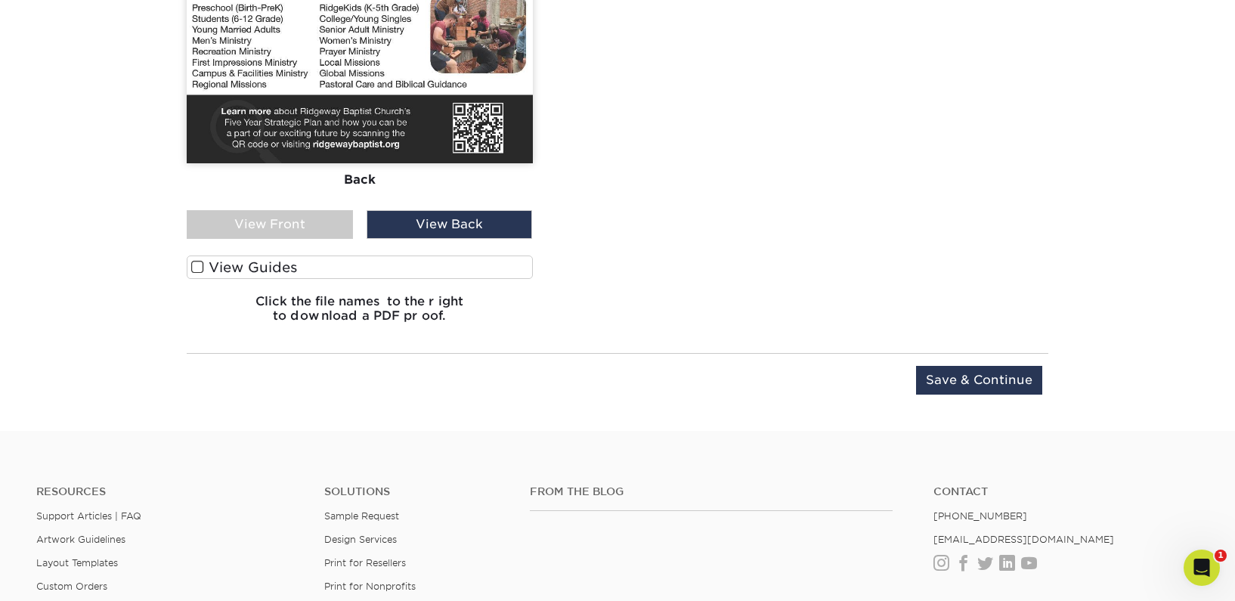
scroll to position [1372, 0]
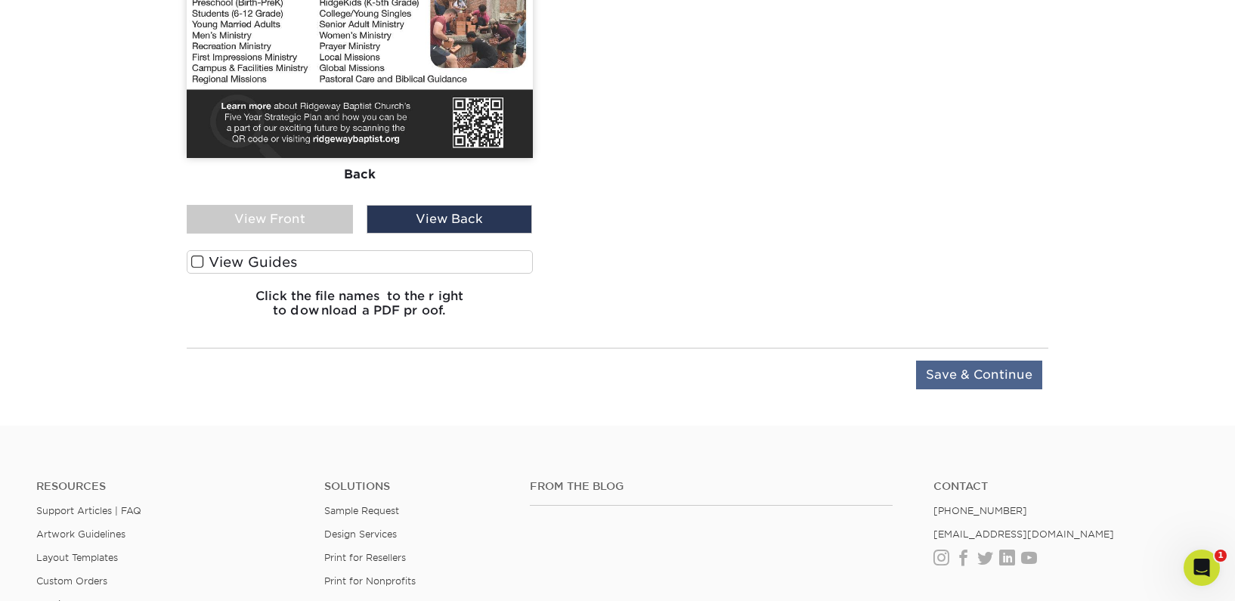
click at [991, 376] on input "Save & Continue" at bounding box center [979, 375] width 126 height 29
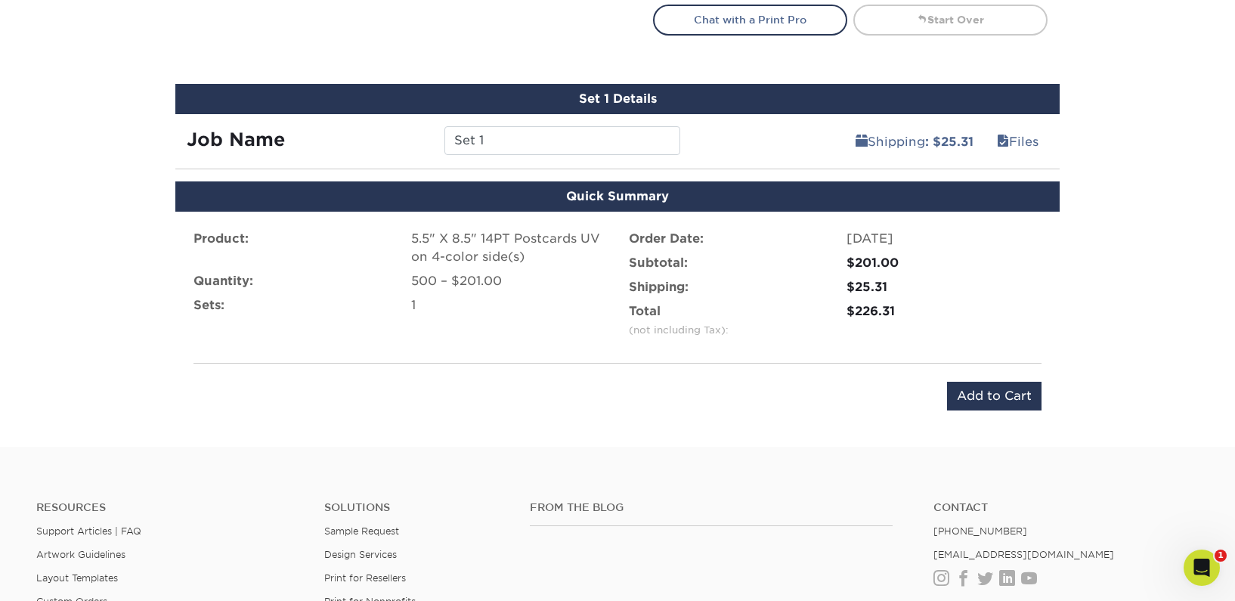
scroll to position [717, 0]
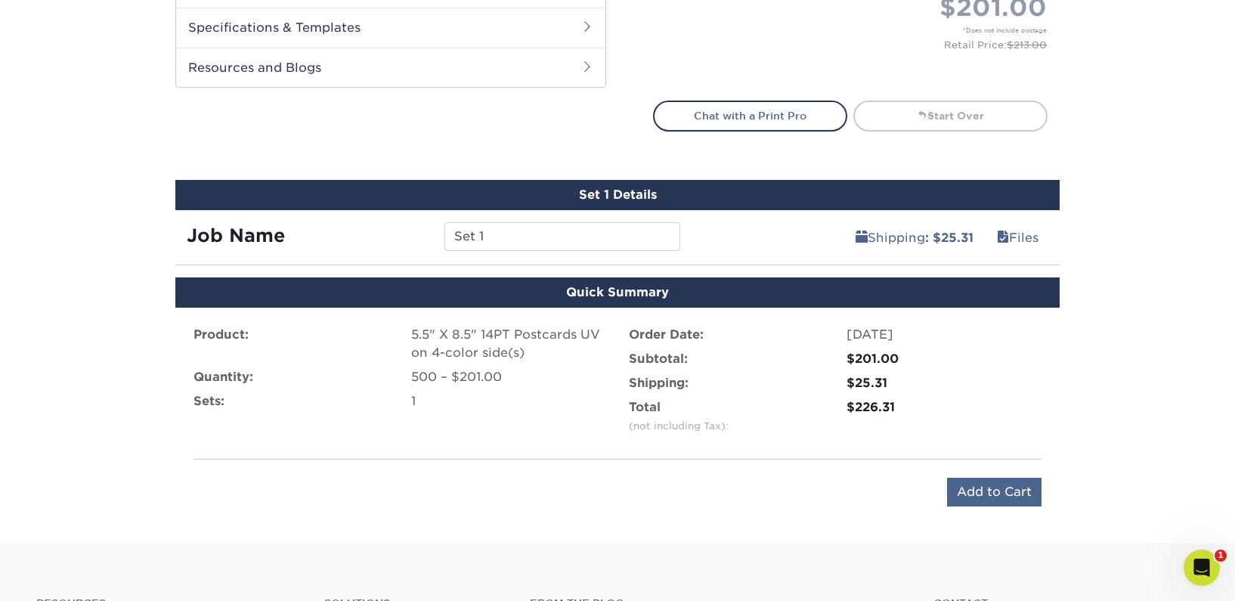
click at [991, 487] on input "Add to Cart" at bounding box center [994, 492] width 94 height 29
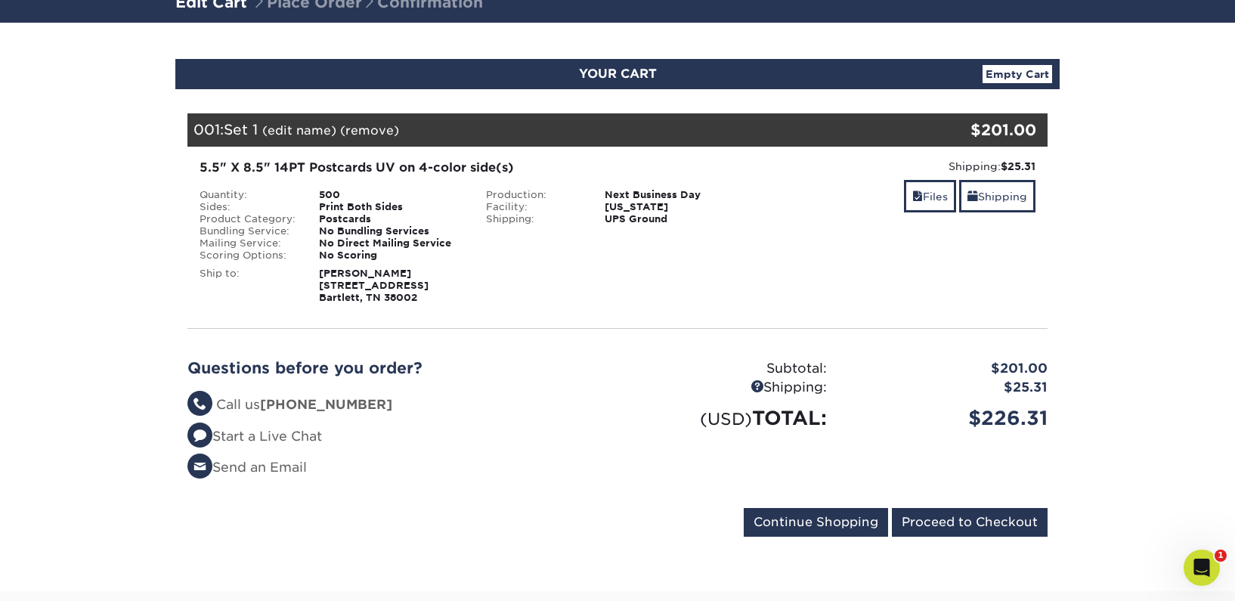
scroll to position [114, 0]
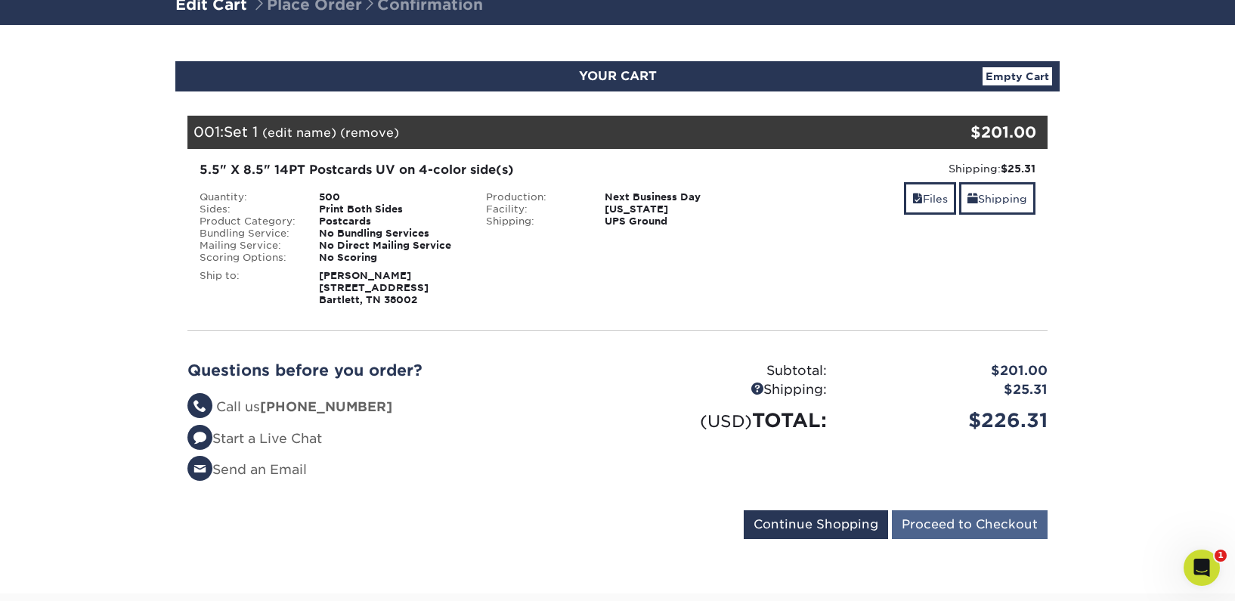
click at [992, 516] on input "Proceed to Checkout" at bounding box center [970, 524] width 156 height 29
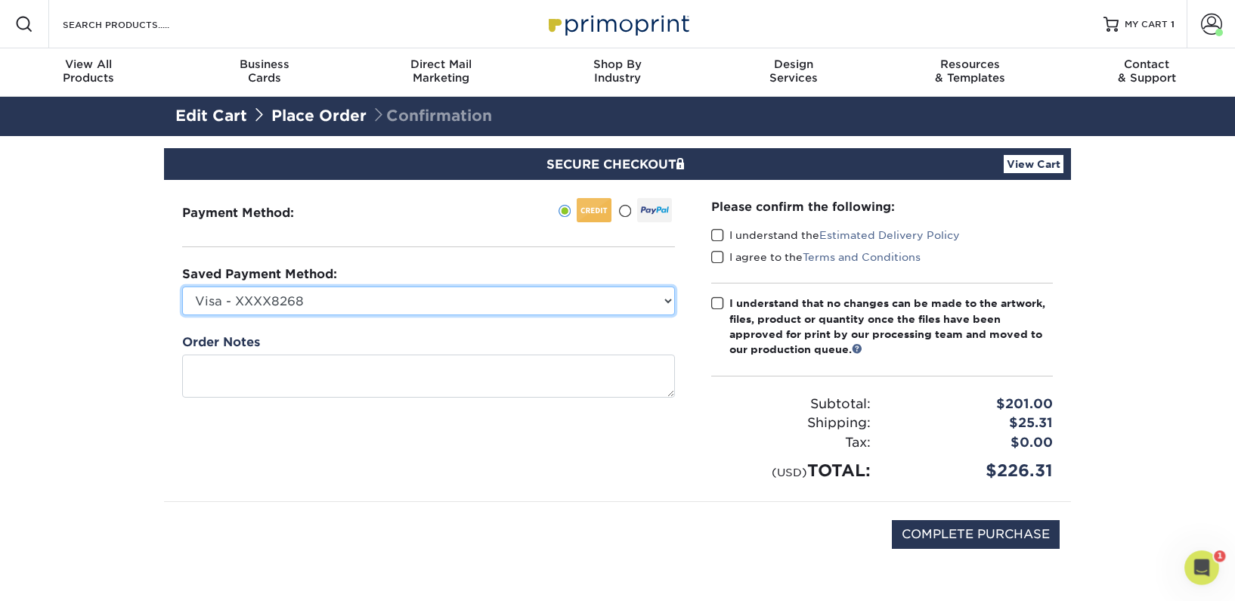
select select
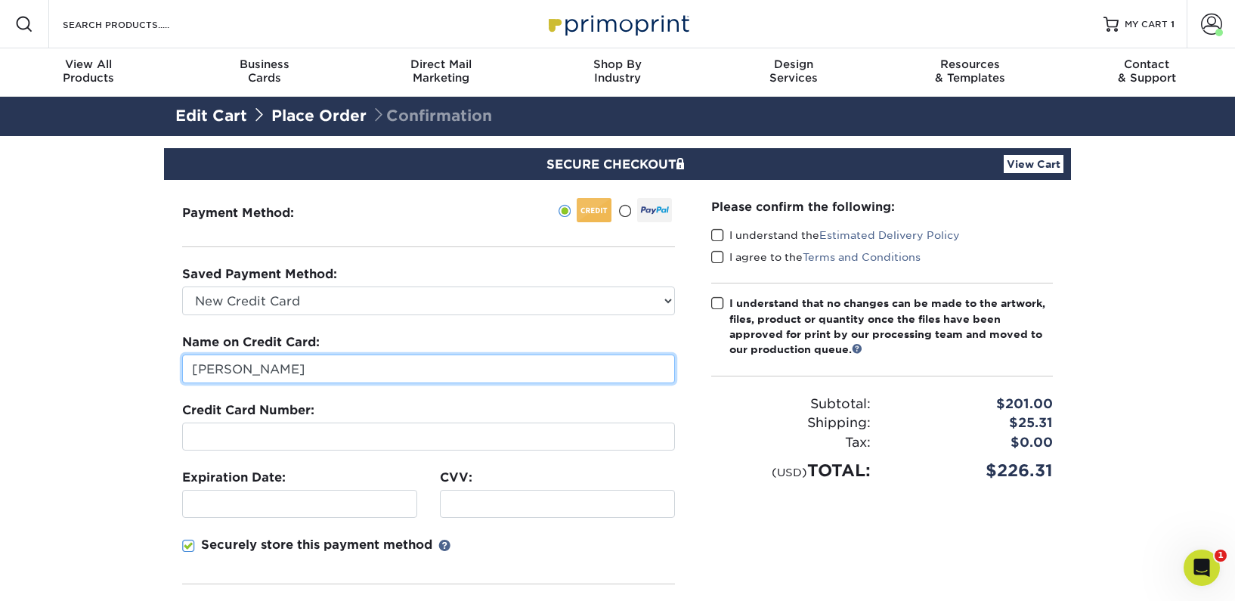
click at [361, 362] on input "[PERSON_NAME]" at bounding box center [428, 369] width 493 height 29
drag, startPoint x: 380, startPoint y: 364, endPoint x: 54, endPoint y: 335, distance: 326.3
click at [63, 335] on section "SECURE CHECKOUT View Cart Payment Method: Saved Payment Method:" at bounding box center [617, 470] width 1235 height 668
type input "[PERSON_NAME]"
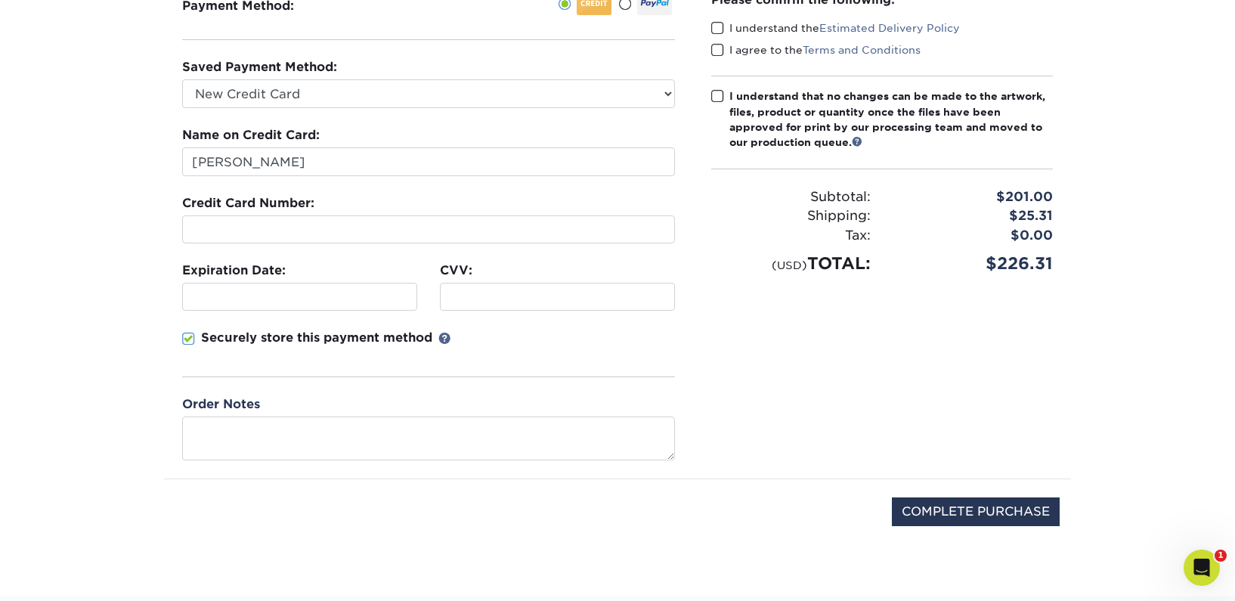
scroll to position [192, 0]
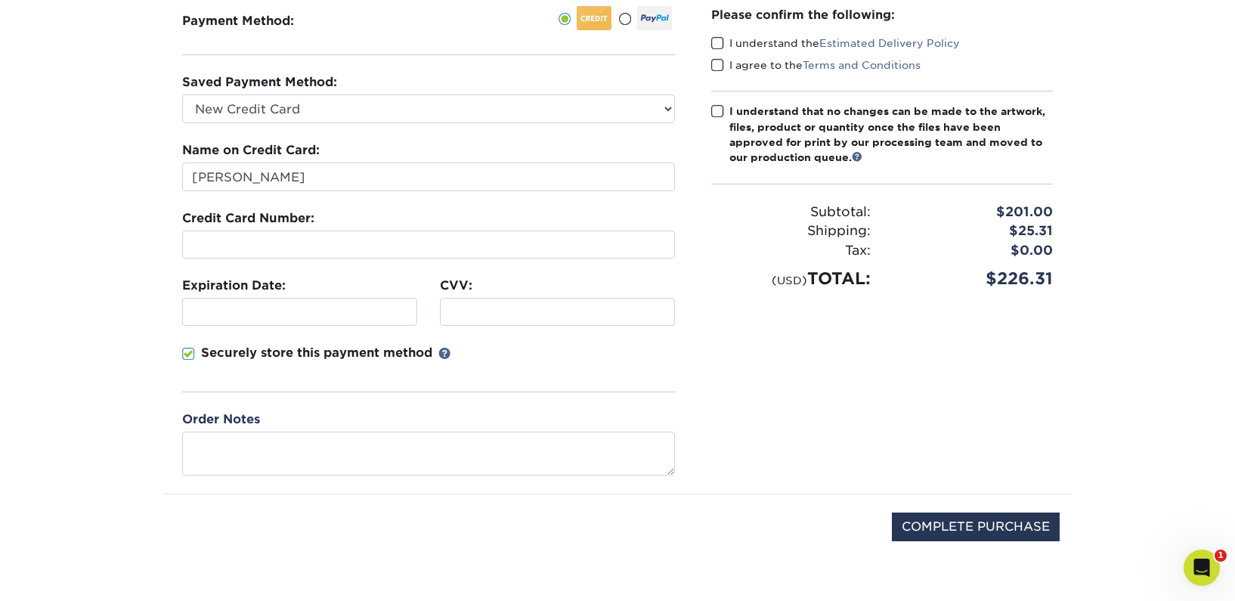
click at [718, 43] on span at bounding box center [717, 43] width 13 height 14
click at [0, 0] on input "I understand the Estimated Delivery Policy" at bounding box center [0, 0] width 0 height 0
click at [718, 67] on span at bounding box center [717, 65] width 13 height 14
click at [0, 0] on input "I agree to the Terms and Conditions" at bounding box center [0, 0] width 0 height 0
click at [717, 110] on span at bounding box center [717, 111] width 13 height 14
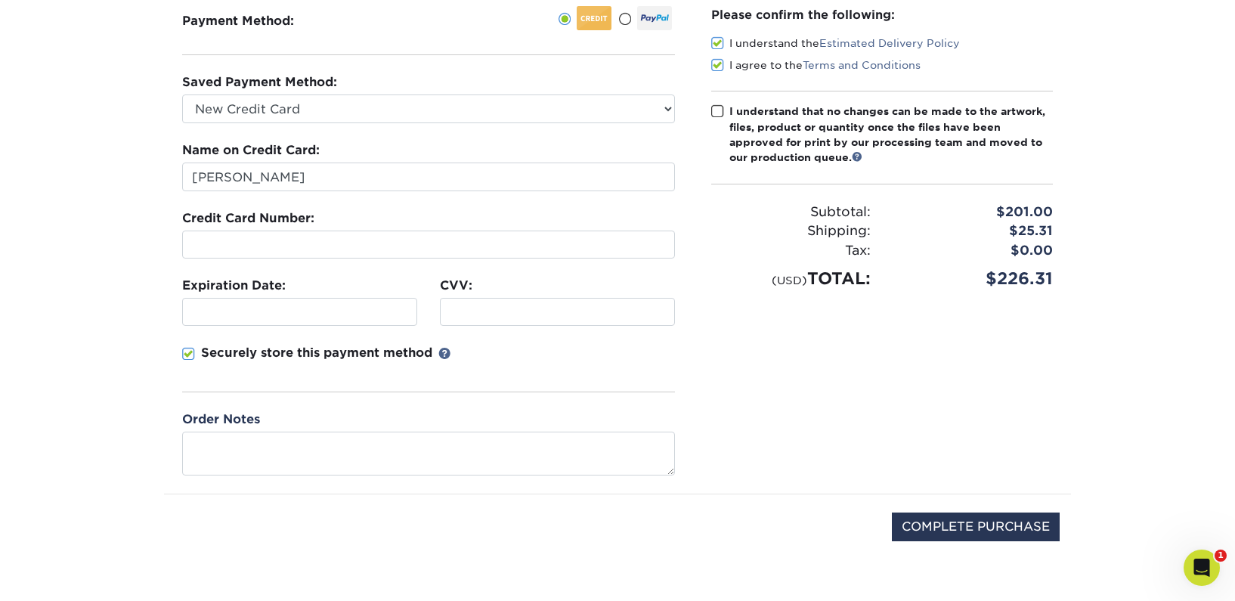
click at [0, 0] on input "I understand that no changes can be made to the artwork, files, product or quan…" at bounding box center [0, 0] width 0 height 0
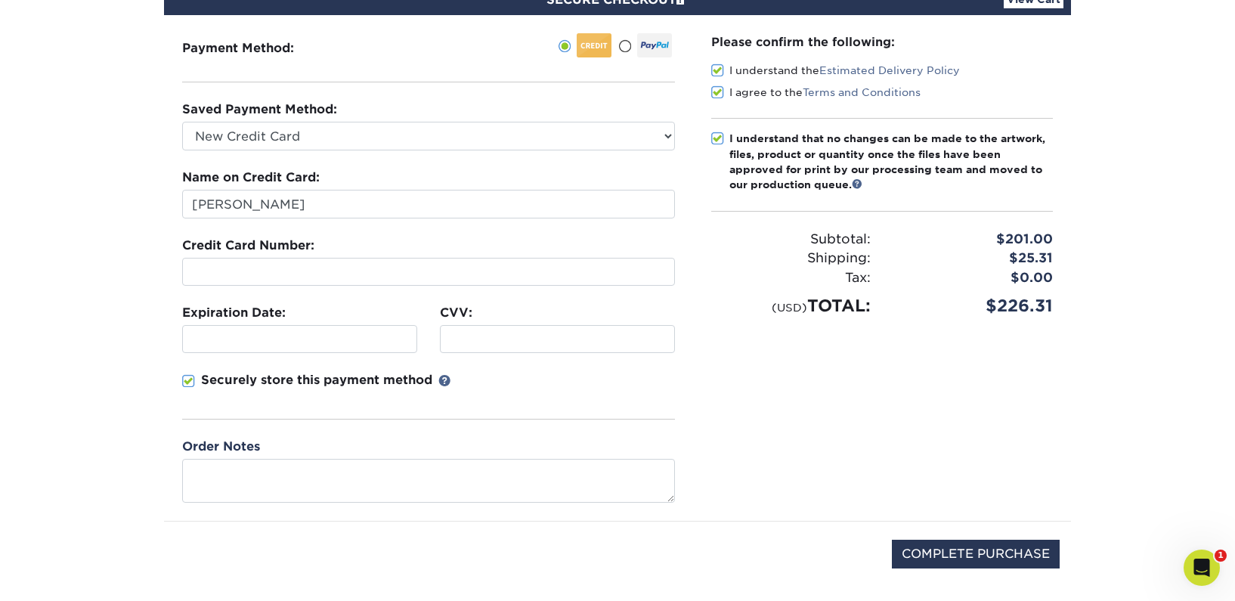
scroll to position [191, 0]
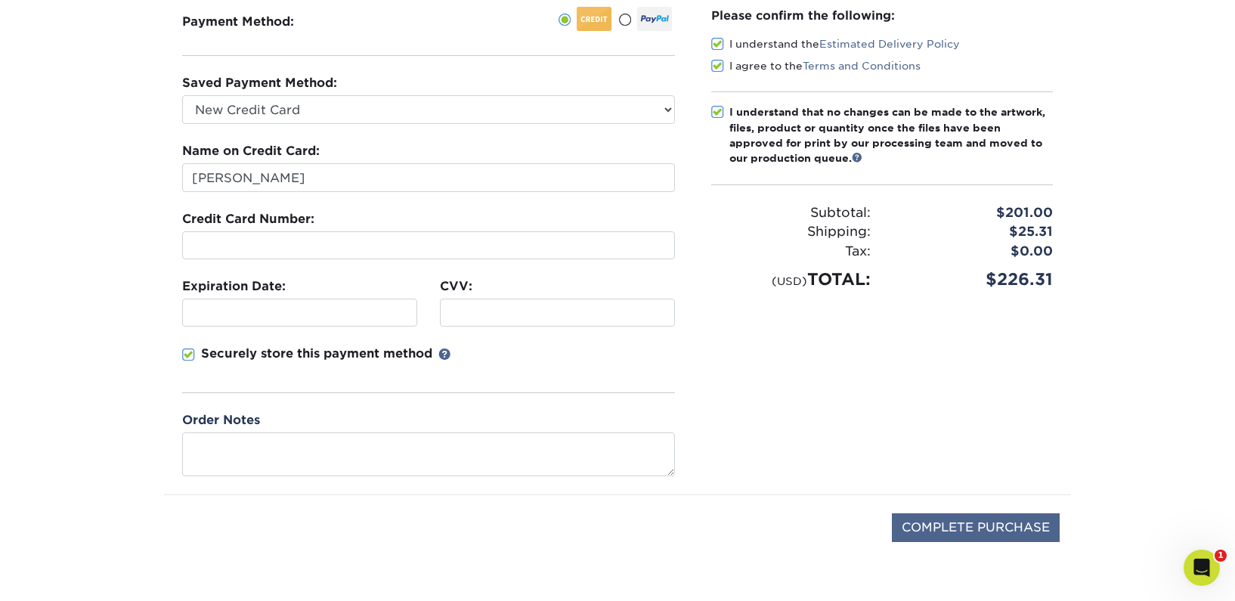
click at [990, 521] on input "COMPLETE PURCHASE" at bounding box center [976, 527] width 168 height 29
type input "PROCESSING, PLEASE WAIT..."
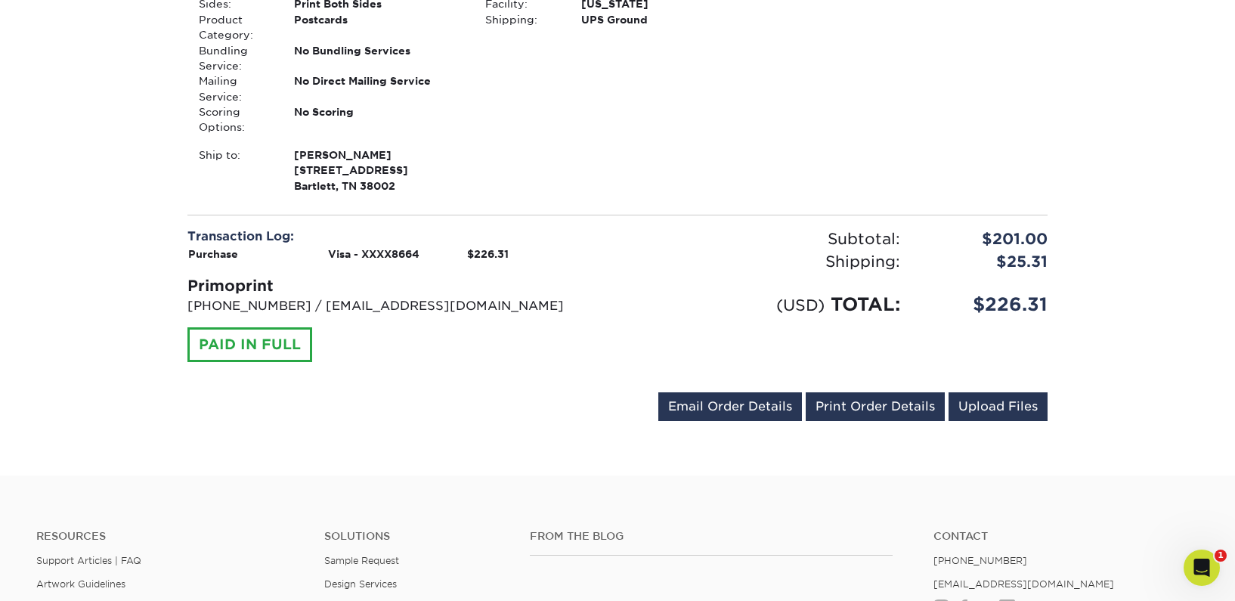
scroll to position [488, 0]
